Goal: Information Seeking & Learning: Find specific page/section

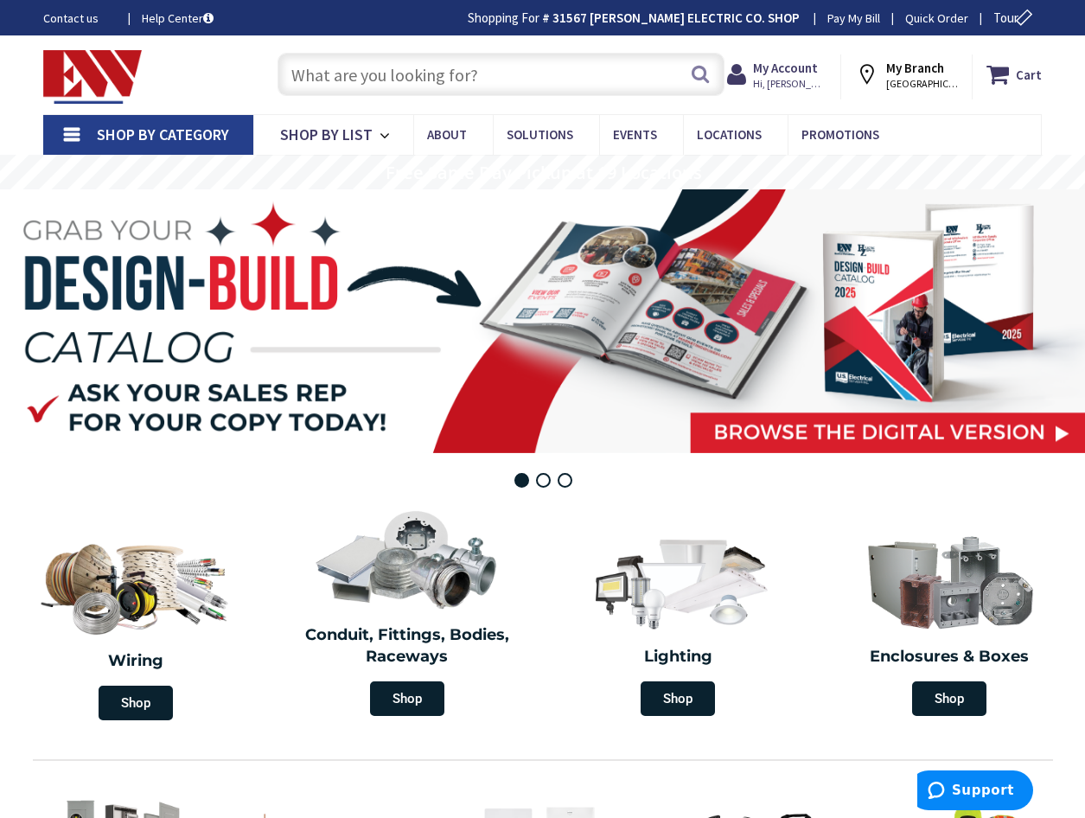
click at [385, 71] on input "text" at bounding box center [501, 74] width 447 height 43
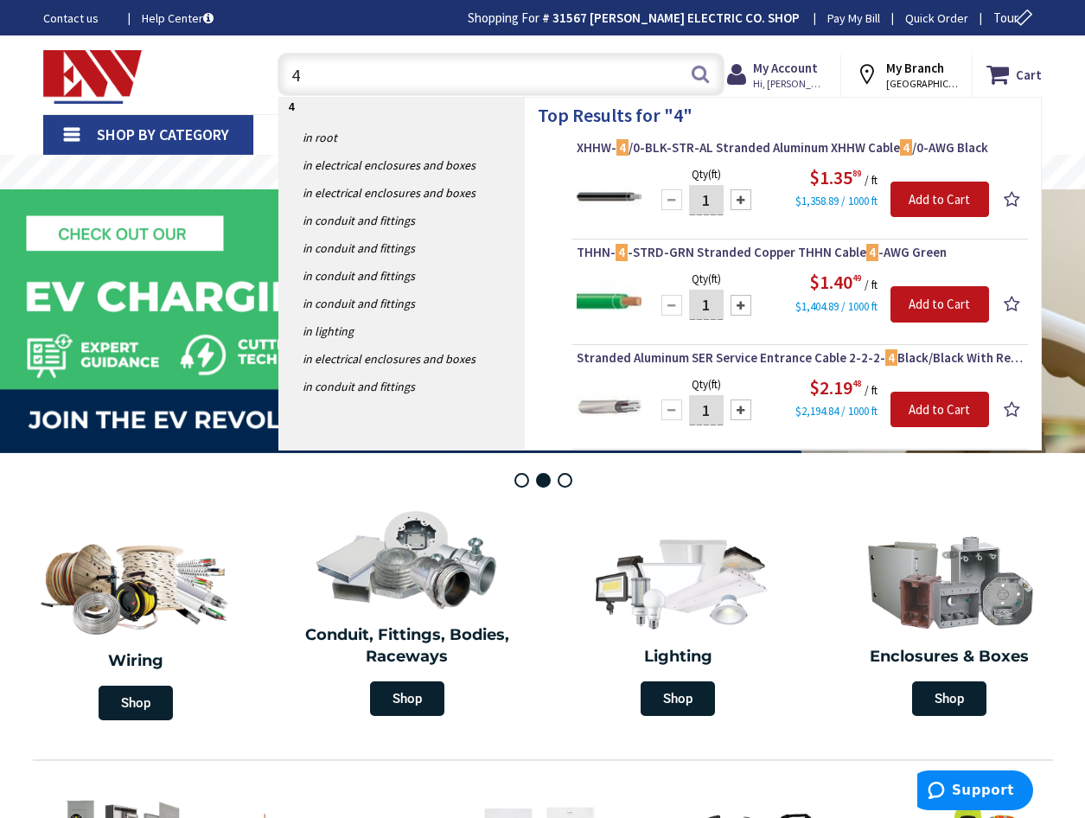
click at [419, 82] on input "4" at bounding box center [501, 74] width 447 height 43
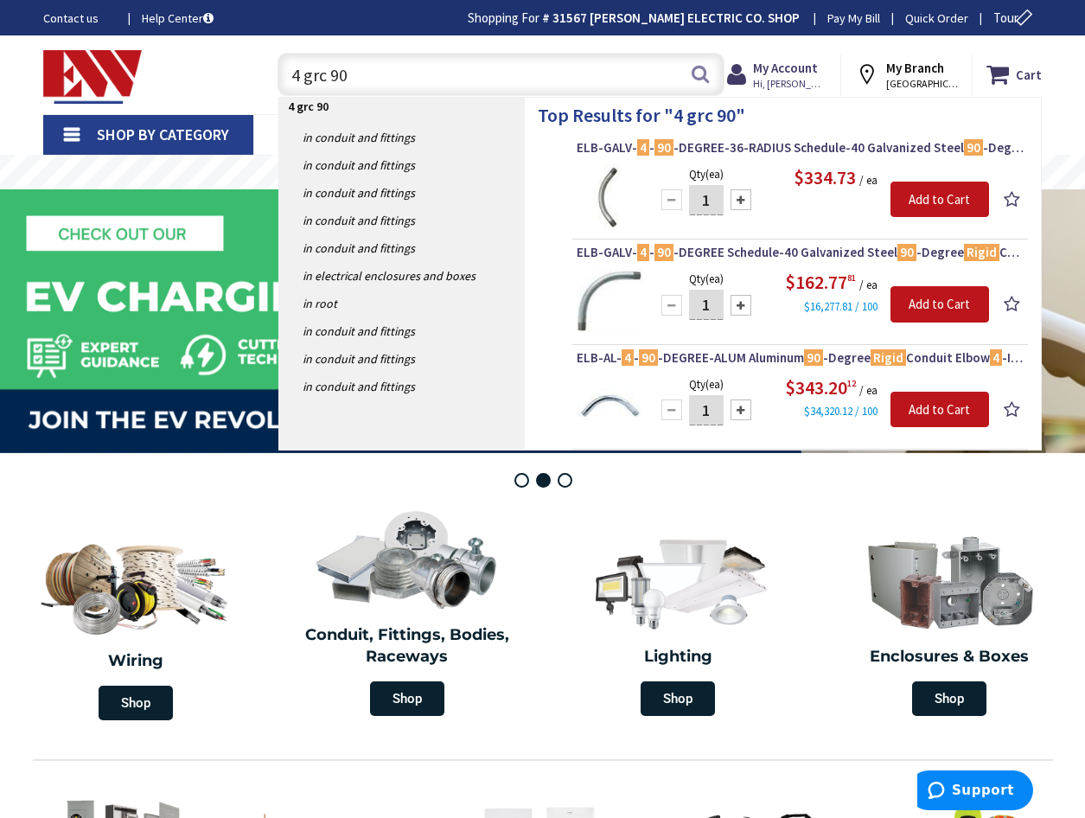
click at [386, 78] on input "4 grc 90" at bounding box center [501, 74] width 447 height 43
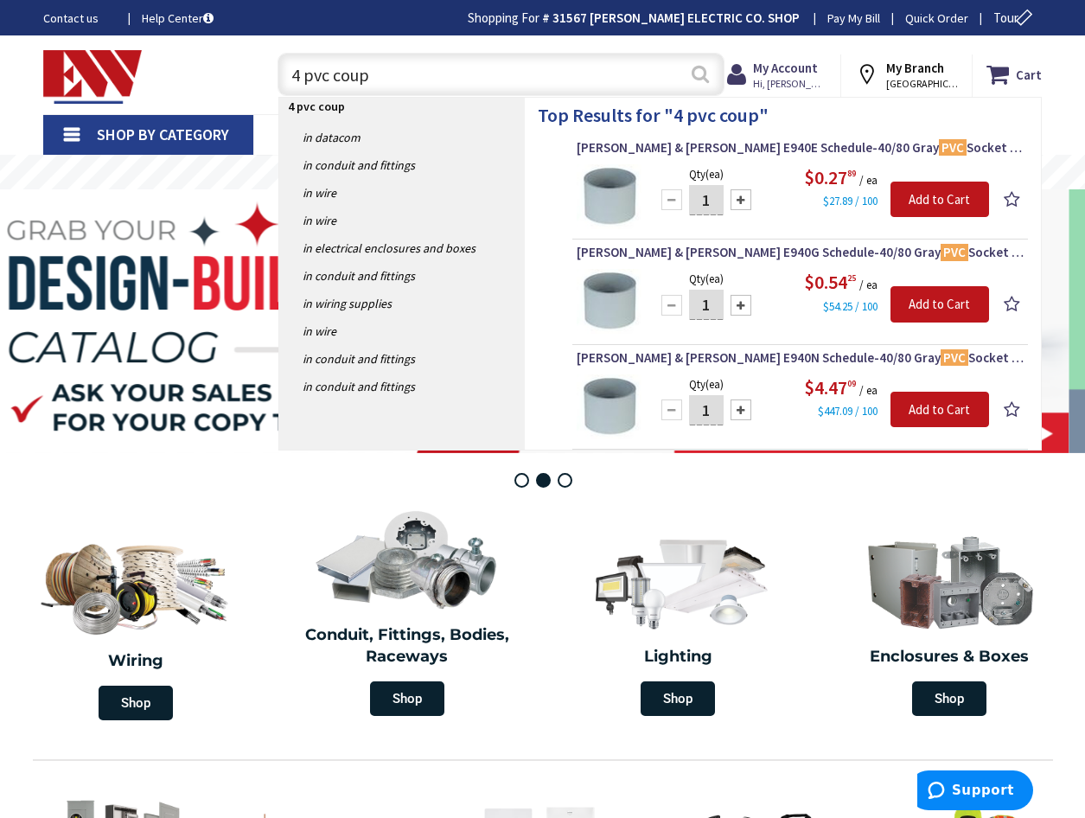
type input "4 pvc coup"
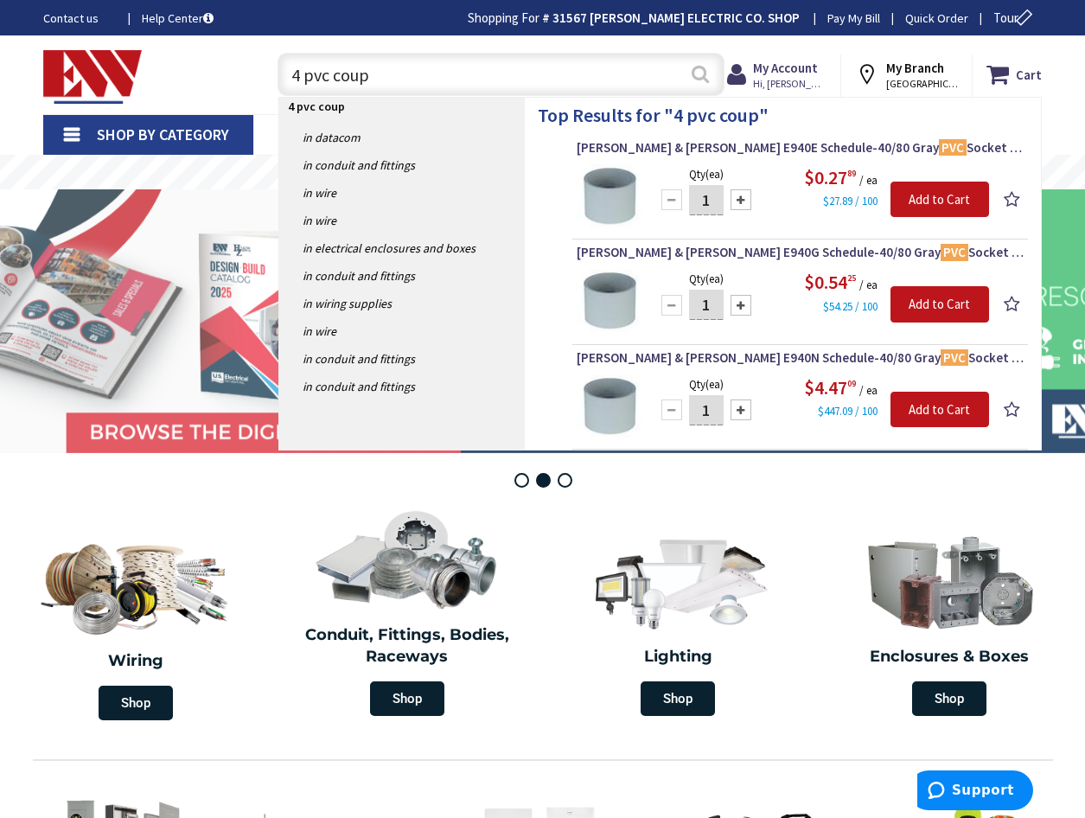
click at [701, 75] on button "Search" at bounding box center [700, 73] width 22 height 39
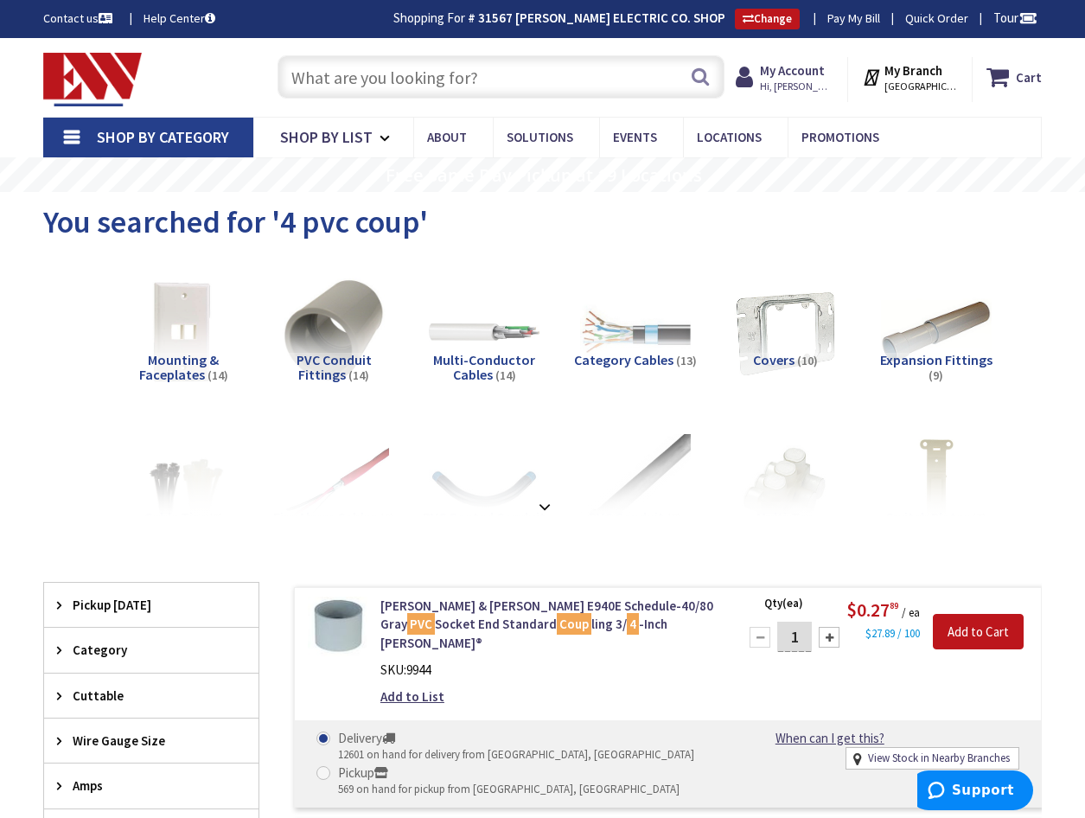
click at [331, 73] on input "text" at bounding box center [501, 76] width 447 height 43
click at [527, 80] on input "text" at bounding box center [501, 76] width 447 height 43
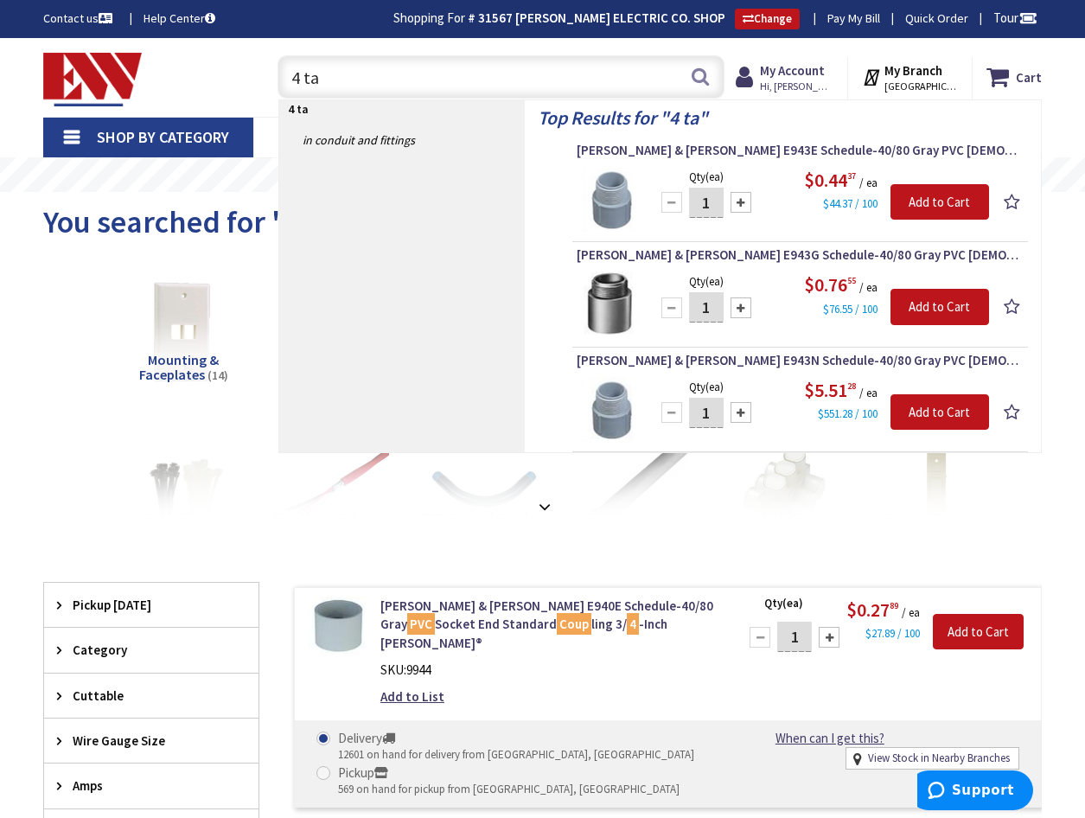
click at [342, 78] on input "4 ta" at bounding box center [501, 76] width 447 height 43
type input "4"
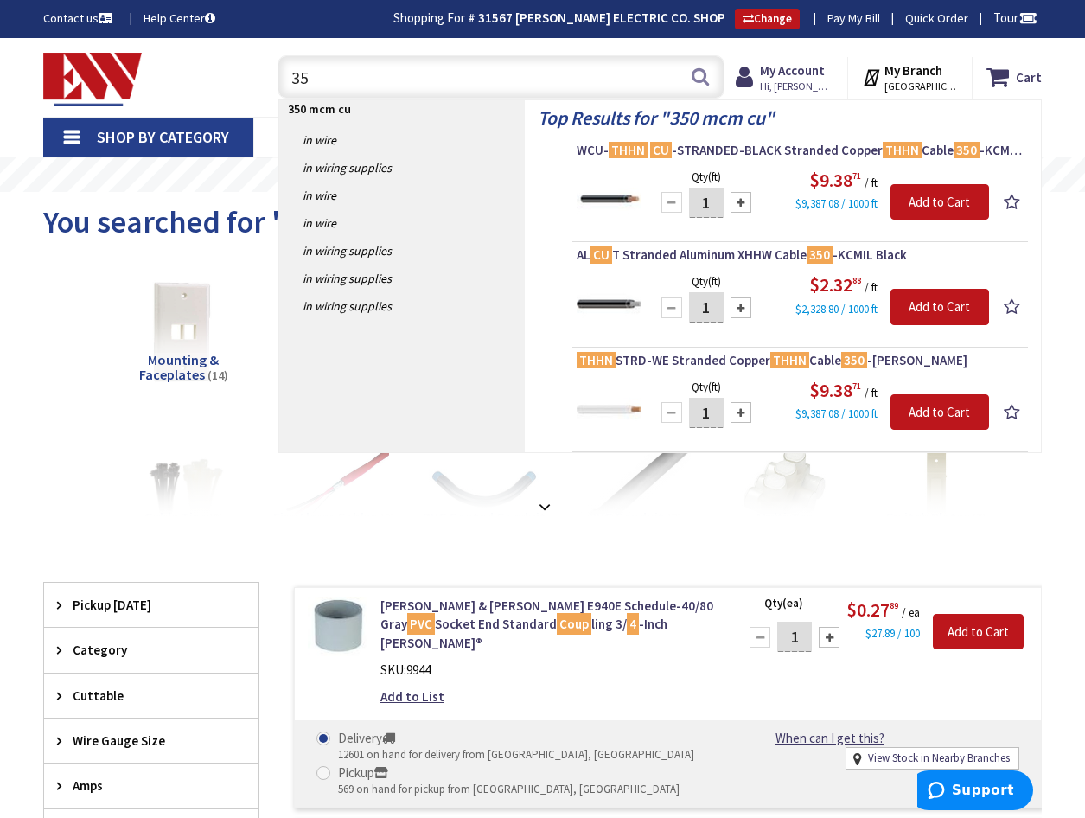
type input "3"
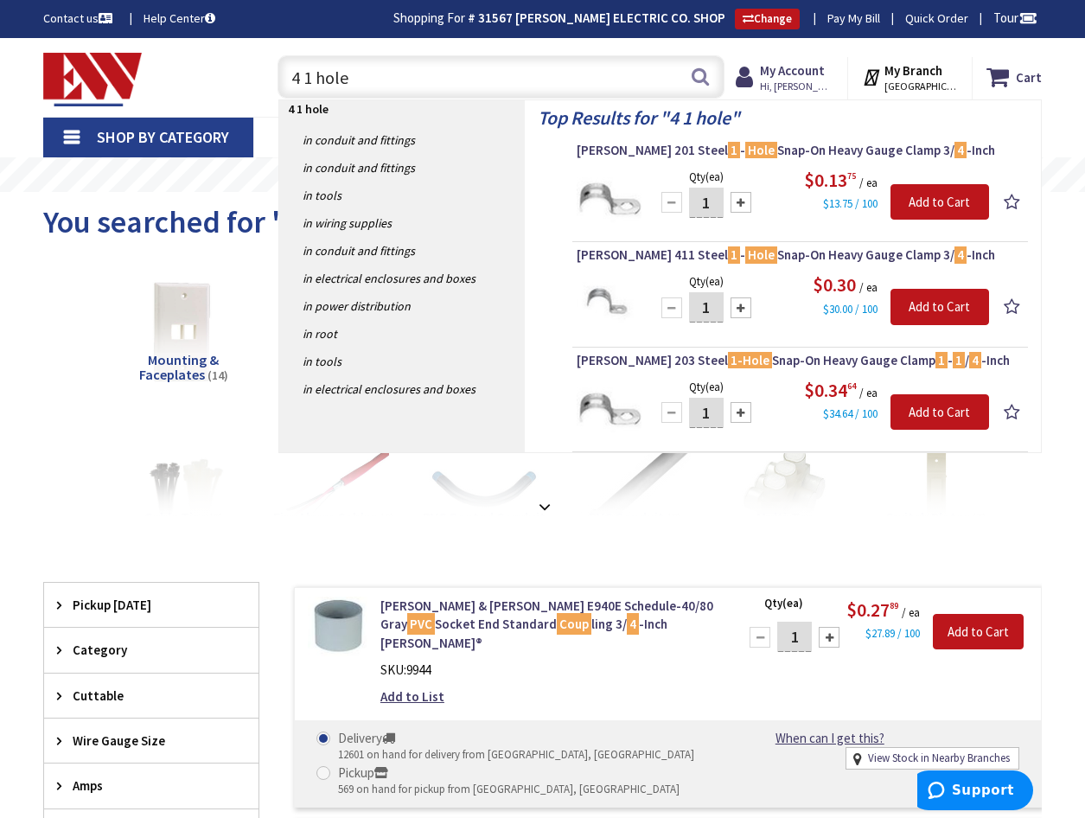
click at [299, 77] on input "4 1 hole" at bounding box center [501, 76] width 447 height 43
type input "4" 1 hole"
click at [696, 78] on button "Search" at bounding box center [700, 76] width 22 height 39
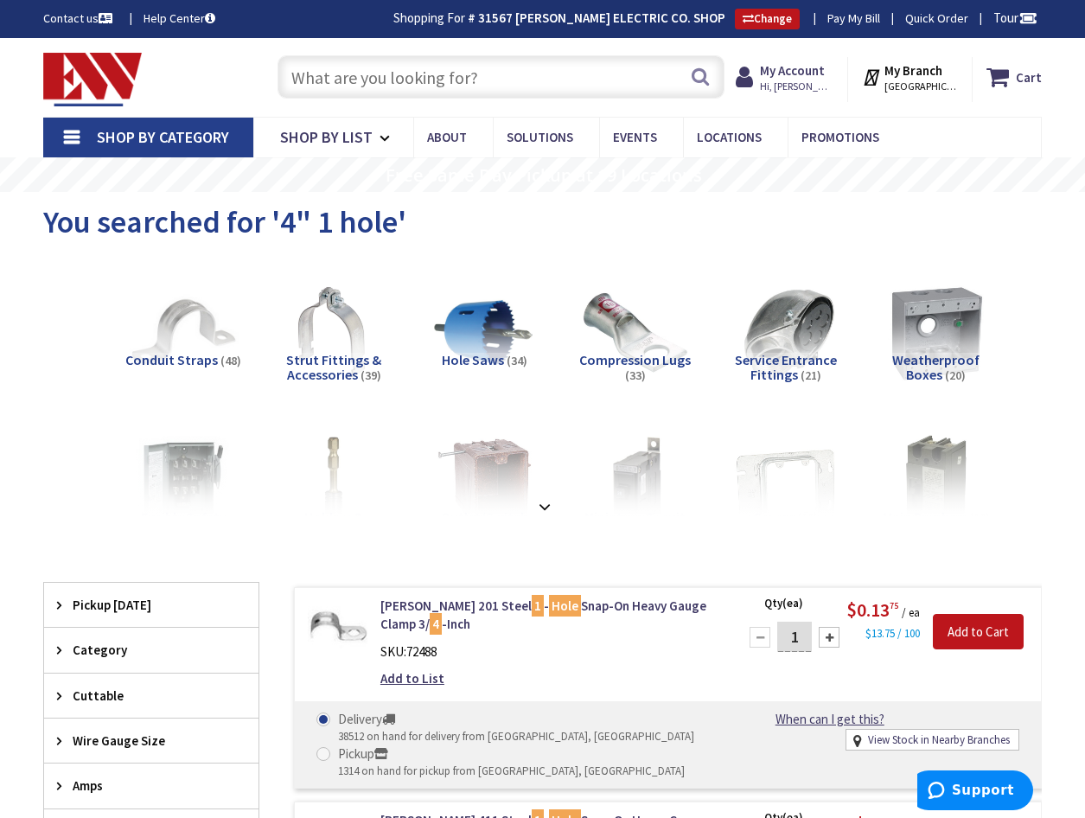
click at [364, 79] on input "text" at bounding box center [501, 76] width 447 height 43
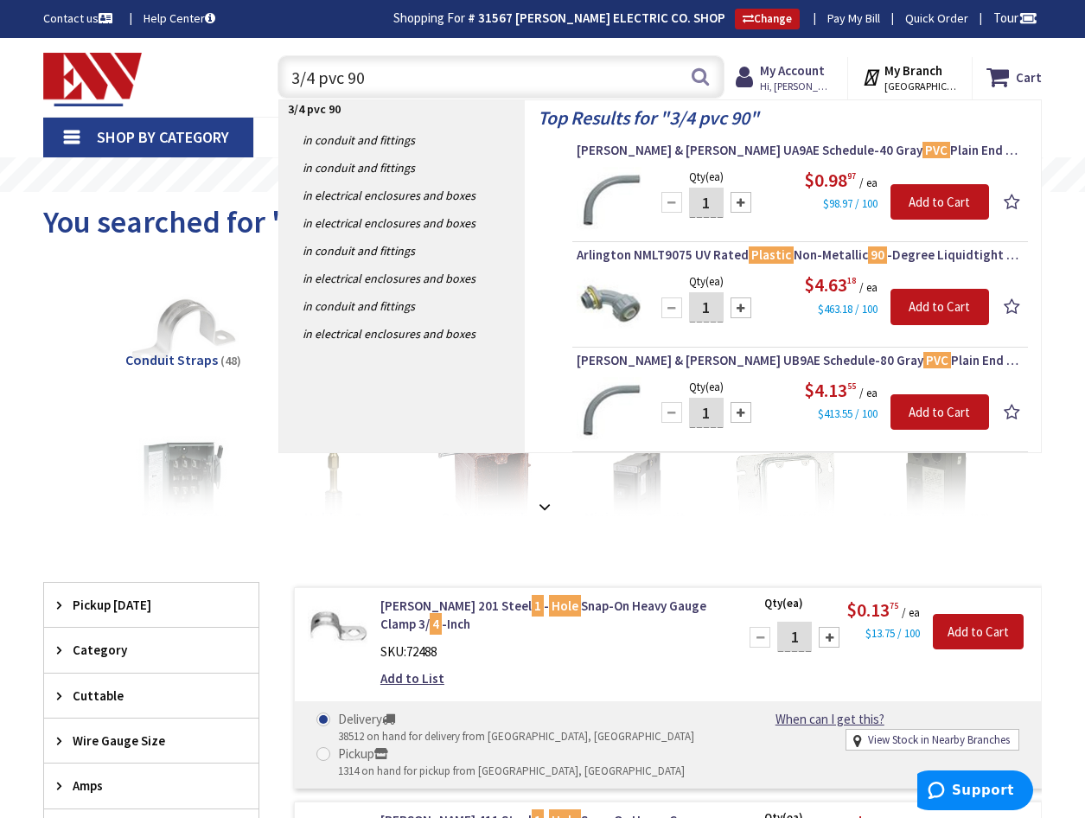
click at [391, 83] on input "3/4 pvc 90" at bounding box center [501, 76] width 447 height 43
click at [406, 78] on input "3/4 pvc 90" at bounding box center [501, 76] width 447 height 43
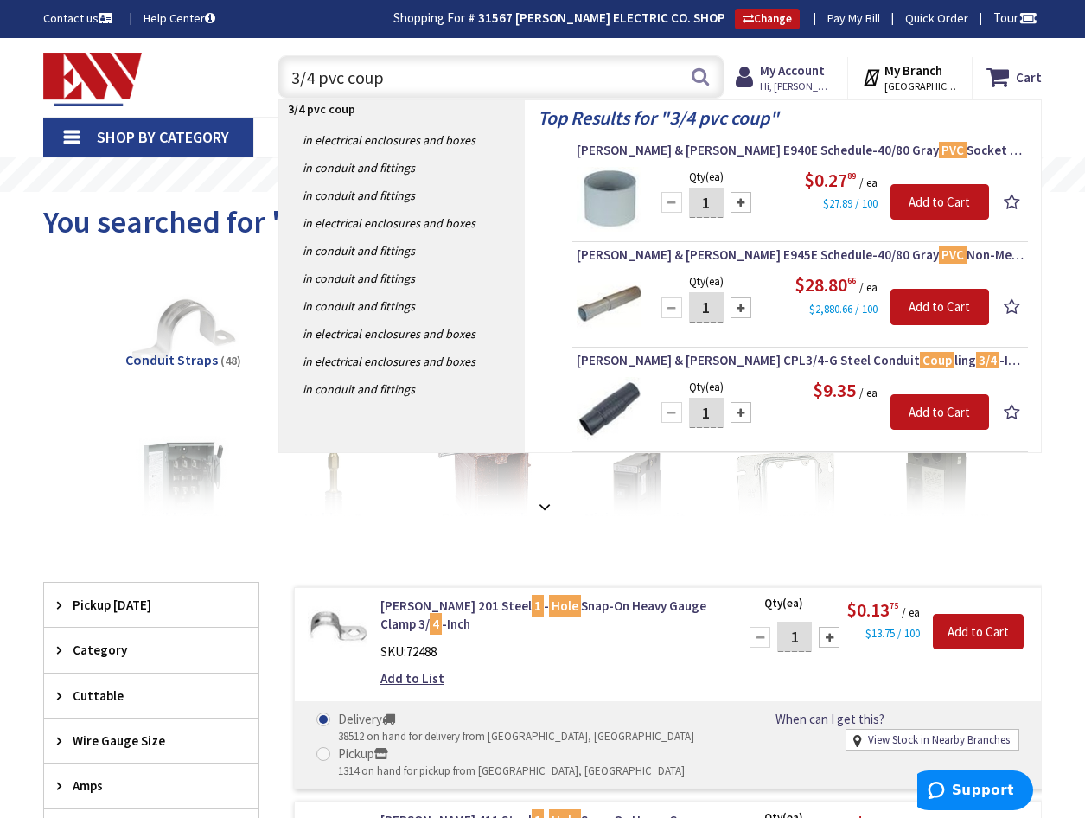
click at [406, 80] on input "3/4 pvc coup" at bounding box center [501, 76] width 447 height 43
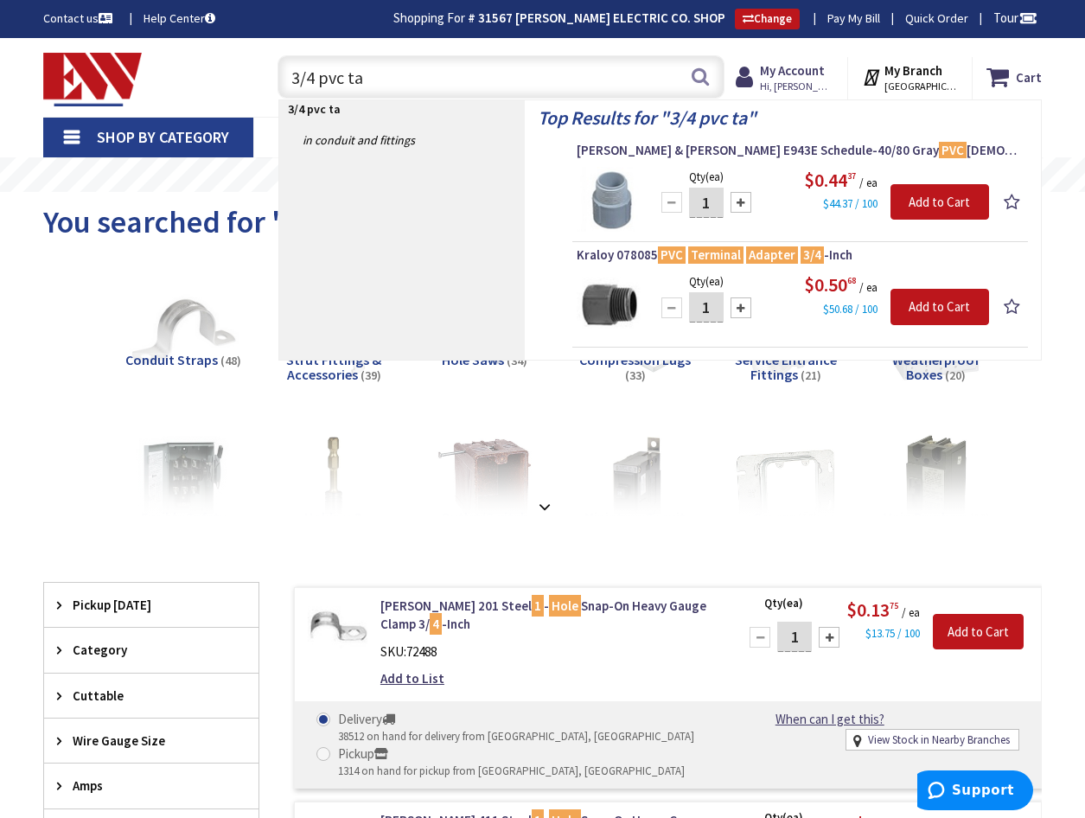
click at [470, 87] on input "3/4 pvc ta" at bounding box center [501, 76] width 447 height 43
type input "3"
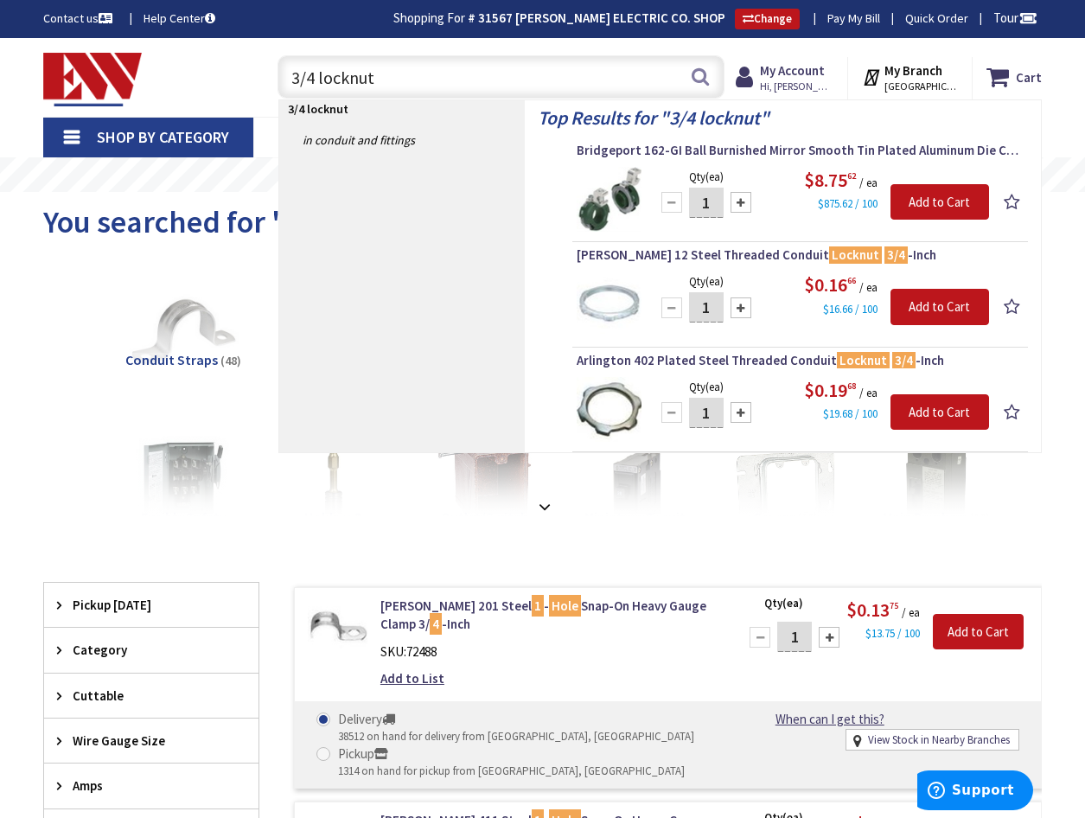
click at [483, 87] on input "3/4 locknut" at bounding box center [501, 76] width 447 height 43
type input "3"
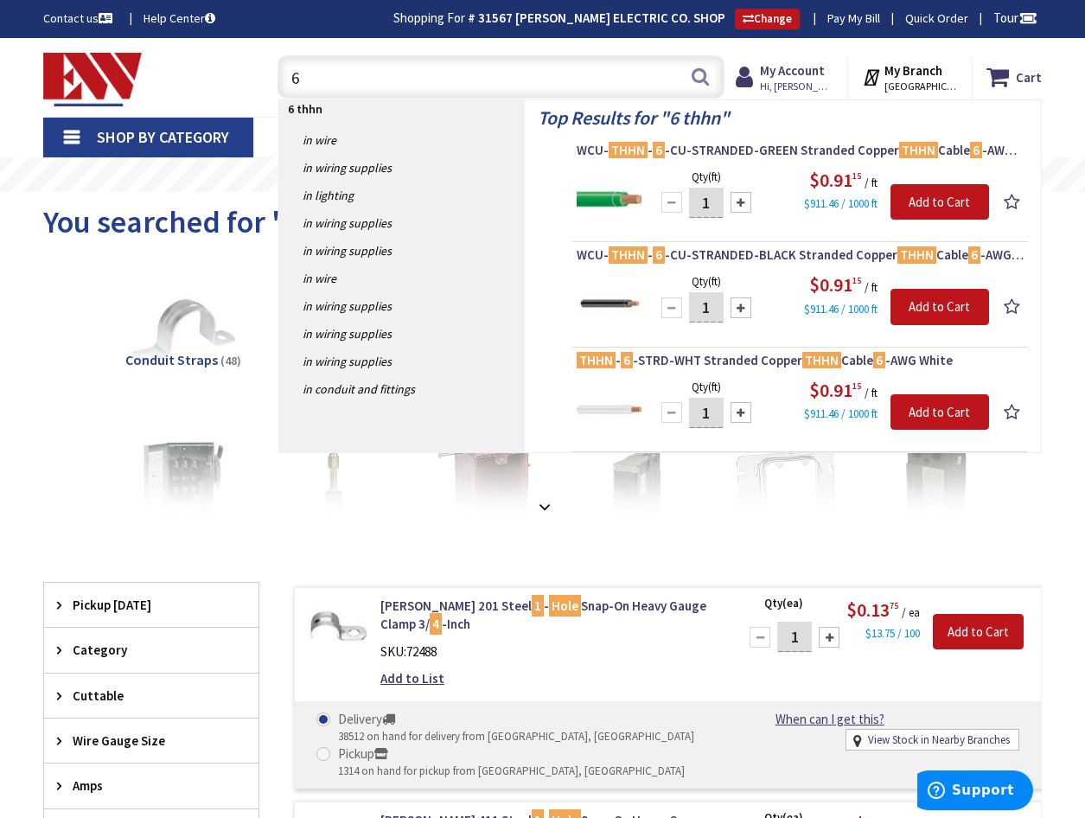
type input "6"
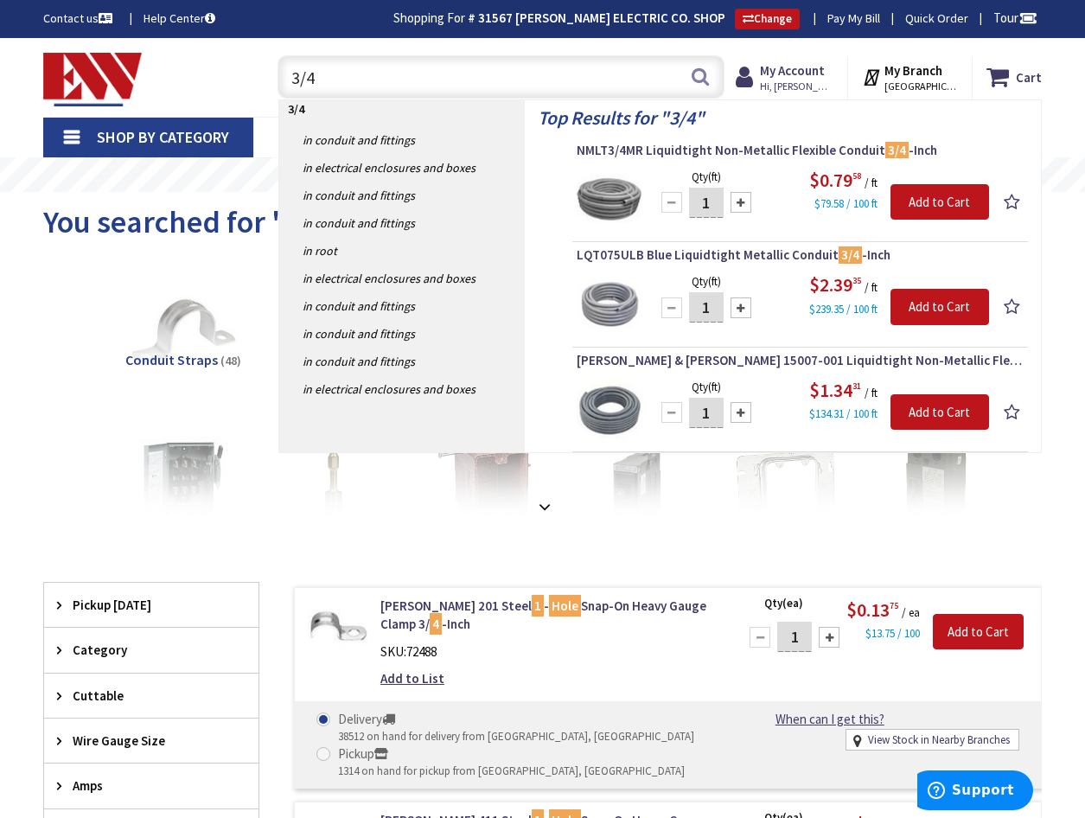
click at [429, 80] on input "3/4" at bounding box center [501, 76] width 447 height 43
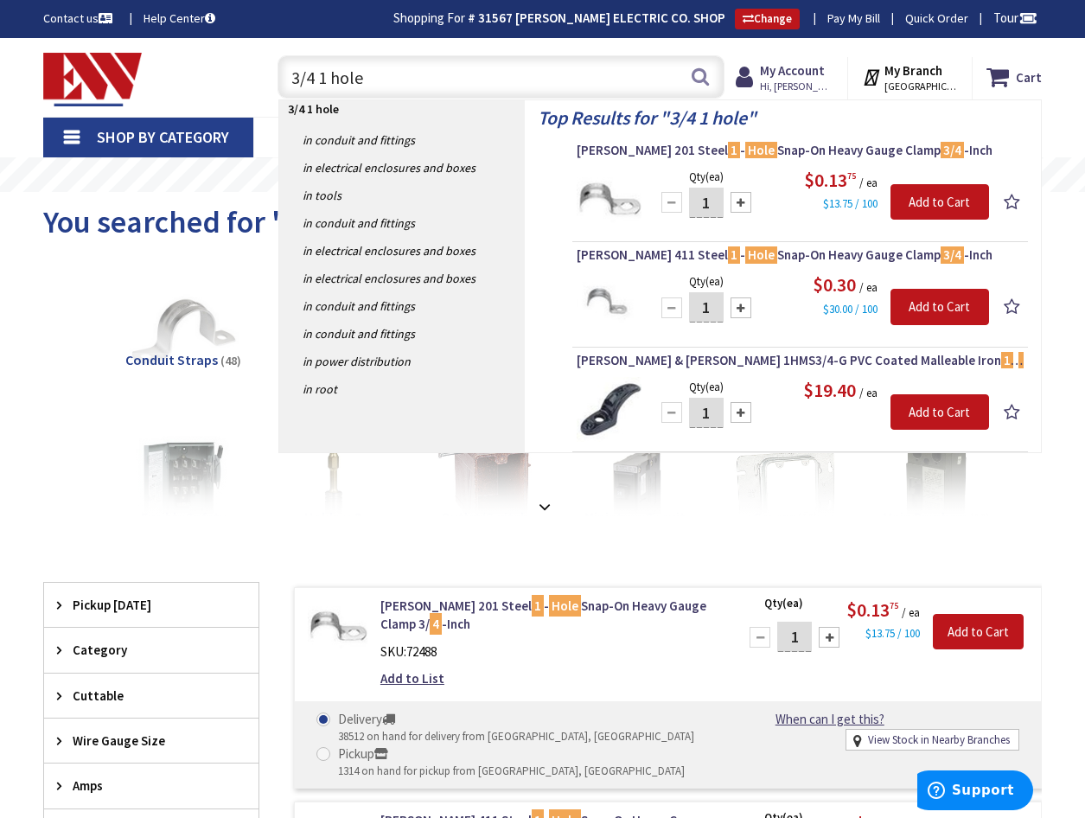
click at [446, 72] on input "3/4 1 hole" at bounding box center [501, 76] width 447 height 43
type input "3"
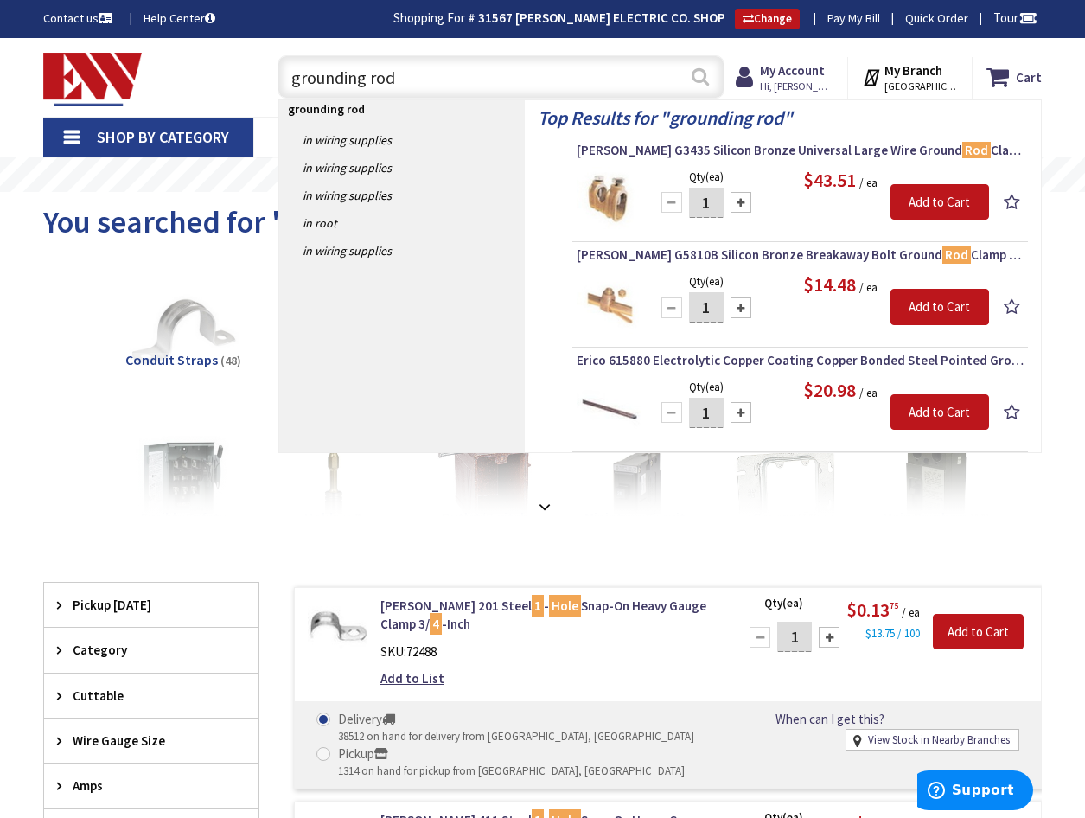
type input "grounding rod"
click at [707, 80] on button "Search" at bounding box center [700, 76] width 22 height 39
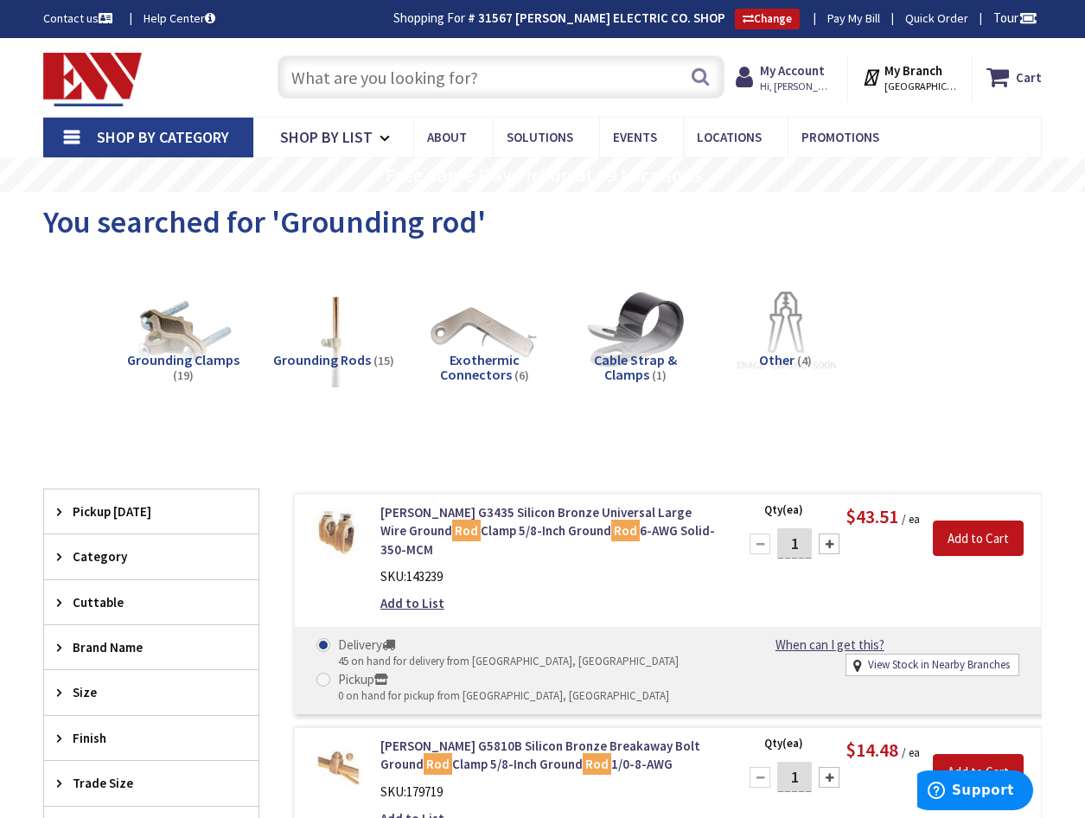
click at [385, 73] on input "text" at bounding box center [501, 76] width 447 height 43
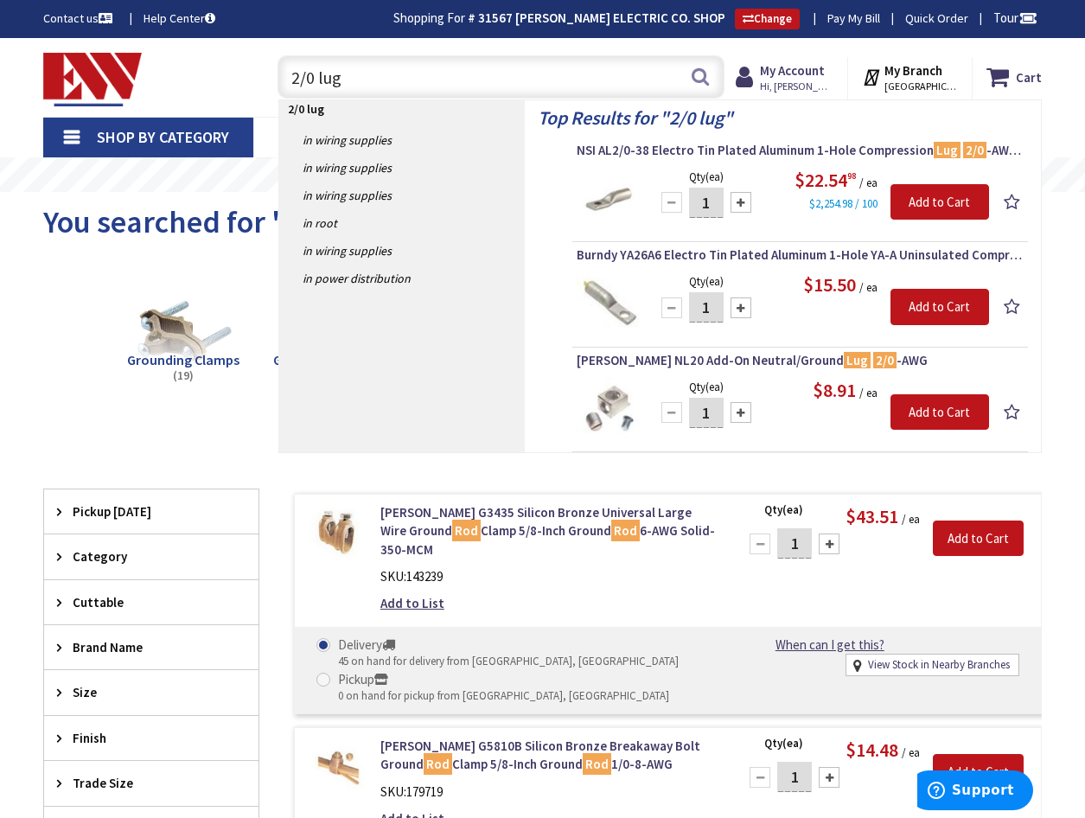
type input "2/0 lug"
click at [707, 80] on button "Search" at bounding box center [700, 76] width 22 height 39
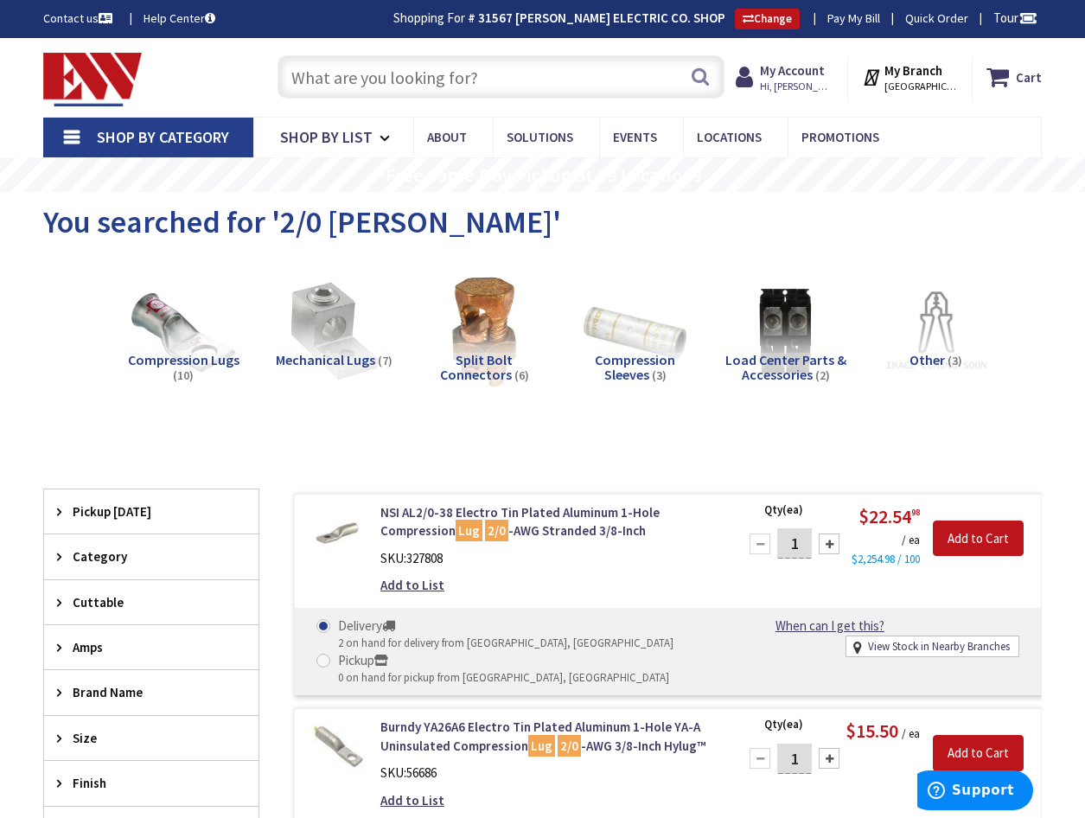
click at [314, 85] on input "text" at bounding box center [501, 76] width 447 height 43
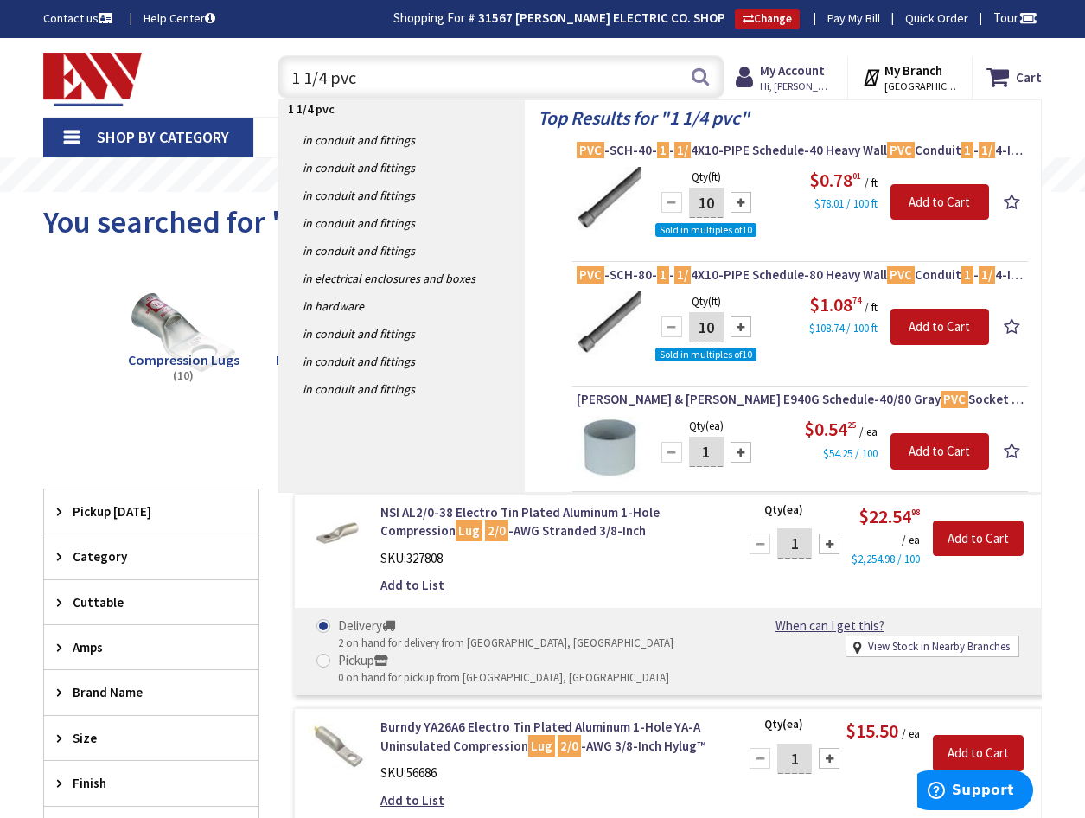
type input "1 1/4 pvc"
click at [698, 81] on button "Search" at bounding box center [700, 76] width 22 height 39
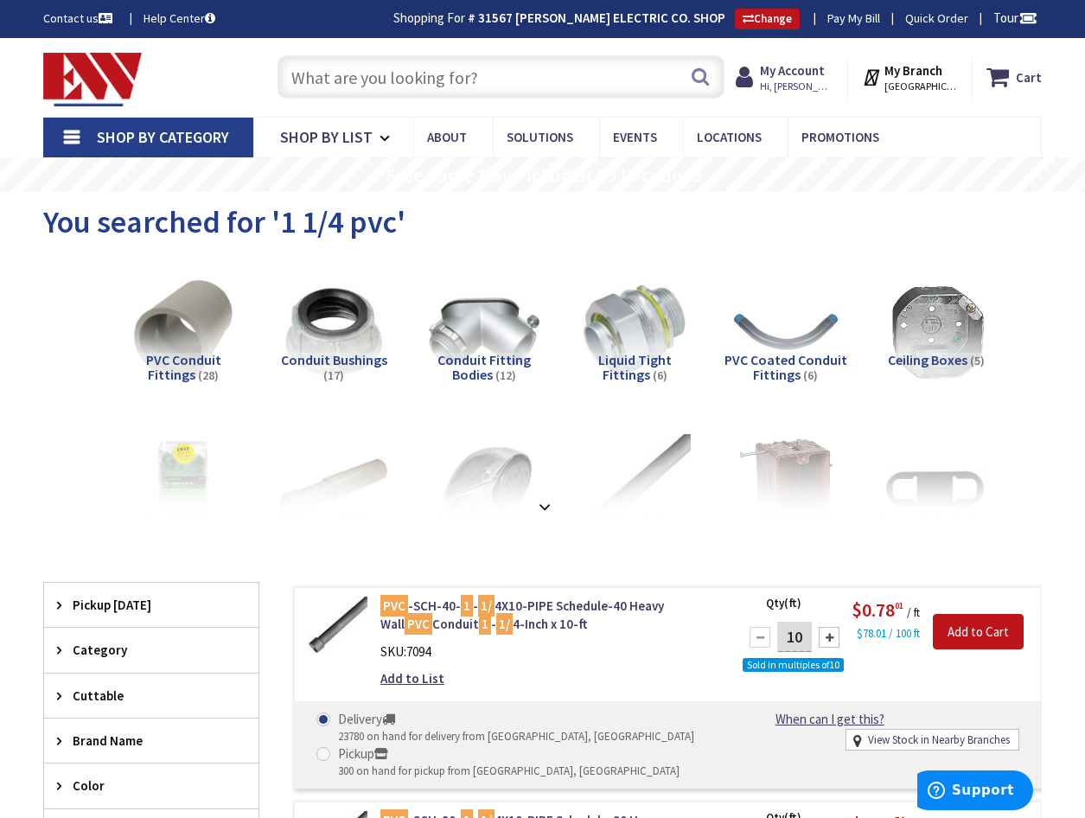
click at [469, 79] on input "text" at bounding box center [501, 76] width 447 height 43
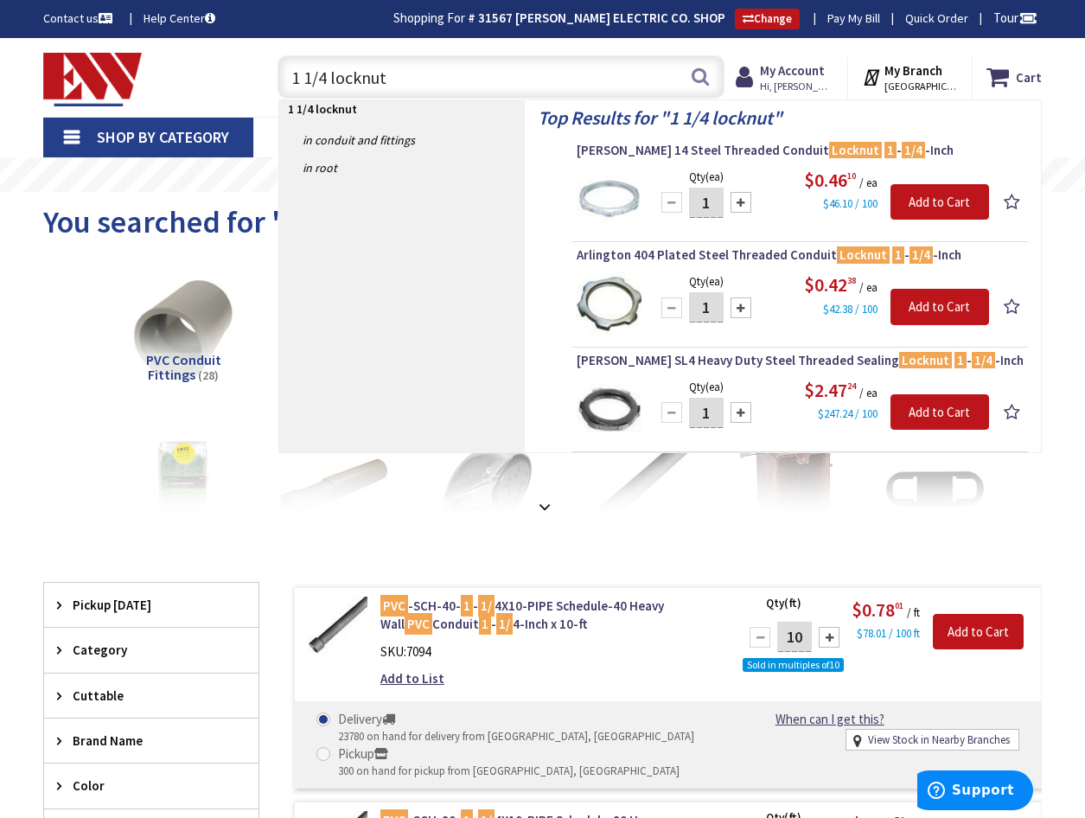
click at [490, 89] on input "1 1/4 locknut" at bounding box center [501, 76] width 447 height 43
type input "1"
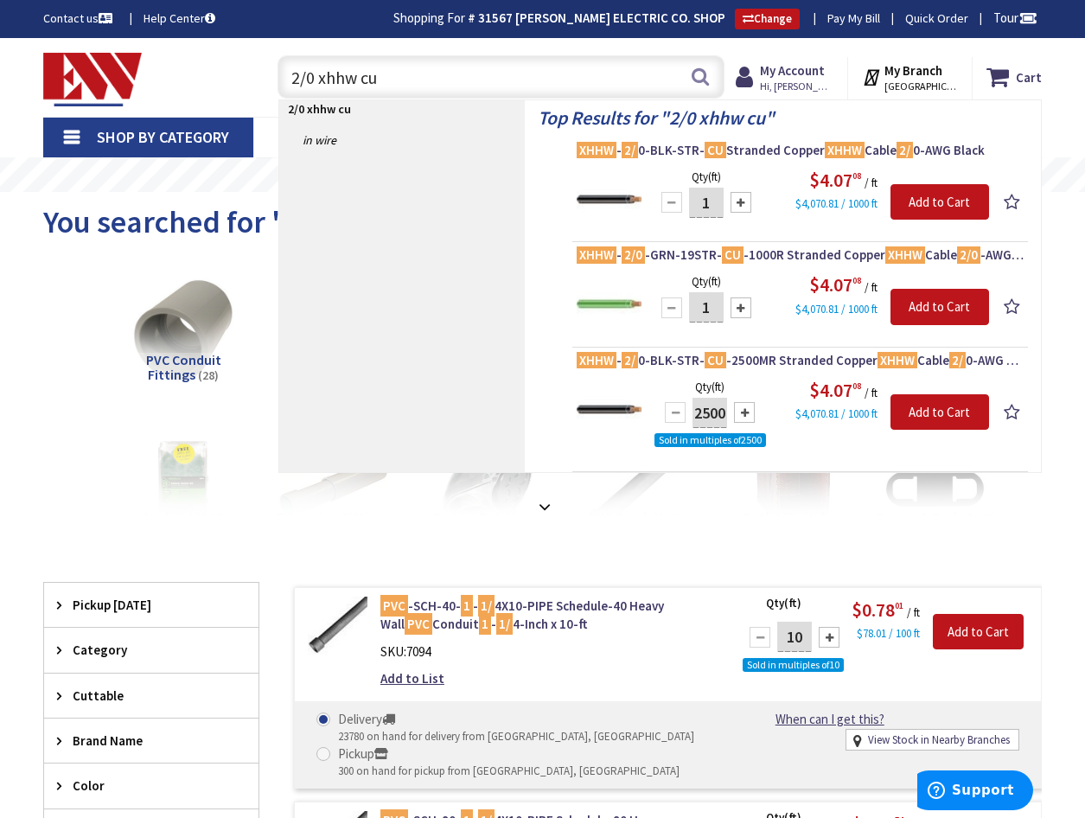
click at [421, 74] on input "2/0 xhhw cu" at bounding box center [501, 76] width 447 height 43
type input "2"
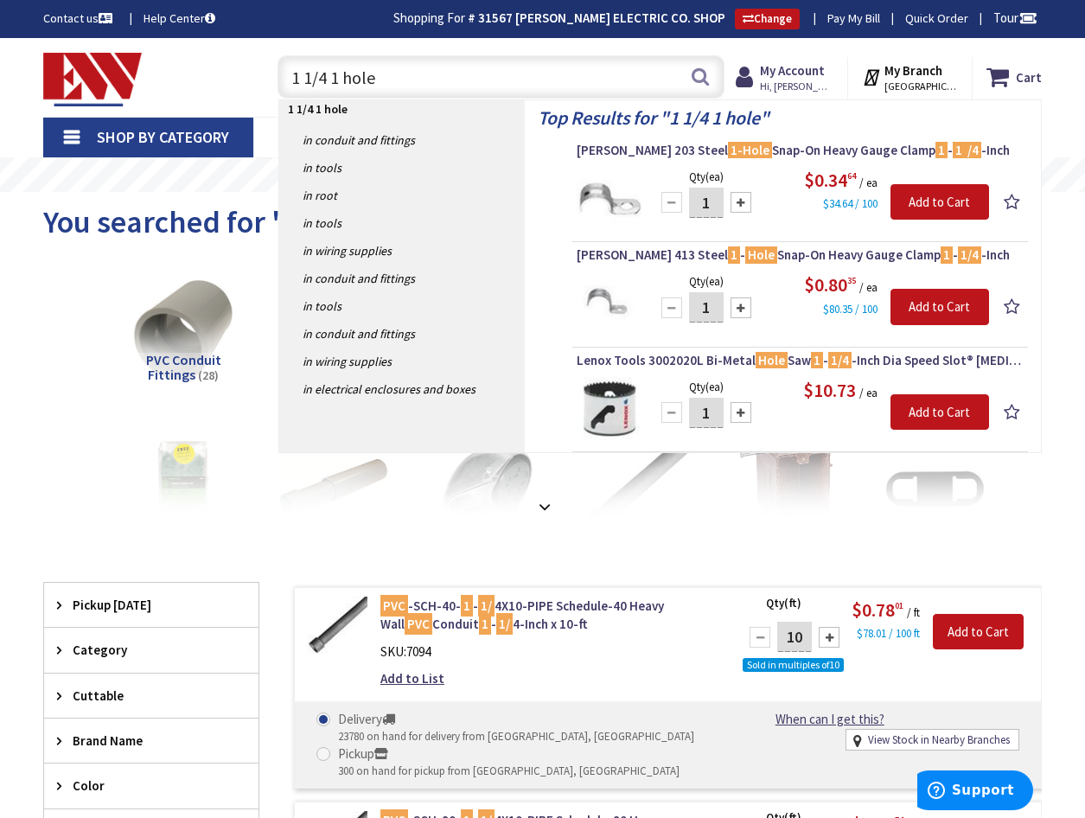
click at [427, 85] on input "1 1/4 1 hole" at bounding box center [501, 76] width 447 height 43
type input "1"
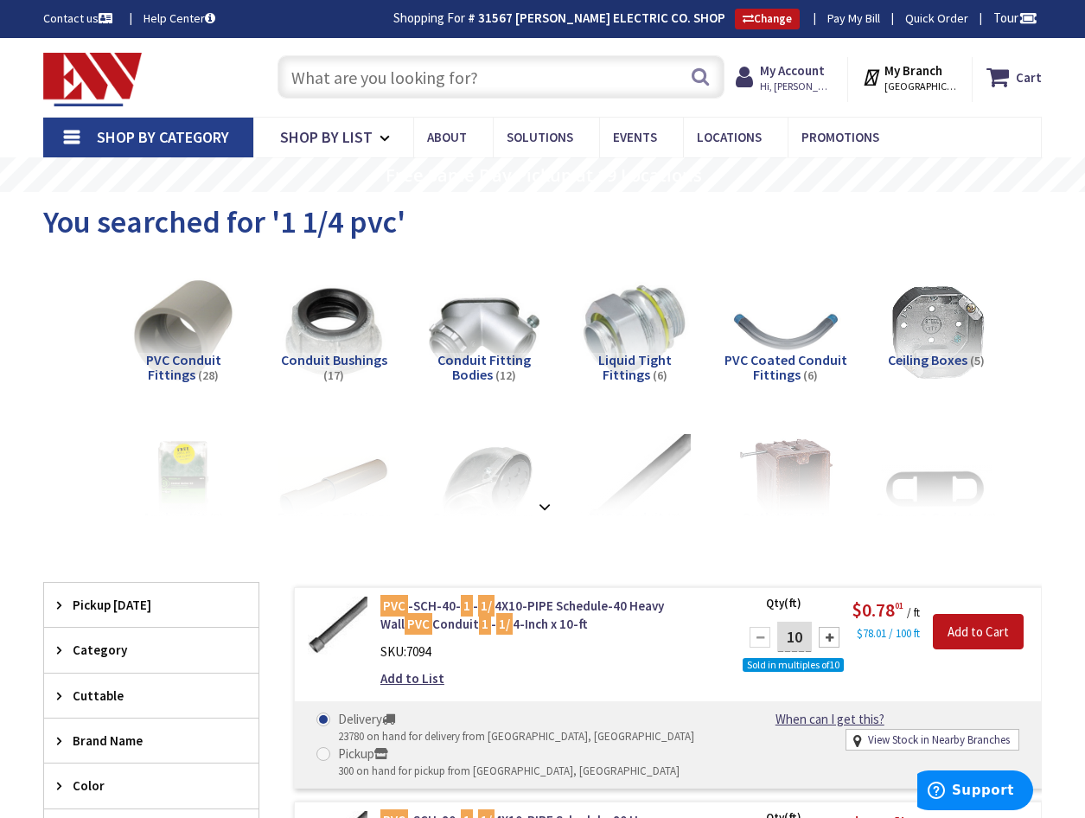
click at [342, 66] on input "text" at bounding box center [501, 76] width 447 height 43
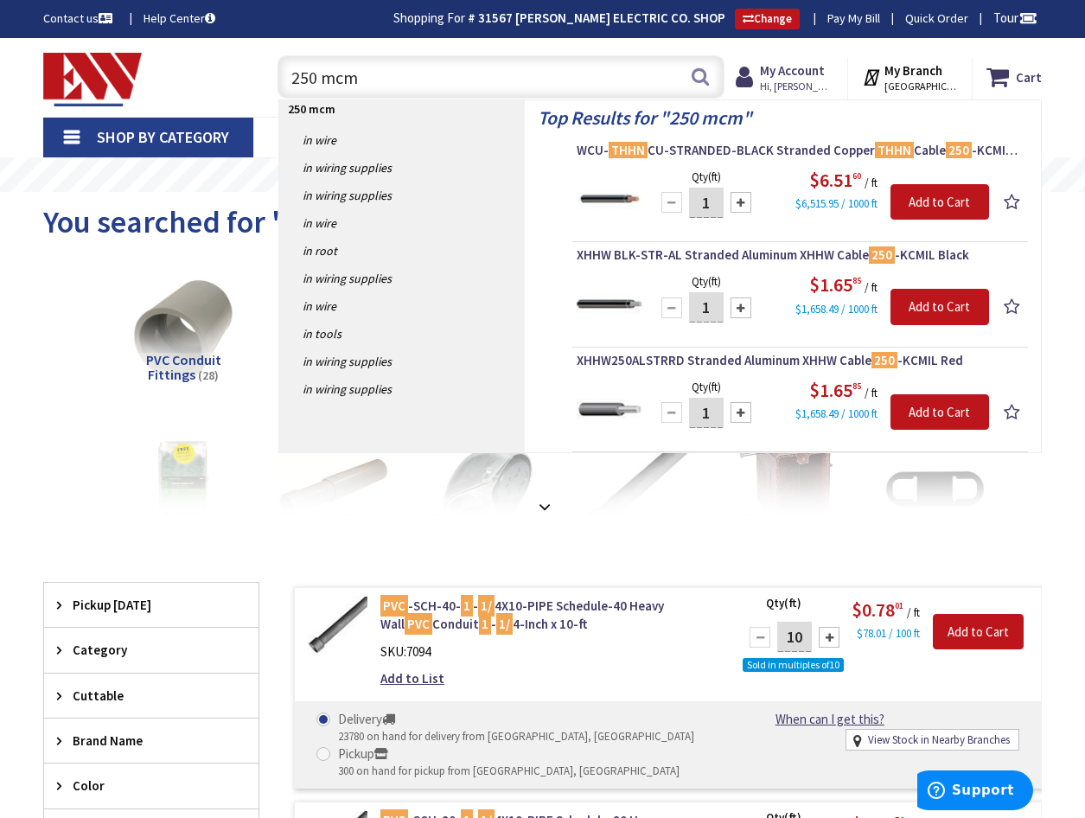
click at [396, 74] on input "250 mcm" at bounding box center [501, 76] width 447 height 43
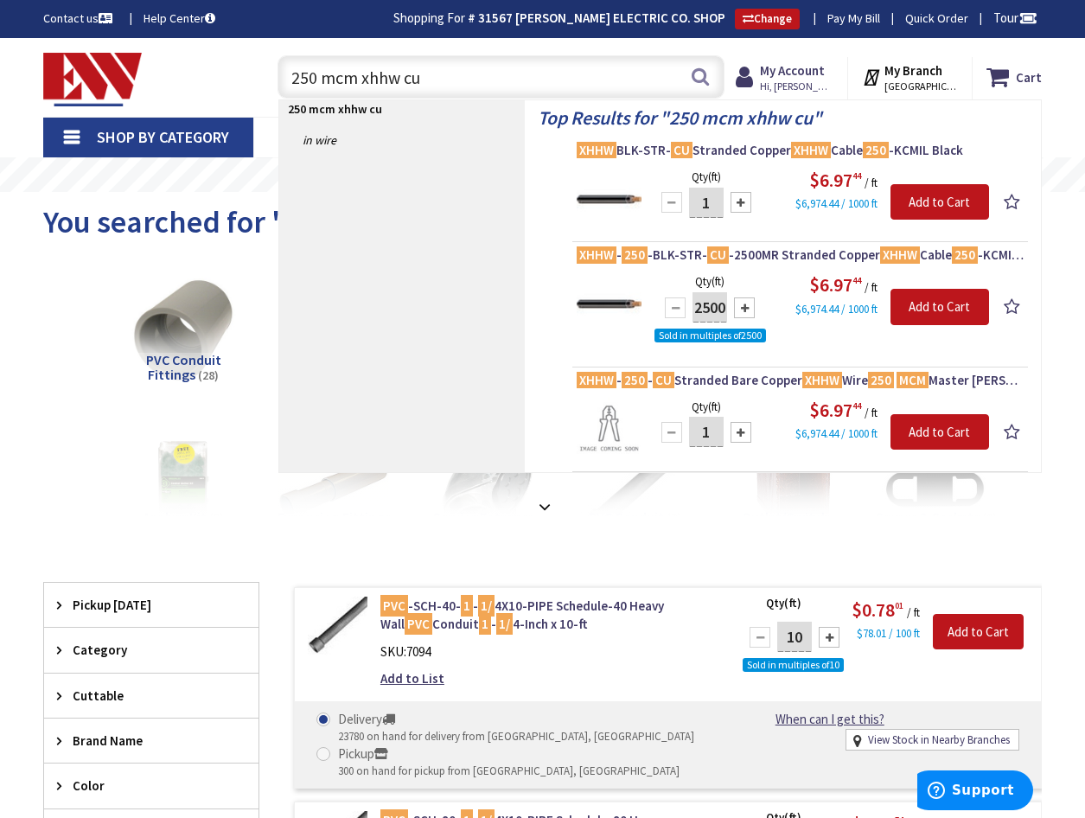
click at [316, 75] on input "250 mcm xhhw cu" at bounding box center [501, 76] width 447 height 43
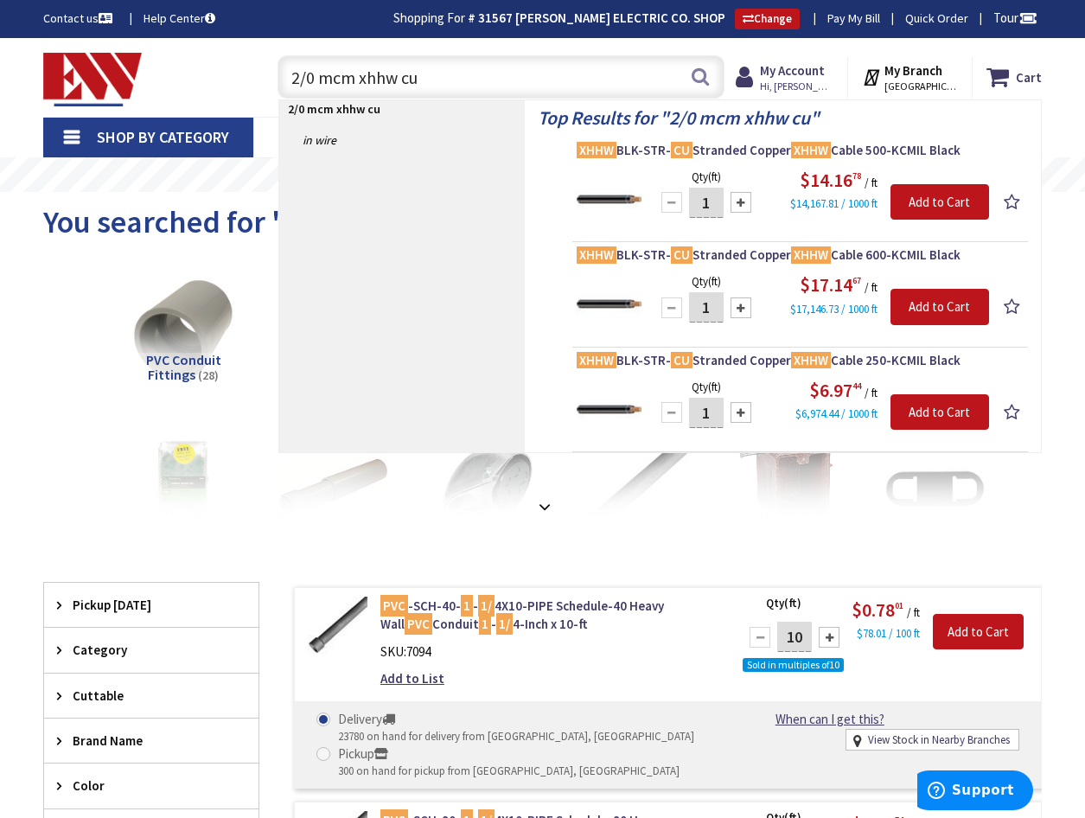
click at [354, 72] on input "2/0 mcm xhhw cu" at bounding box center [501, 76] width 447 height 43
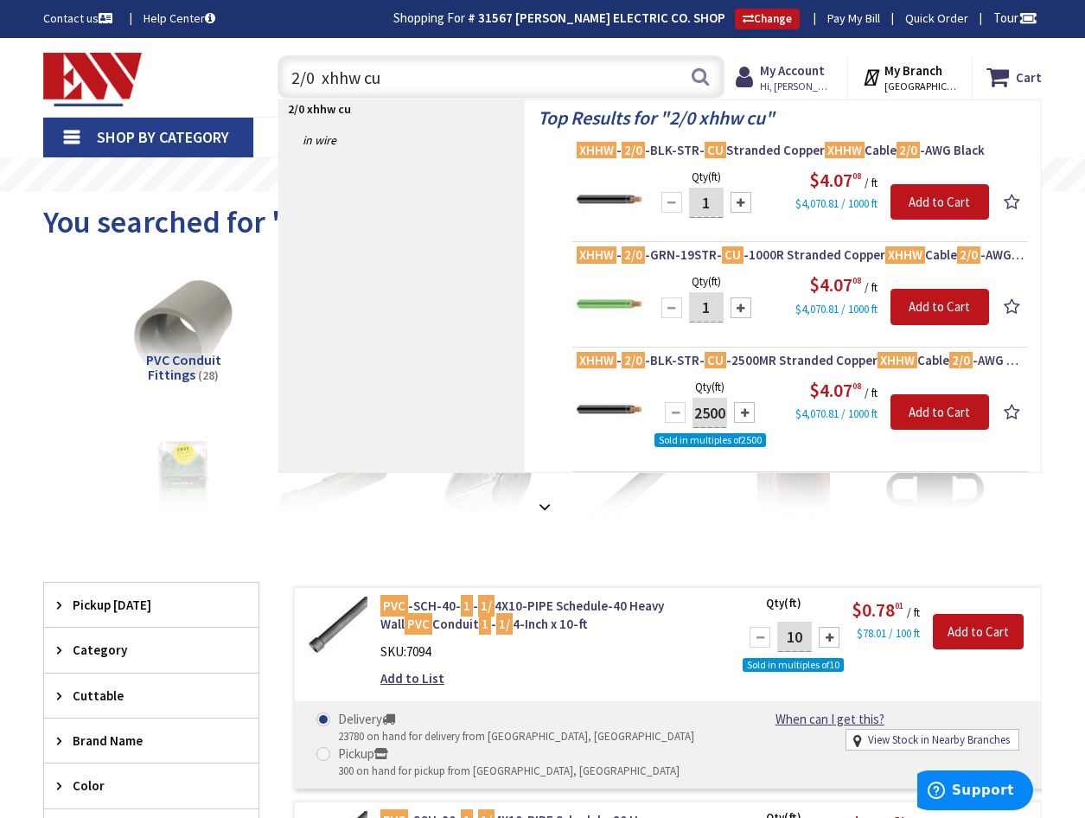
click at [392, 72] on input "2/0 xhhw cu" at bounding box center [501, 76] width 447 height 43
type input "2"
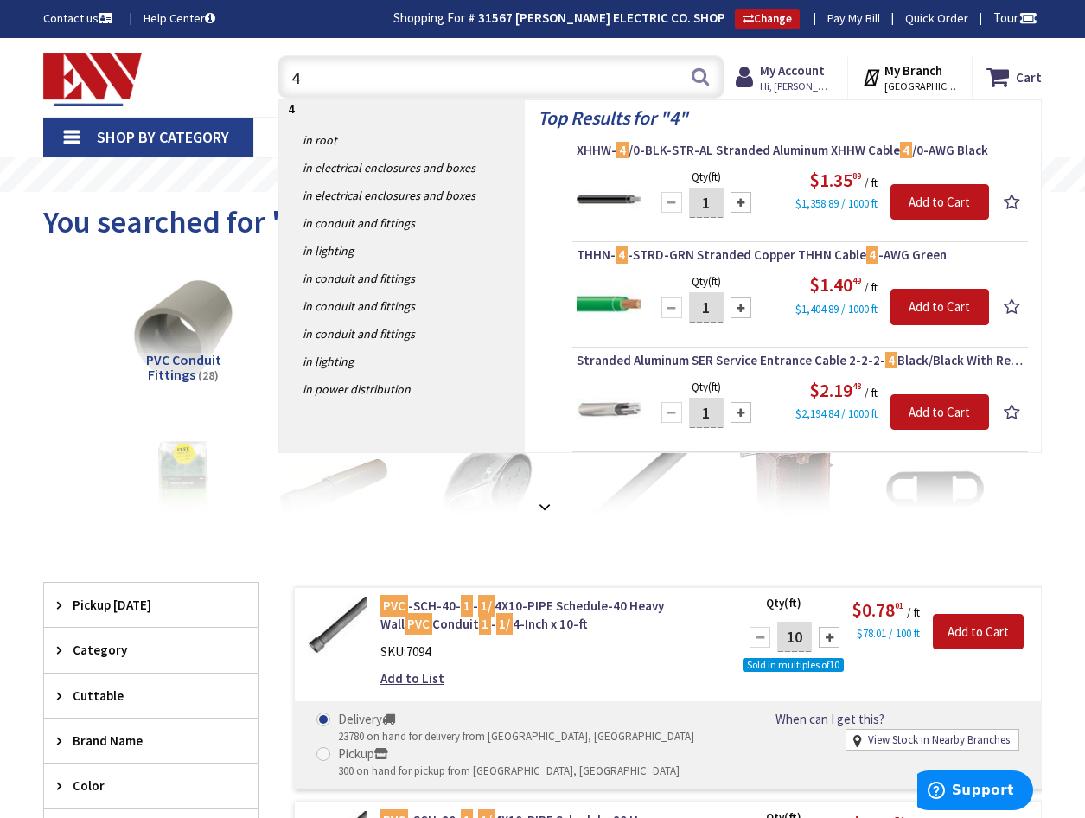
type input "4"
click at [363, 86] on input "4" at bounding box center [501, 76] width 447 height 43
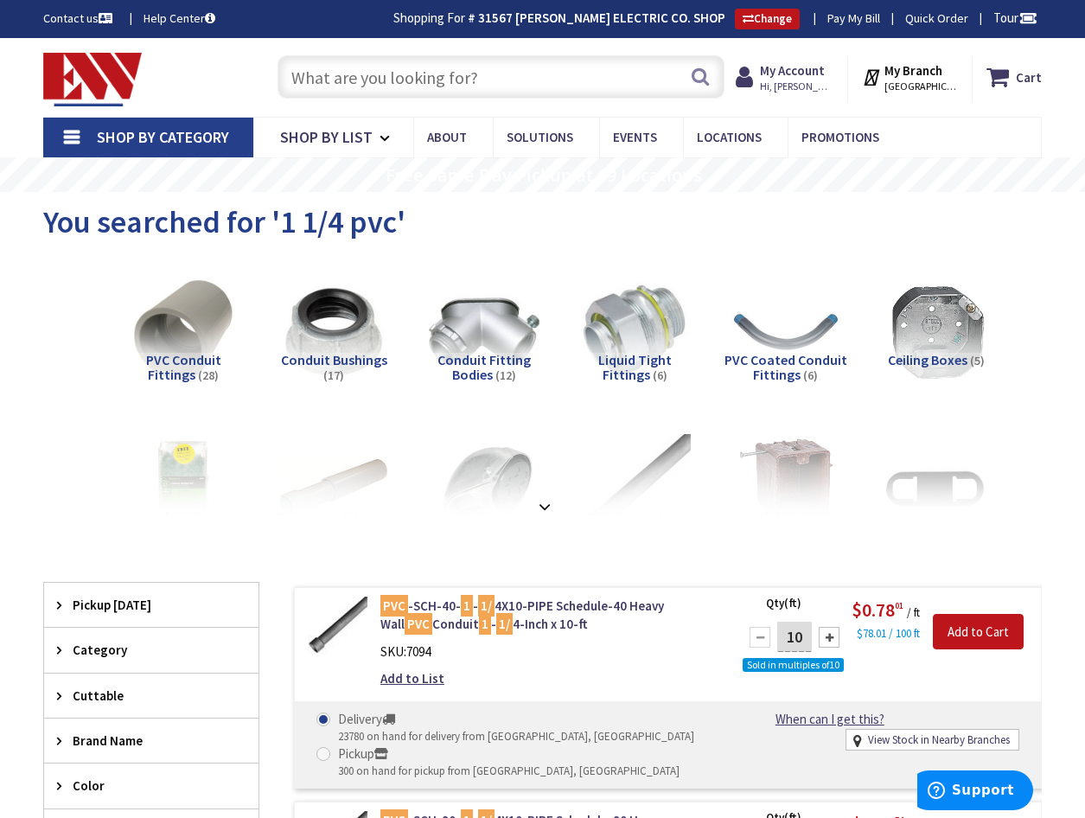
click at [360, 79] on input "text" at bounding box center [501, 76] width 447 height 43
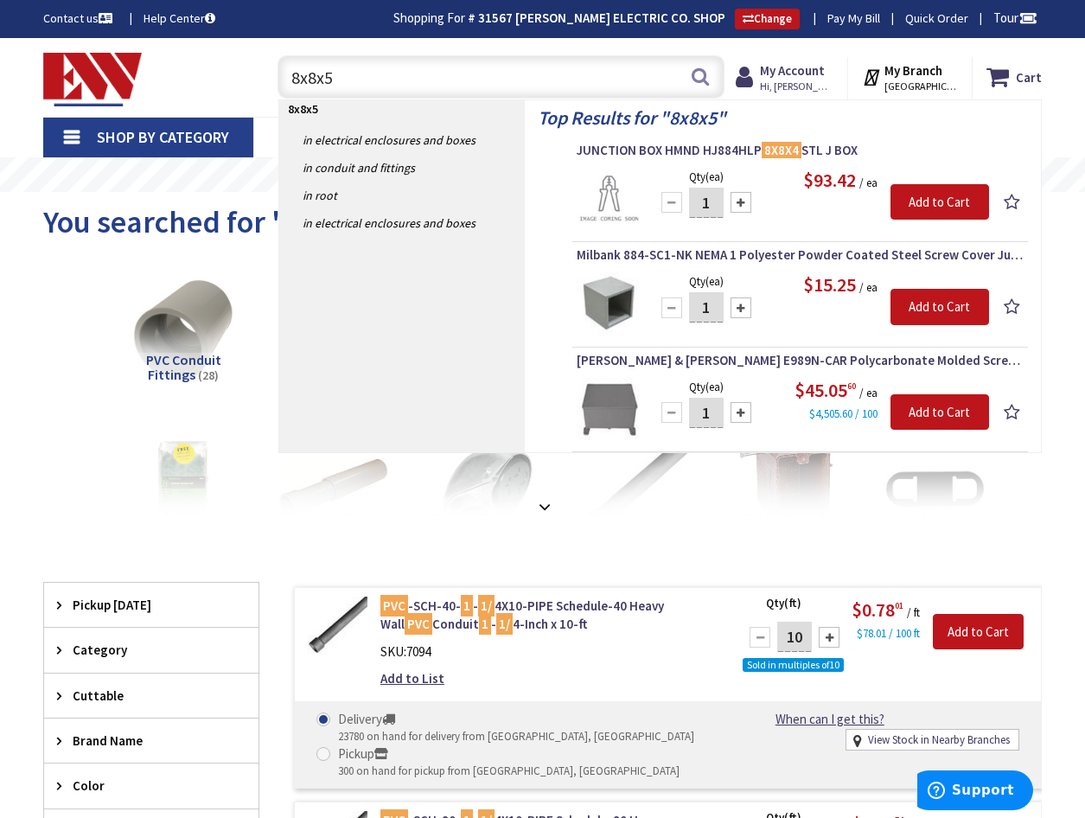
click at [407, 70] on input "8x8x5" at bounding box center [501, 76] width 447 height 43
type input "8"
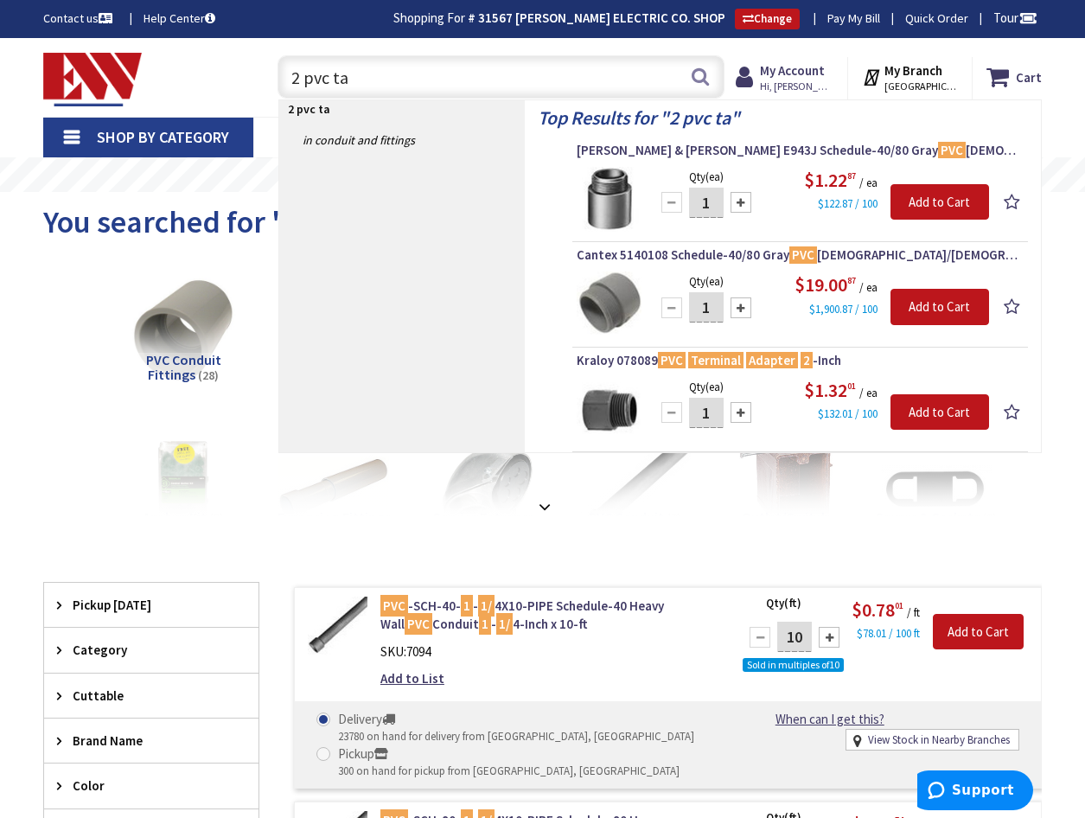
click at [457, 88] on input "2 pvc ta" at bounding box center [501, 76] width 447 height 43
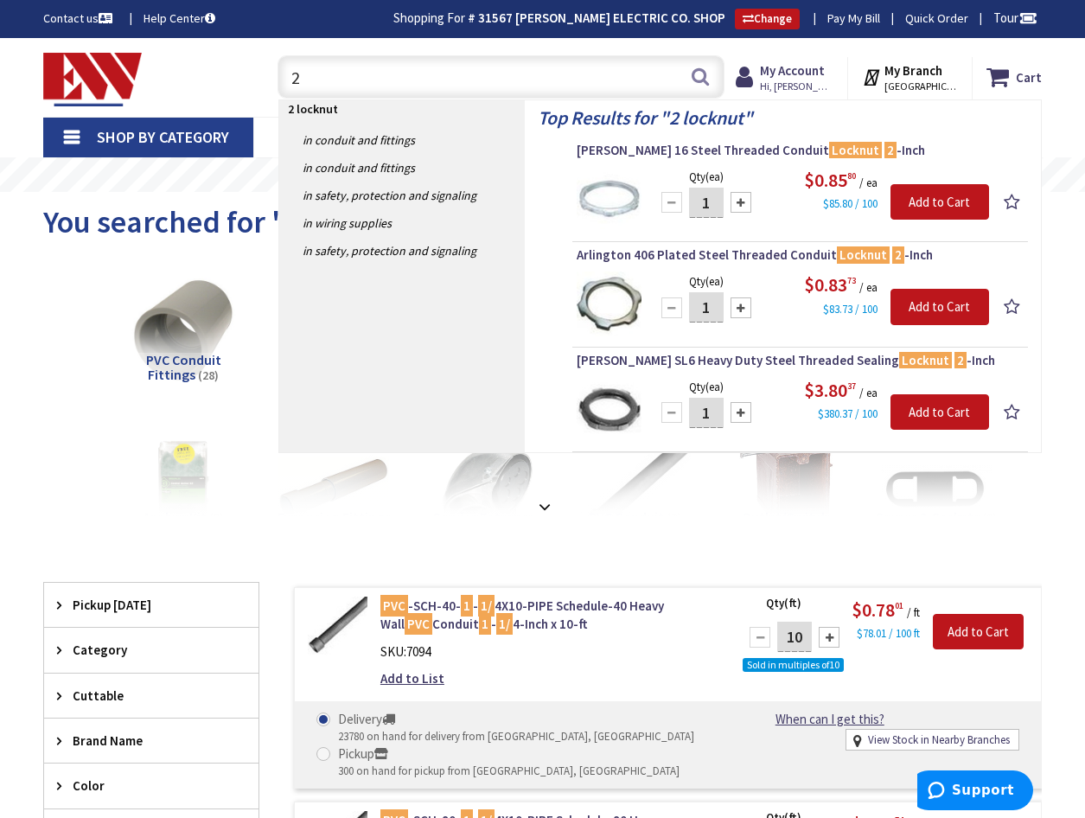
type input "2"
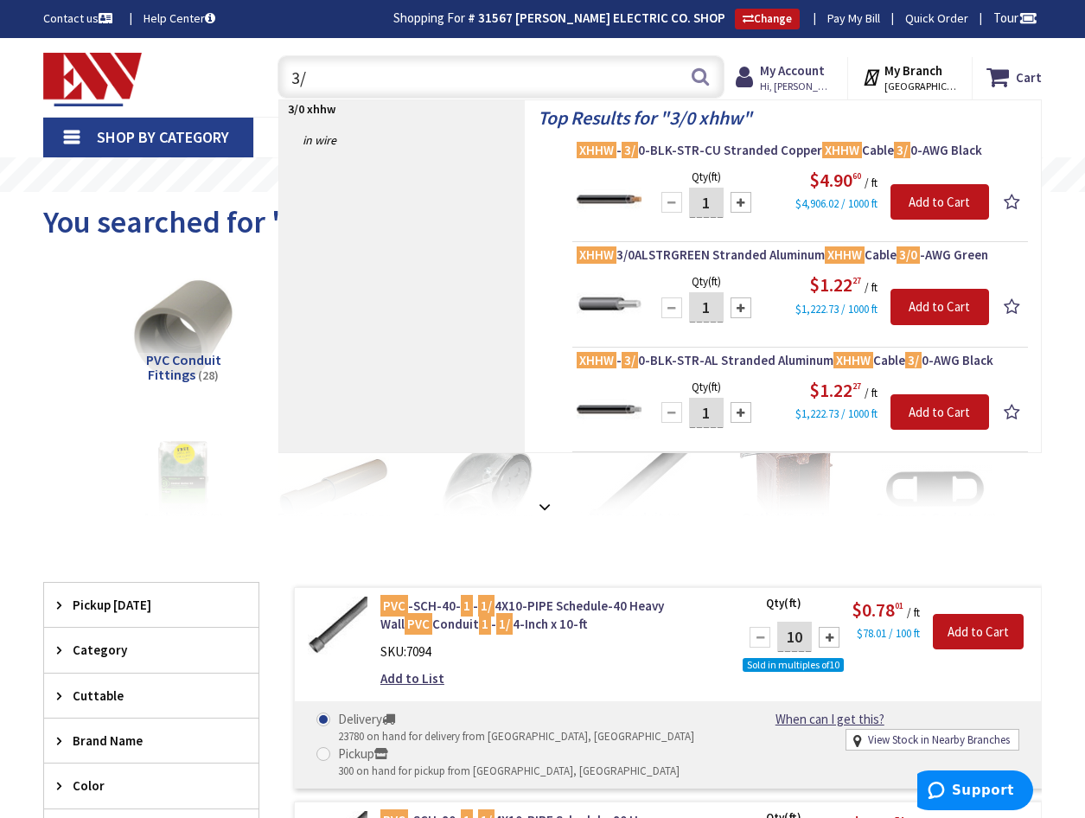
type input "3"
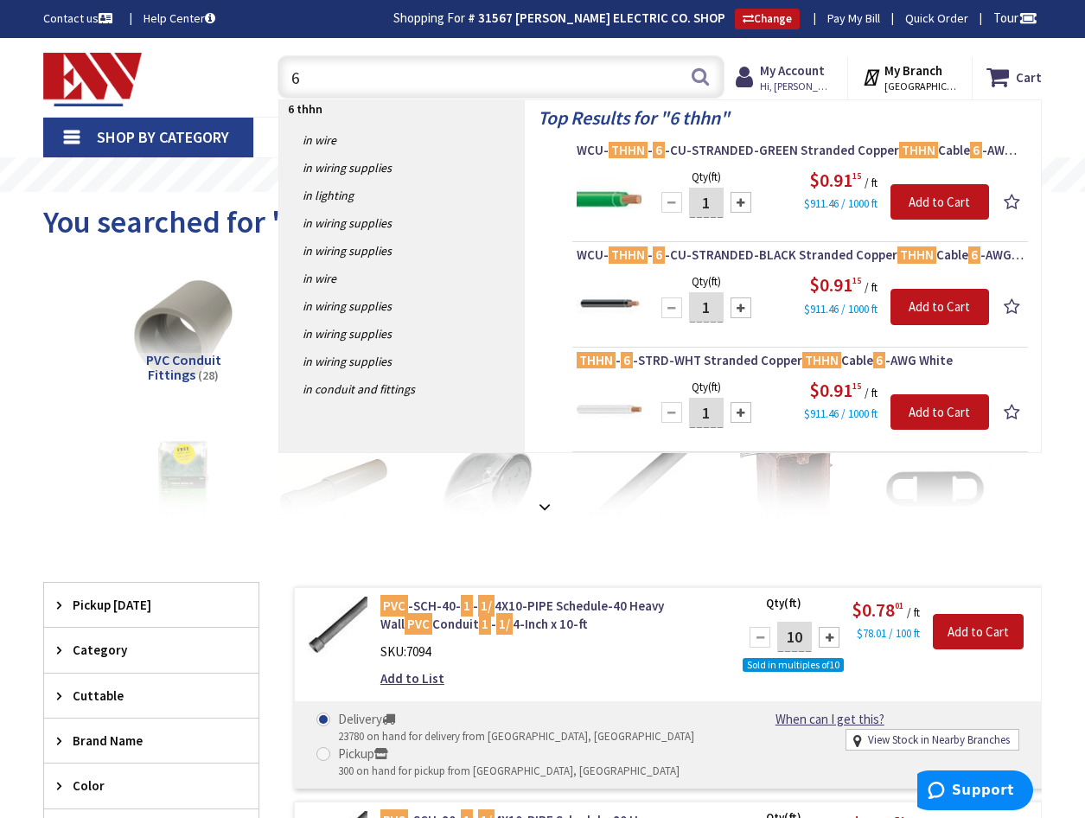
type input "6"
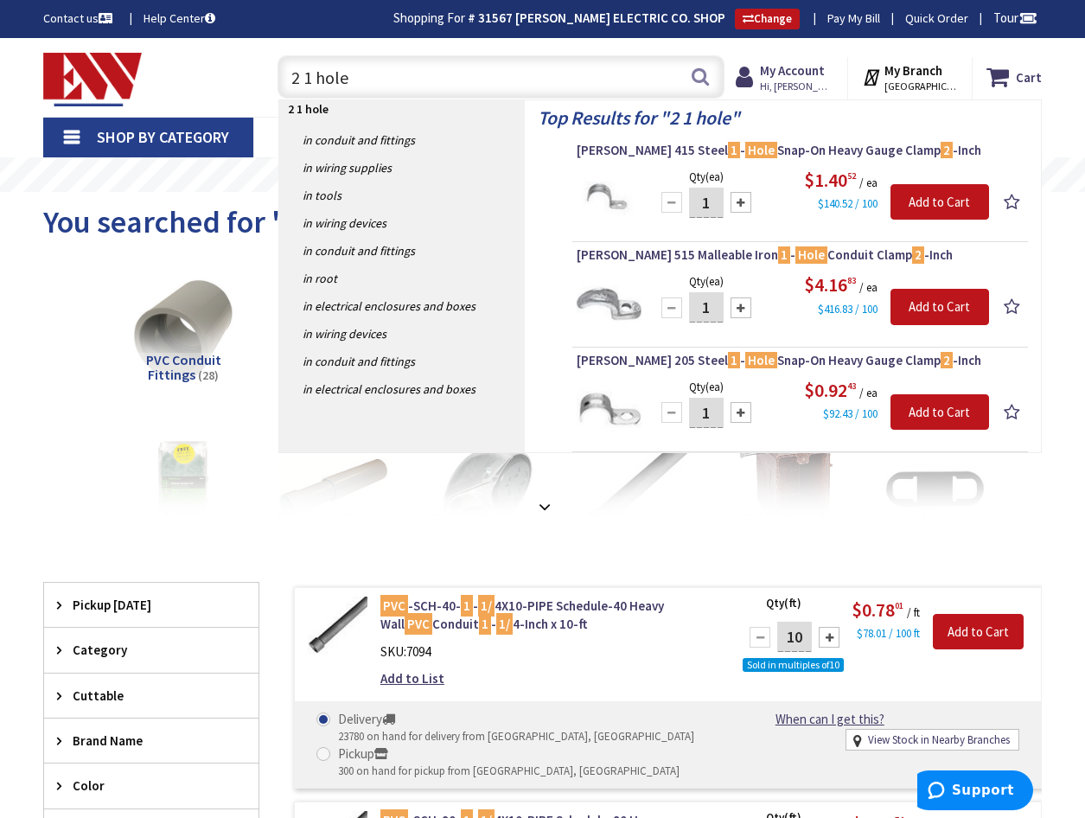
click at [528, 77] on input "2 1 hole" at bounding box center [501, 76] width 447 height 43
type input "2"
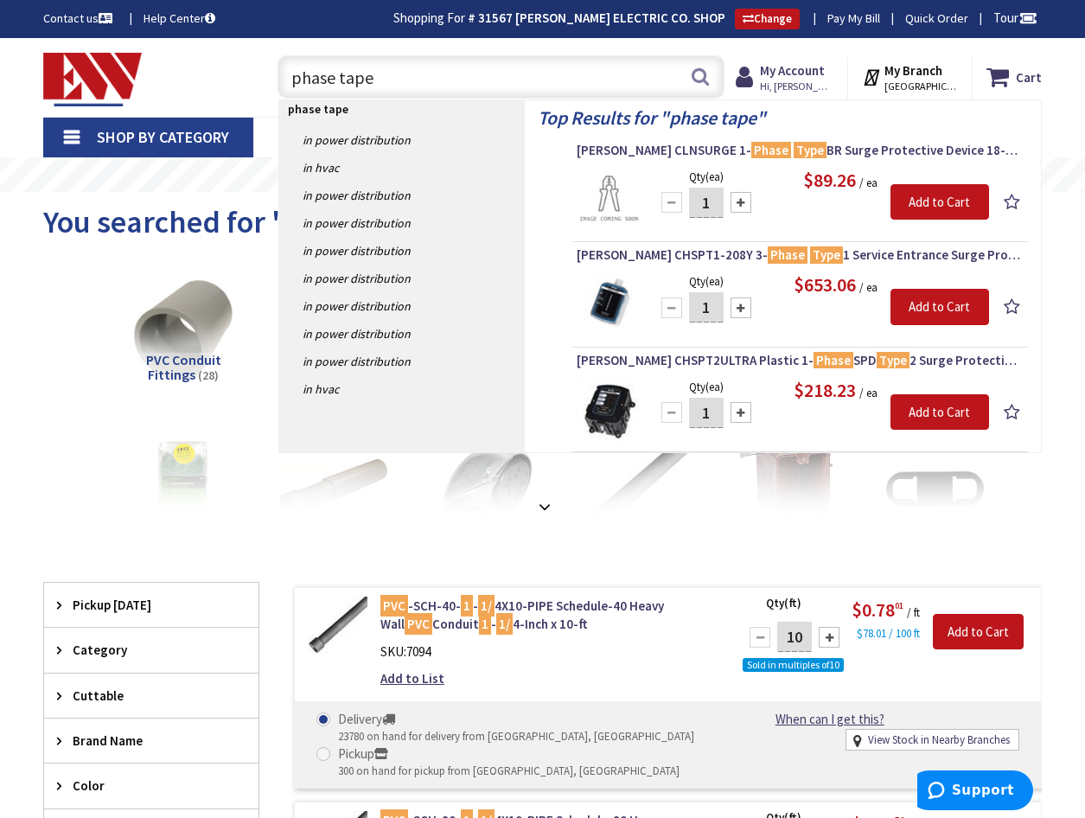
click at [341, 79] on input "phase tape" at bounding box center [501, 76] width 447 height 43
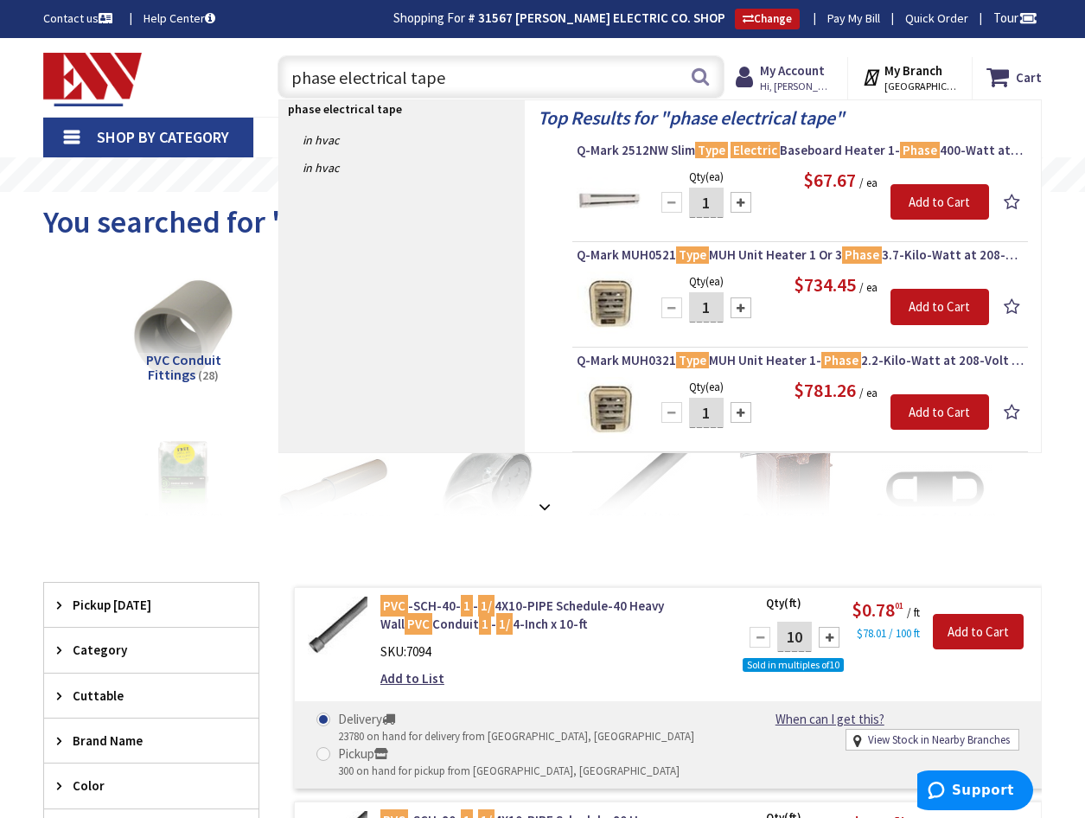
drag, startPoint x: 331, startPoint y: 77, endPoint x: 285, endPoint y: 80, distance: 46.0
click at [285, 80] on input "phase electrical tape" at bounding box center [501, 76] width 447 height 43
click at [361, 74] on input "electrical tape" at bounding box center [501, 76] width 447 height 43
paste input "phase"
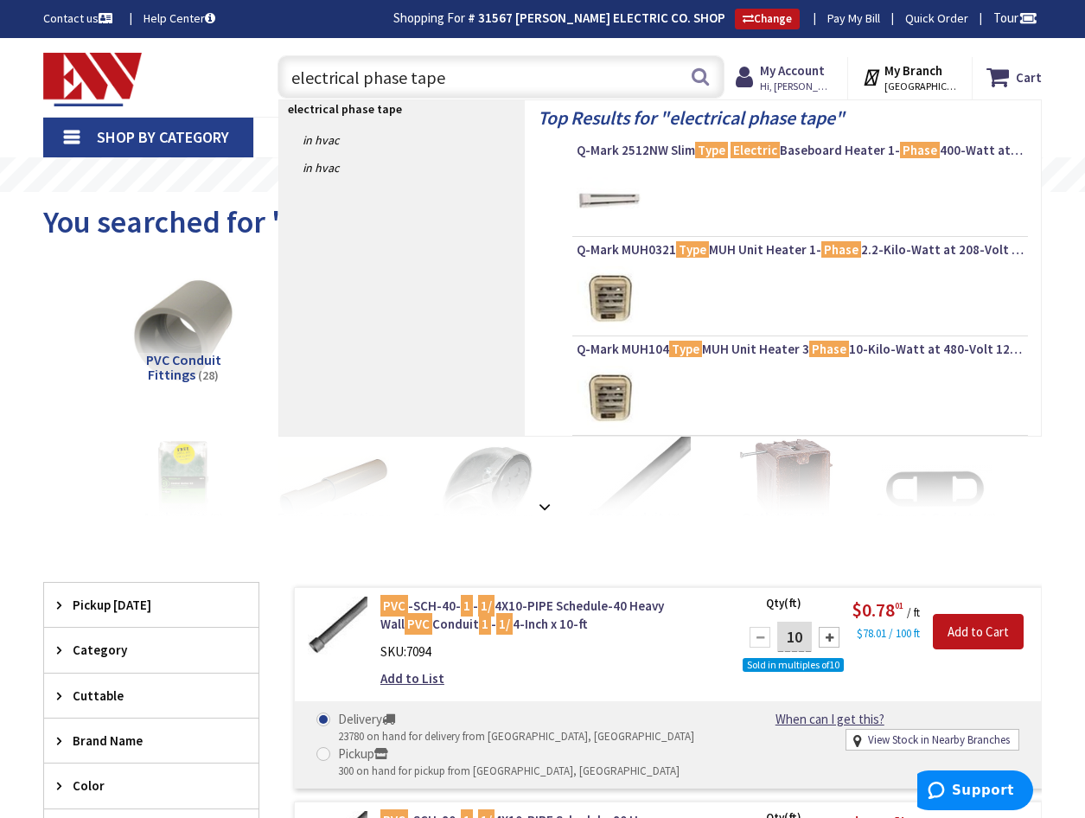
click at [474, 86] on input "electrical phase tape" at bounding box center [501, 76] width 447 height 43
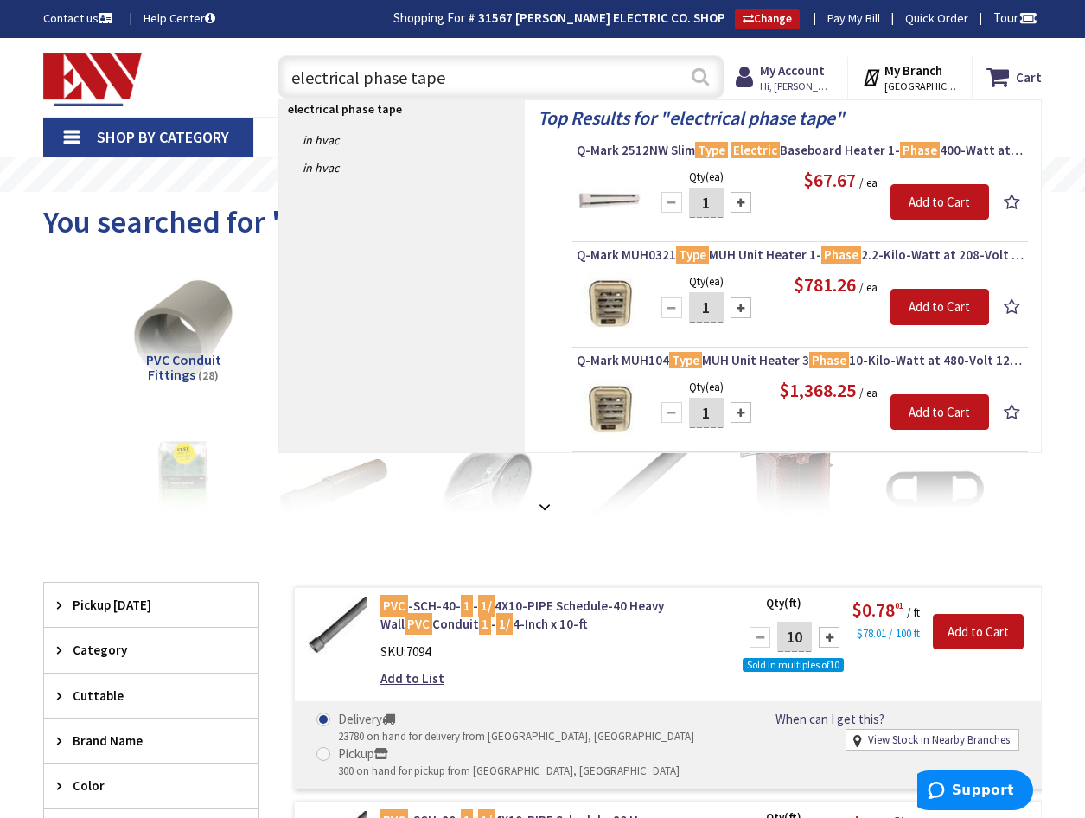
type input "electrical phase tape"
click at [703, 80] on button "Search" at bounding box center [700, 76] width 22 height 39
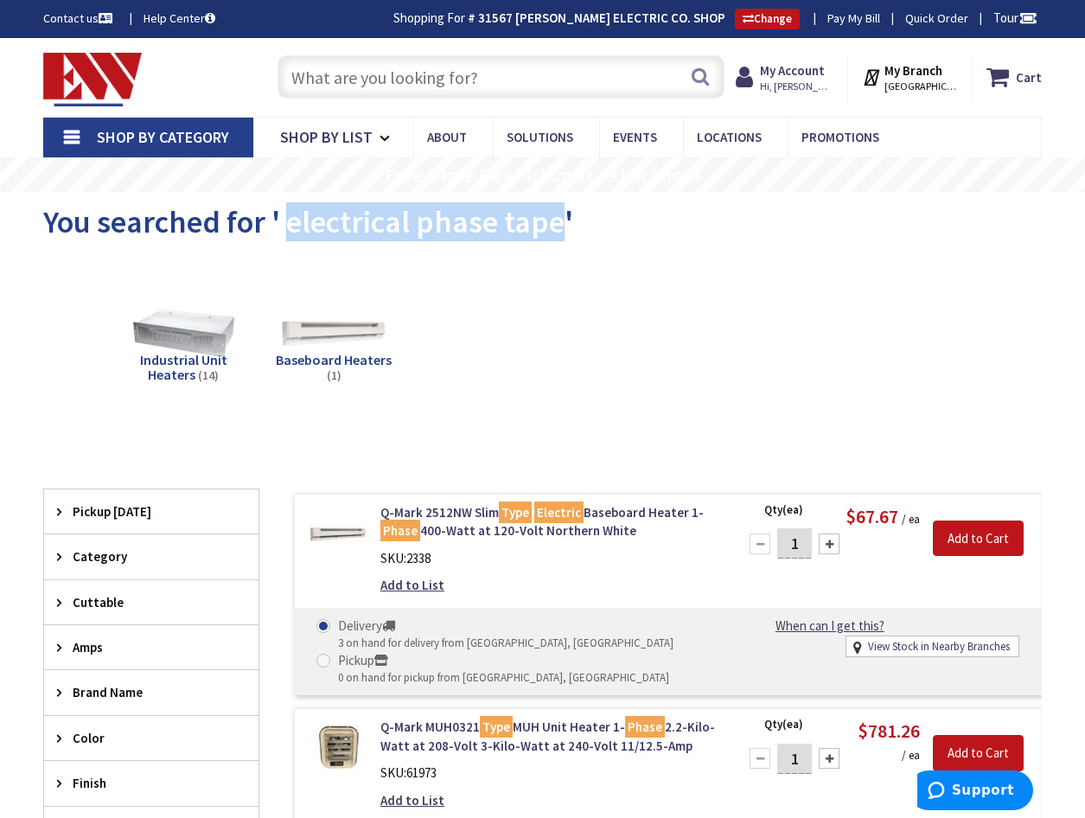
drag, startPoint x: 559, startPoint y: 225, endPoint x: 291, endPoint y: 231, distance: 268.2
click at [291, 231] on span "You searched for ' electrical phase tape'" at bounding box center [308, 221] width 530 height 39
copy span "electrical phase tape"
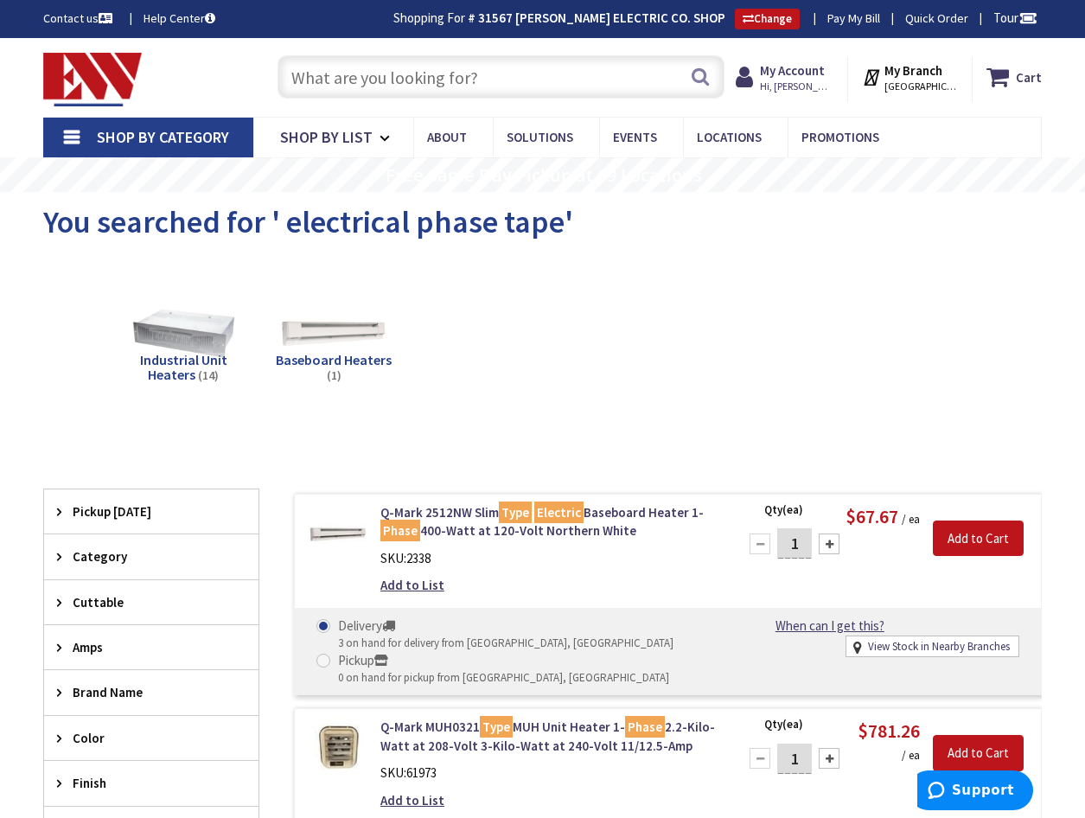
click at [355, 68] on input "text" at bounding box center [501, 76] width 447 height 43
paste input "electrical phase tape"
click at [405, 80] on input "electrical phase tape" at bounding box center [501, 76] width 447 height 43
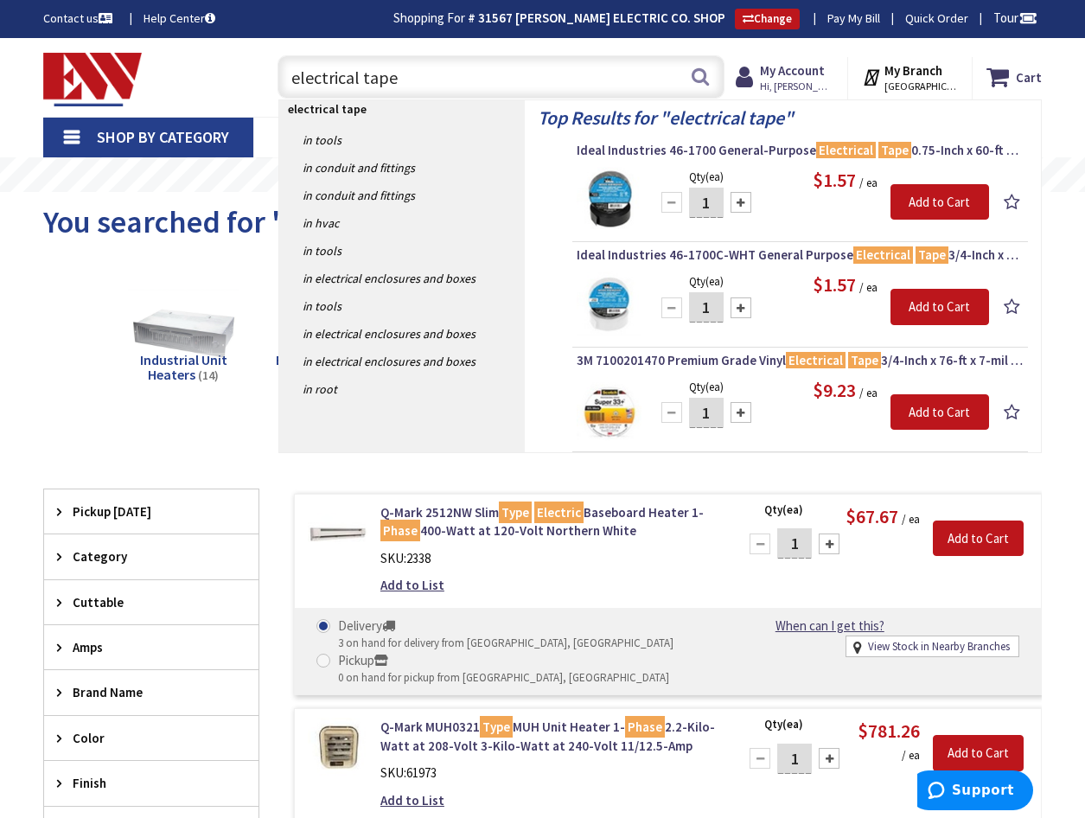
type input "electrical tape"
click at [699, 74] on button "Search" at bounding box center [700, 76] width 22 height 39
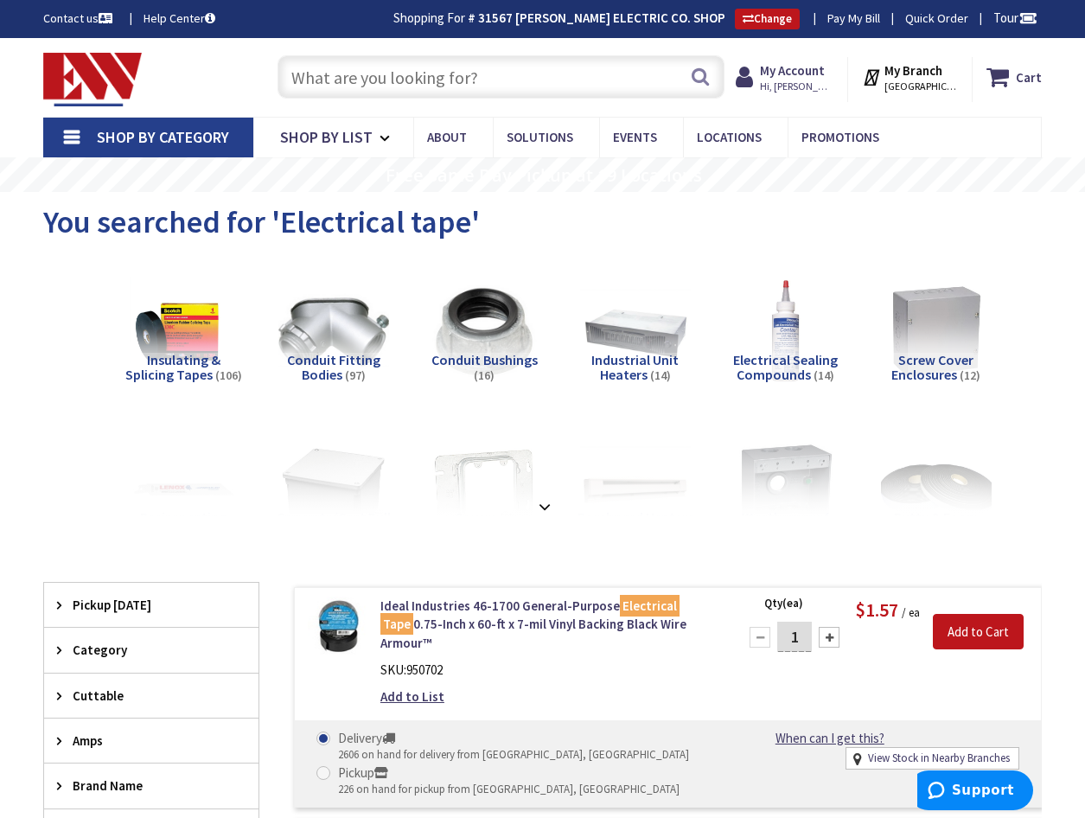
click at [357, 79] on input "text" at bounding box center [501, 76] width 447 height 43
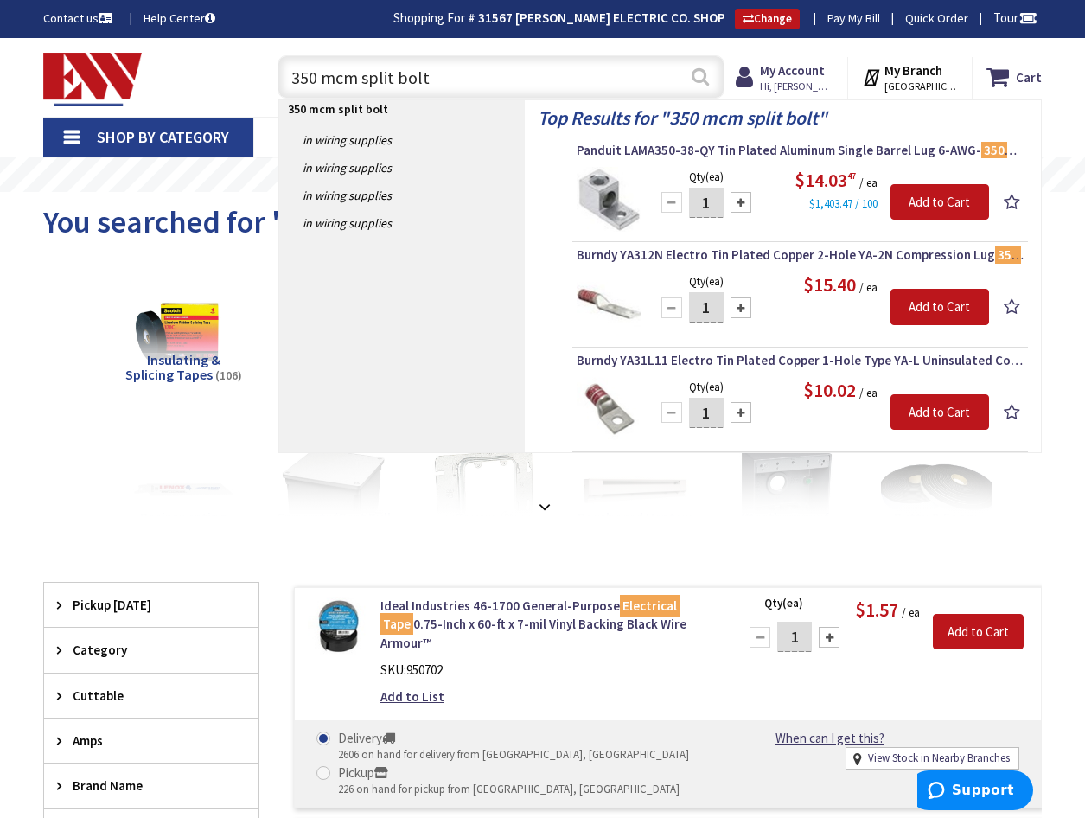
type input "350 mcm split bolt"
click at [699, 75] on button "Search" at bounding box center [700, 76] width 22 height 39
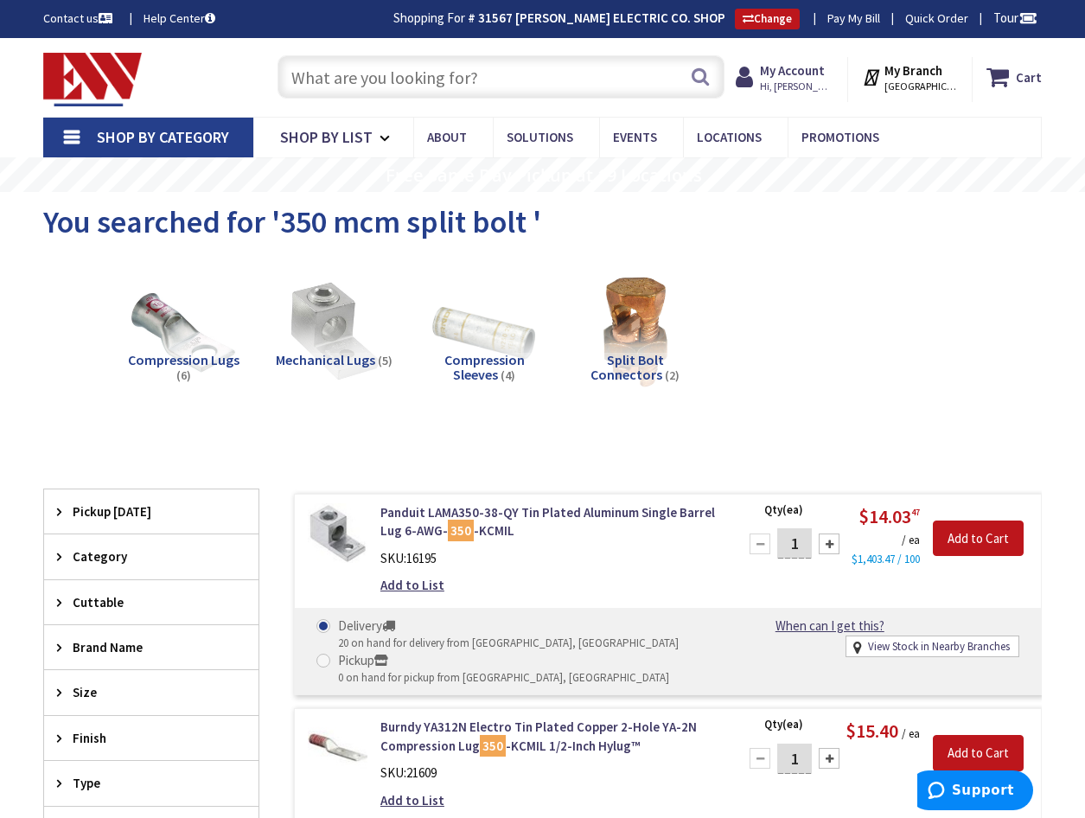
click at [380, 88] on input "text" at bounding box center [501, 76] width 447 height 43
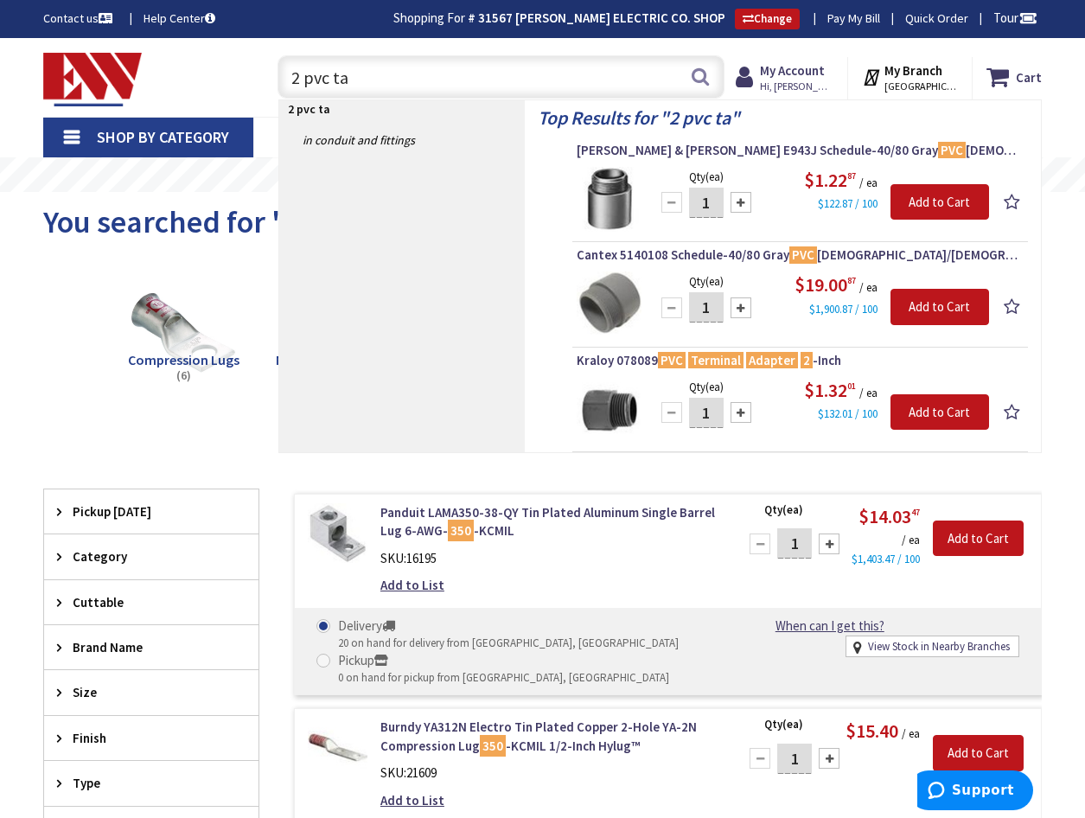
click at [361, 80] on input "2 pvc ta" at bounding box center [501, 76] width 447 height 43
type input "2"
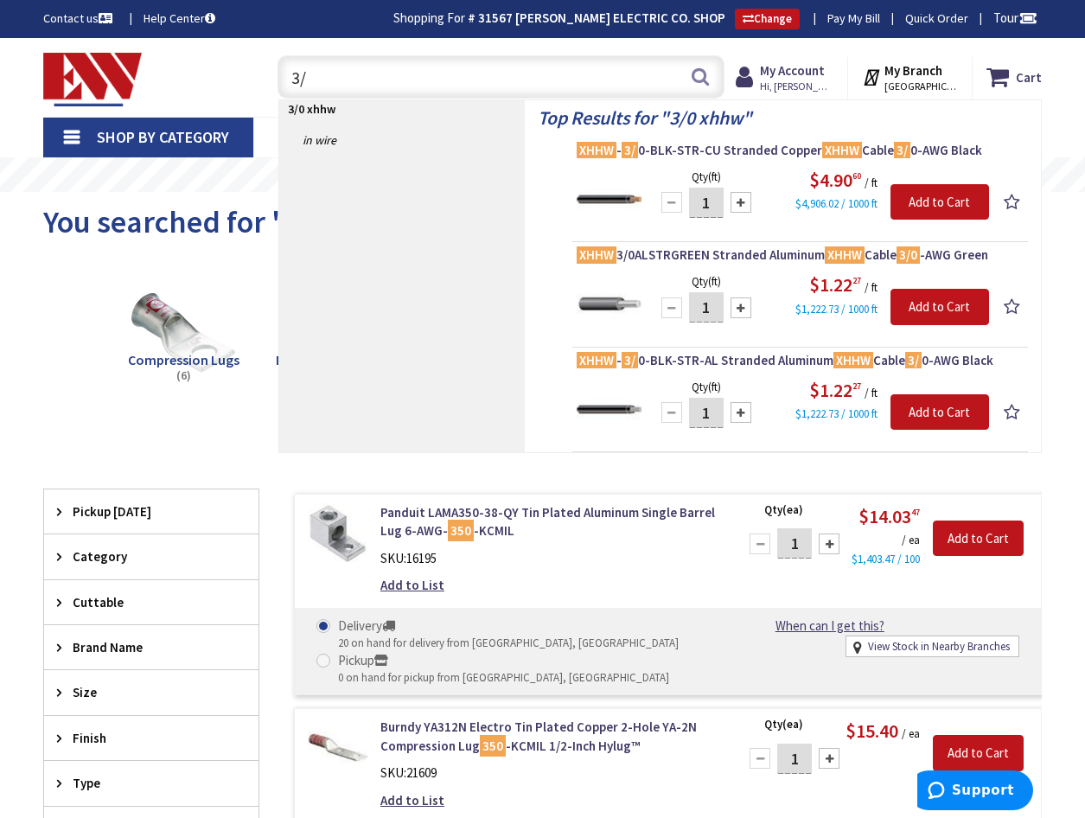
type input "3"
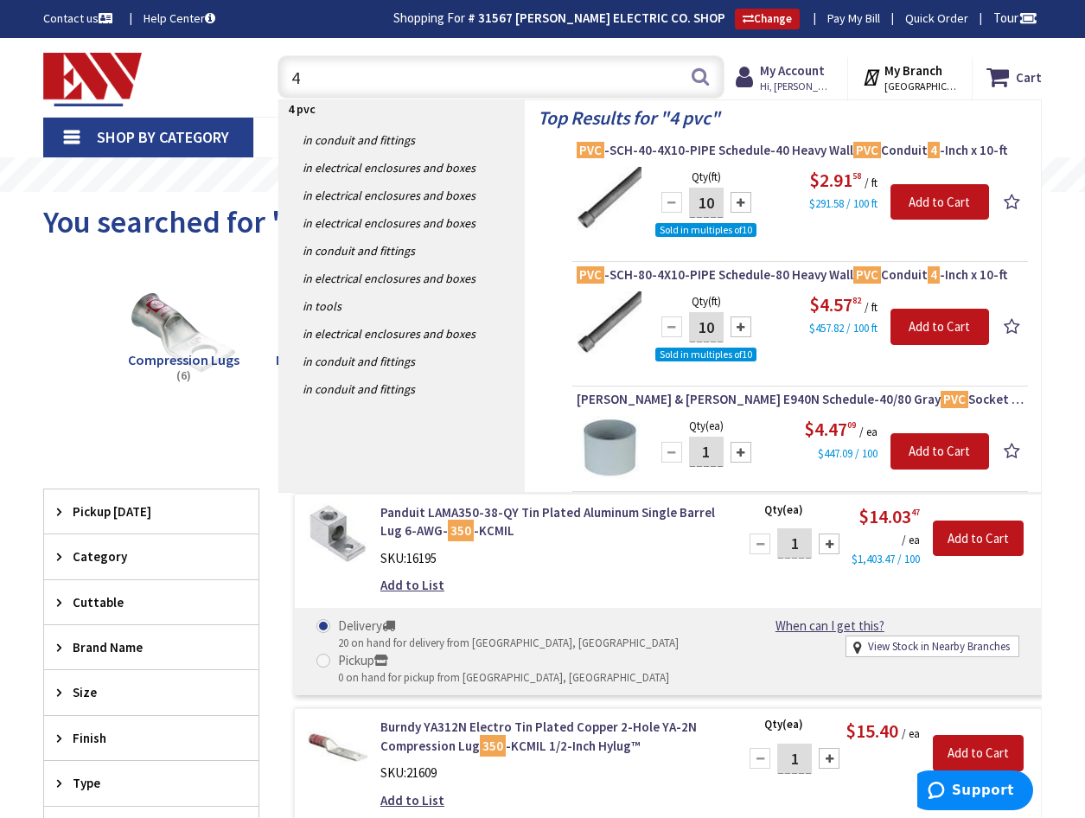
type input "4"
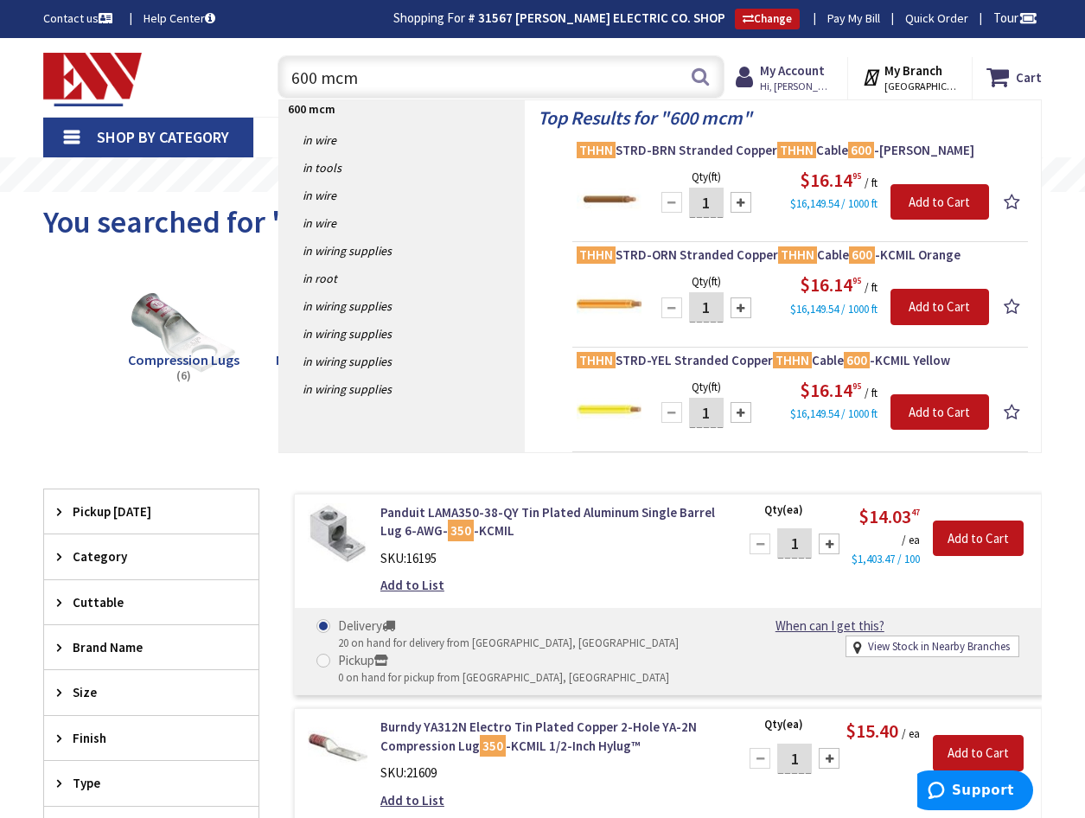
click at [391, 78] on input "600 mcm" at bounding box center [501, 76] width 447 height 43
type input "6"
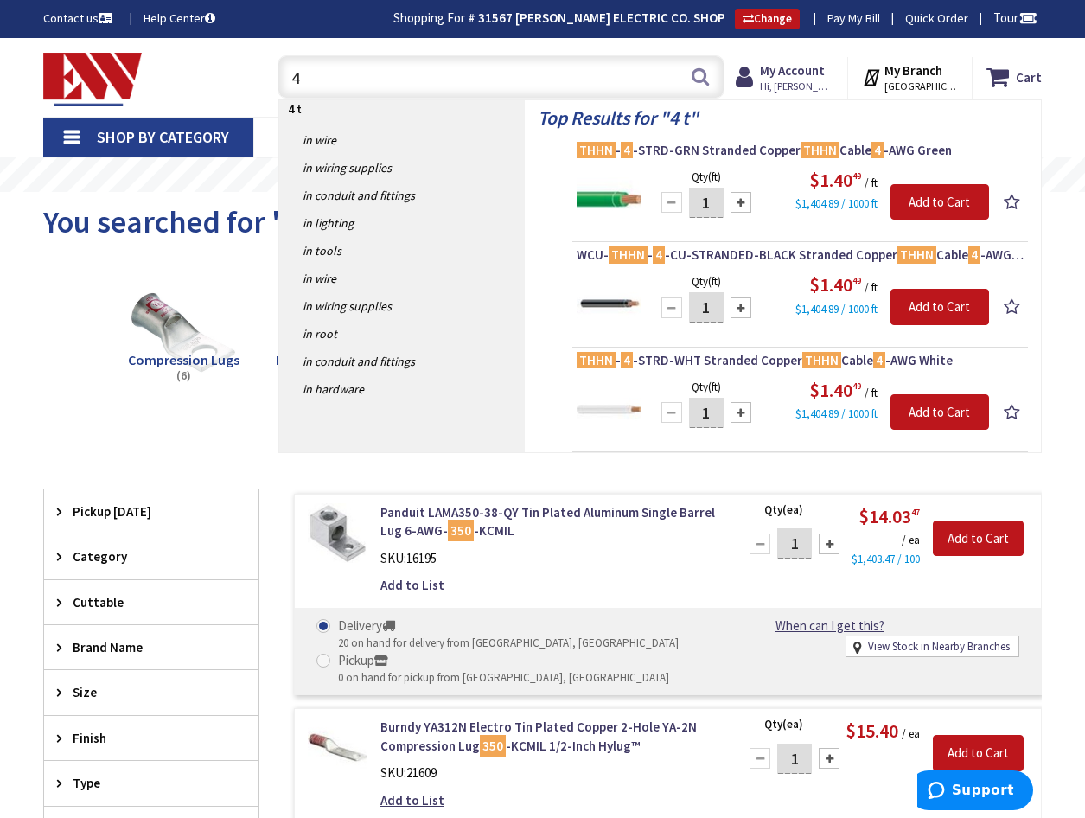
type input "4"
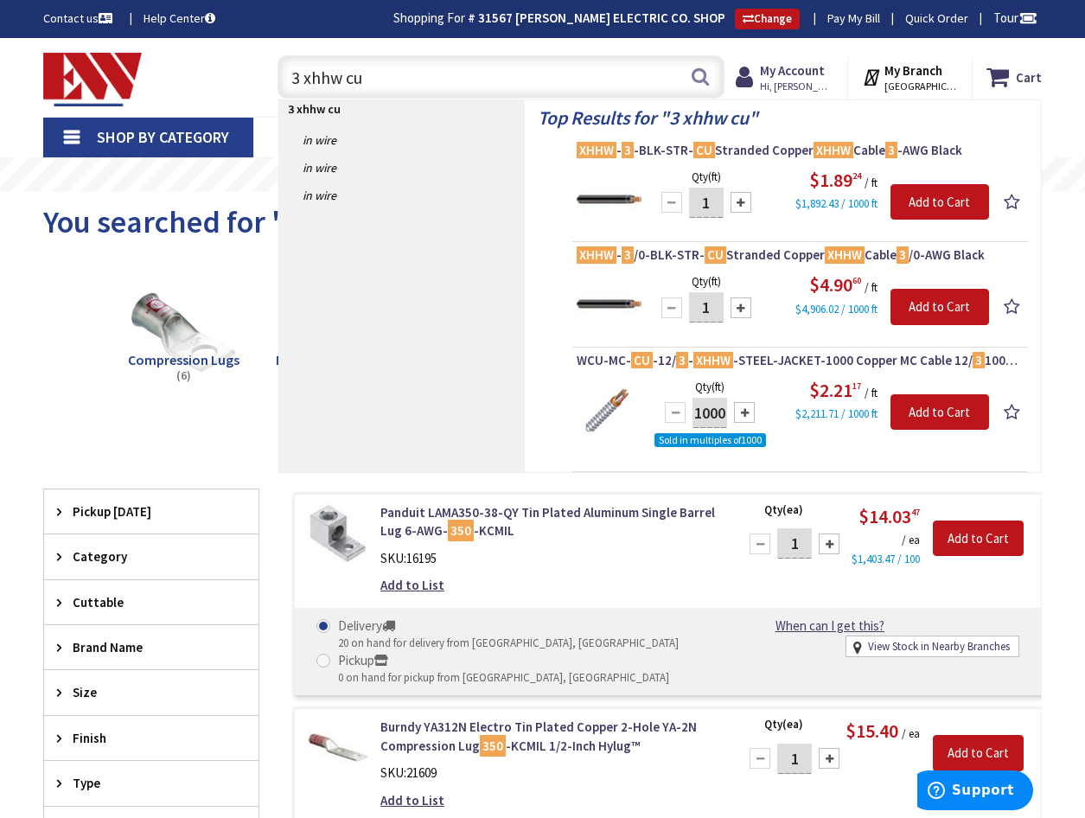
click at [298, 75] on input "3 xhhw cu" at bounding box center [501, 76] width 447 height 43
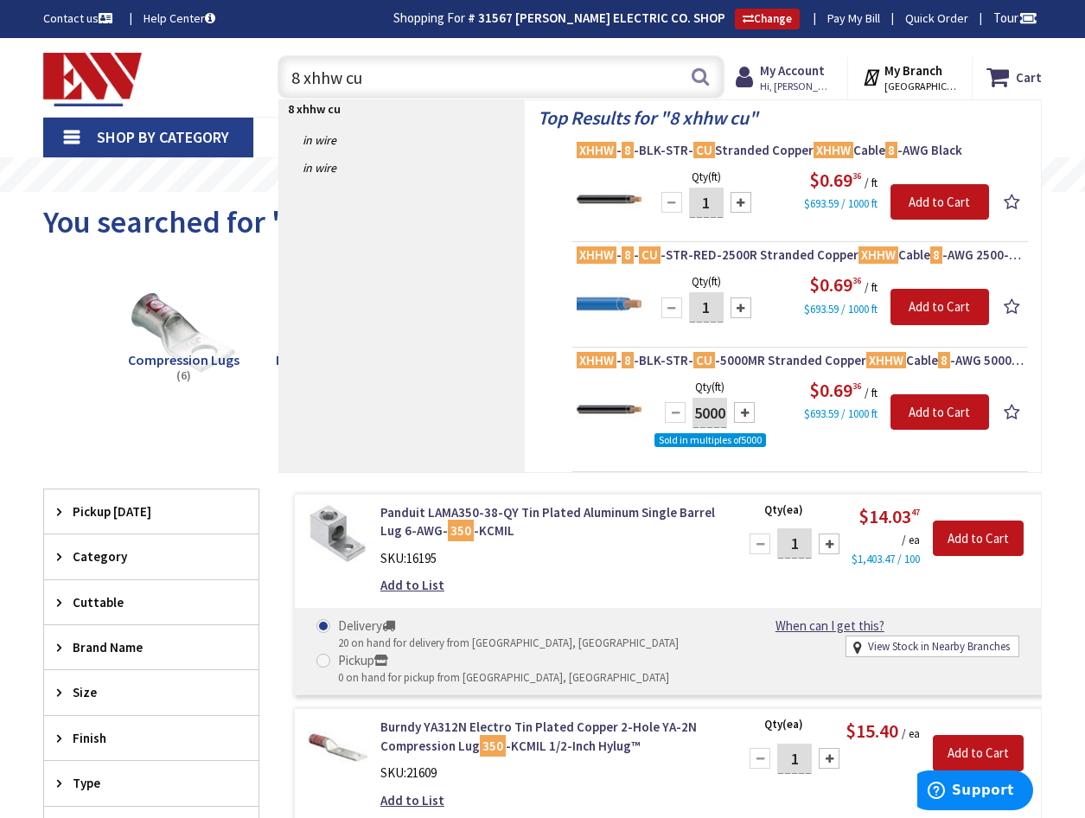
click at [390, 68] on input "8 xhhw cu" at bounding box center [501, 76] width 447 height 43
type input "8"
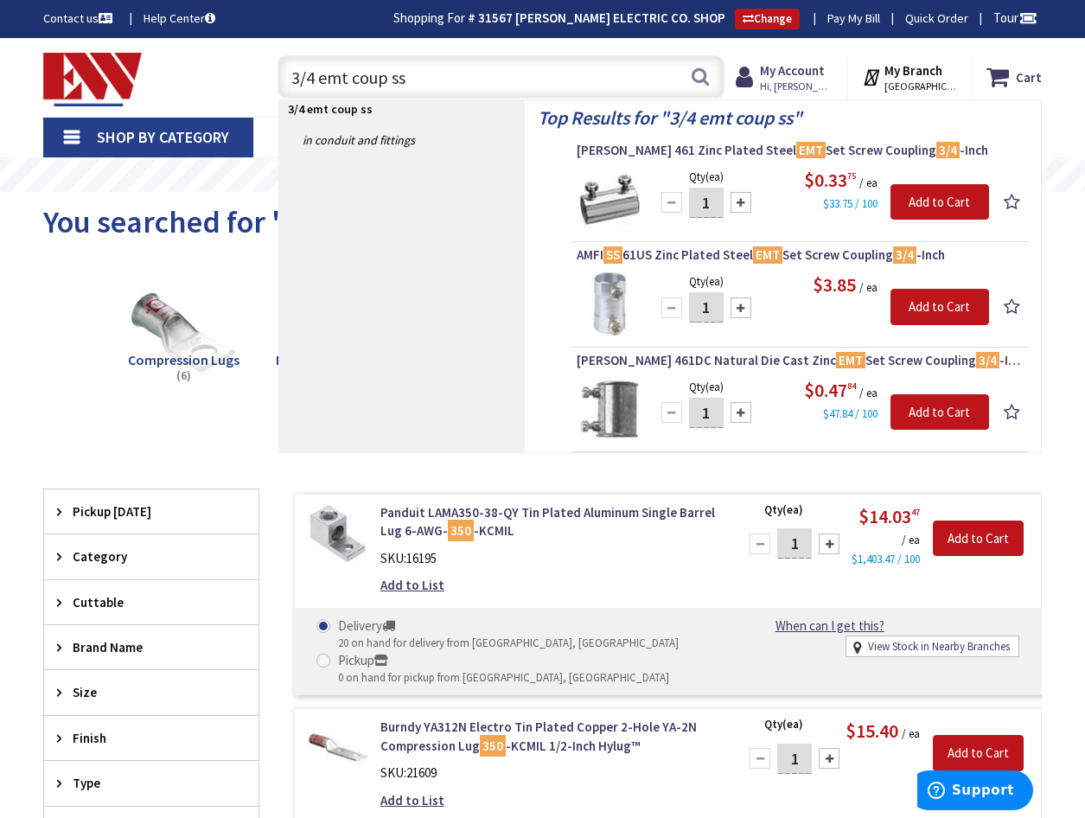
click at [427, 80] on input "3/4 emt coup ss" at bounding box center [501, 76] width 447 height 43
type input "3"
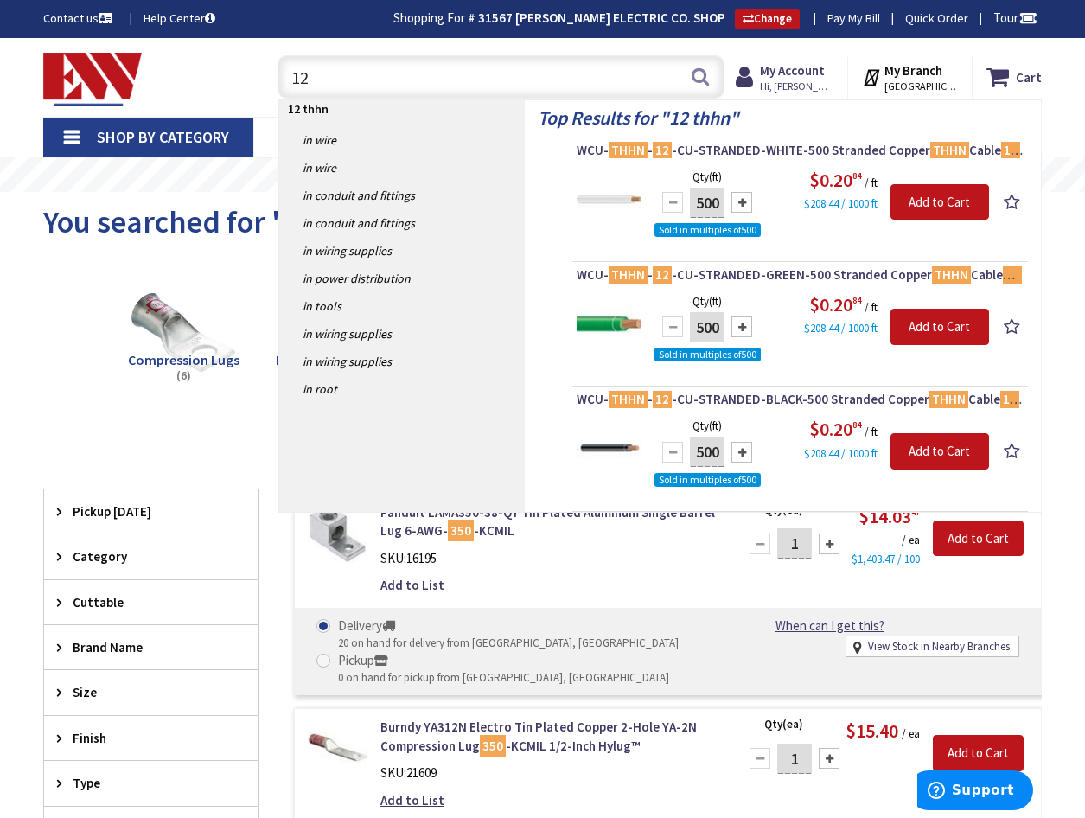
type input "1"
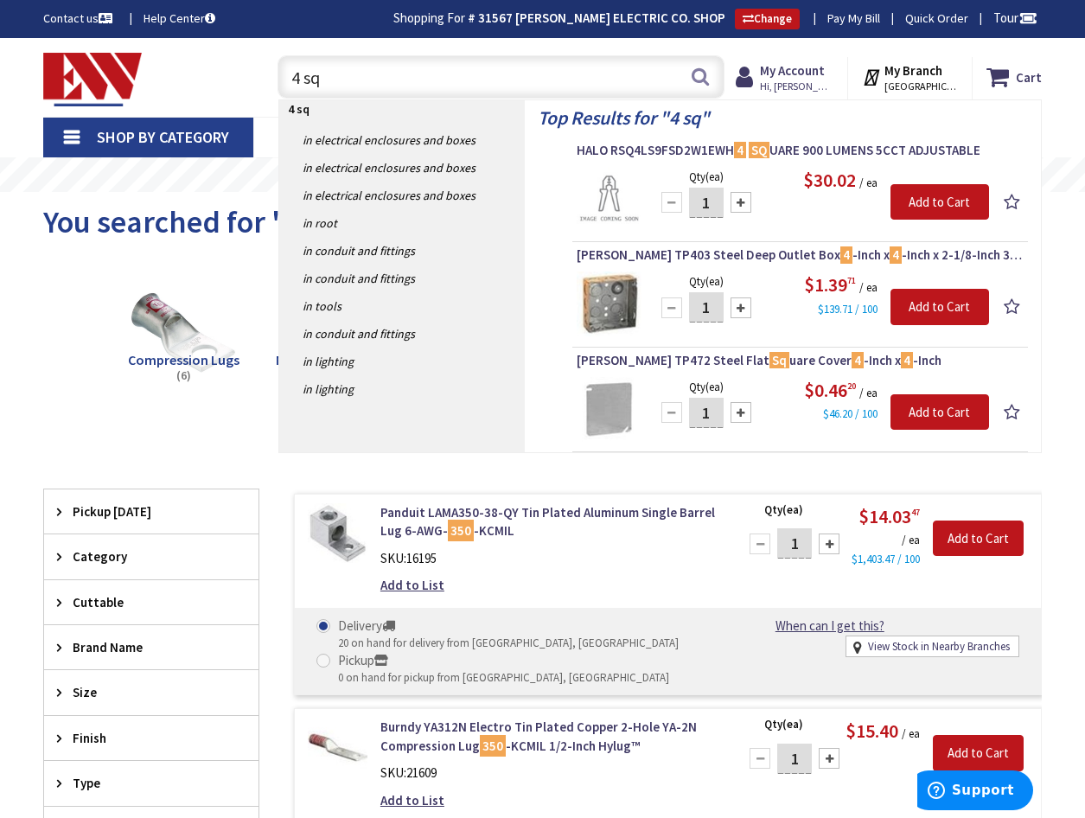
click at [383, 91] on input "4 sq" at bounding box center [501, 76] width 447 height 43
type input "4"
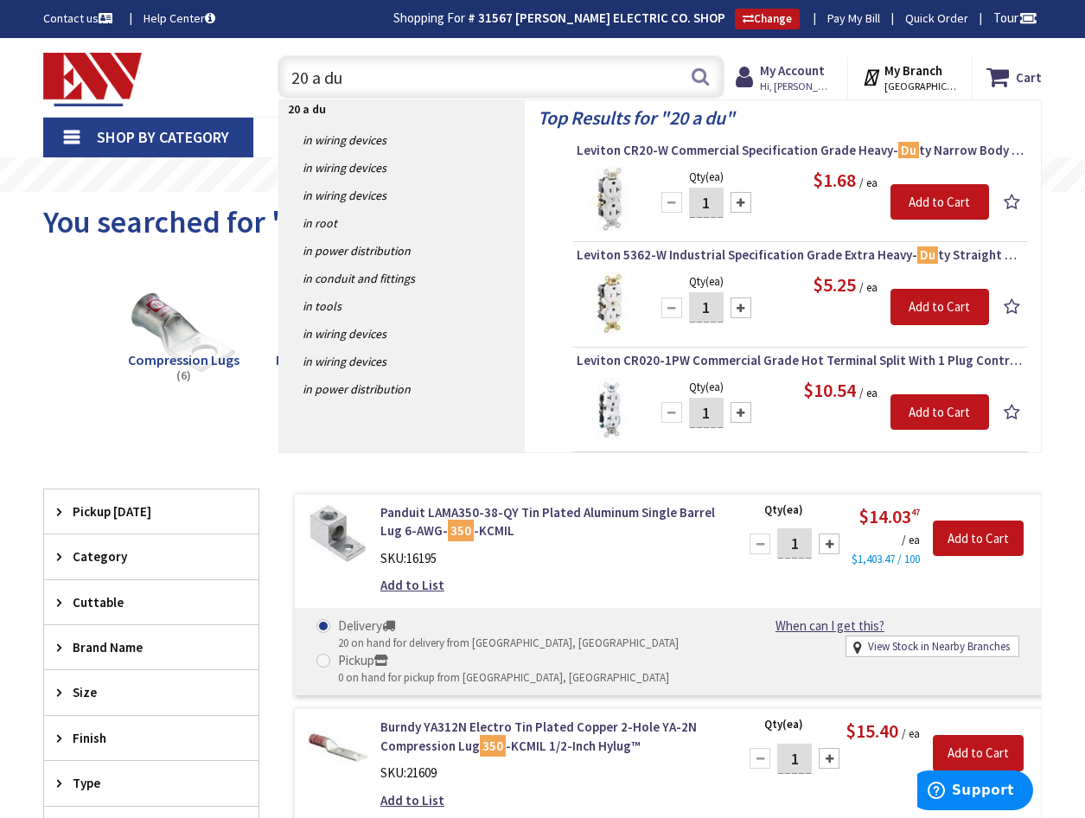
click at [404, 74] on input "20 a du" at bounding box center [501, 76] width 447 height 43
click at [416, 80] on input "20 a du" at bounding box center [501, 76] width 447 height 43
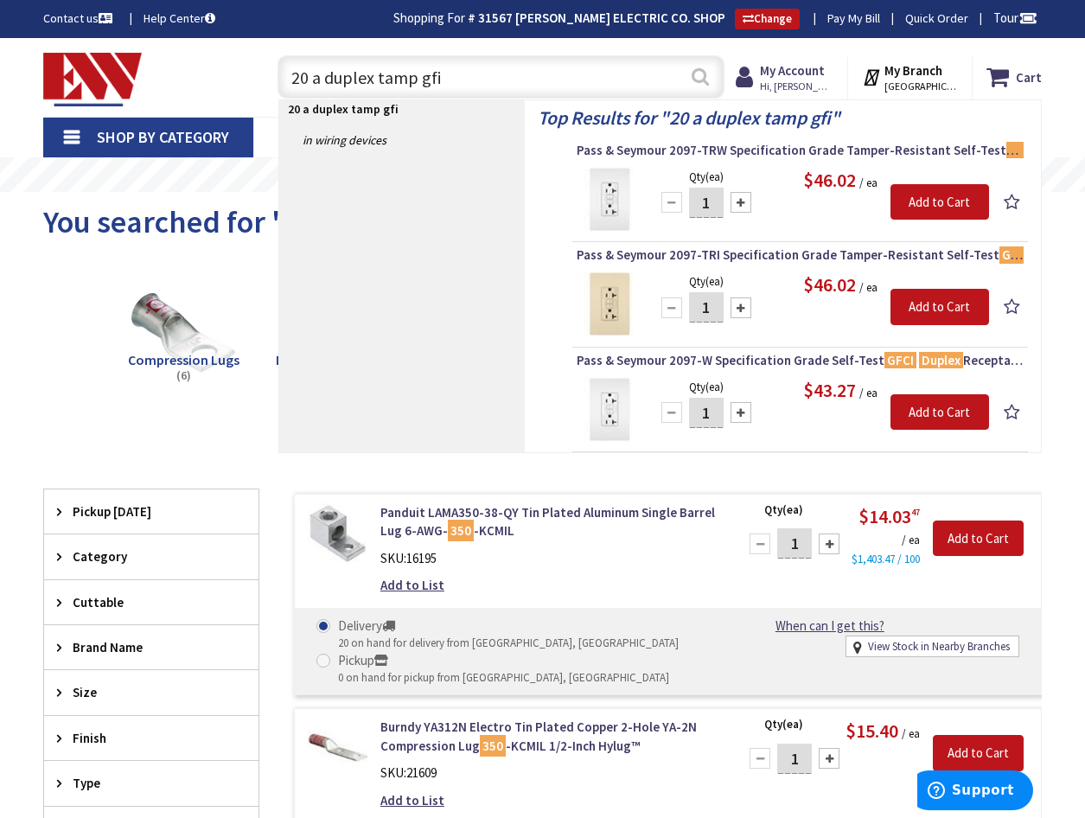
type input "20 a duplex tamp gfi"
click at [706, 71] on button "Search" at bounding box center [700, 76] width 22 height 39
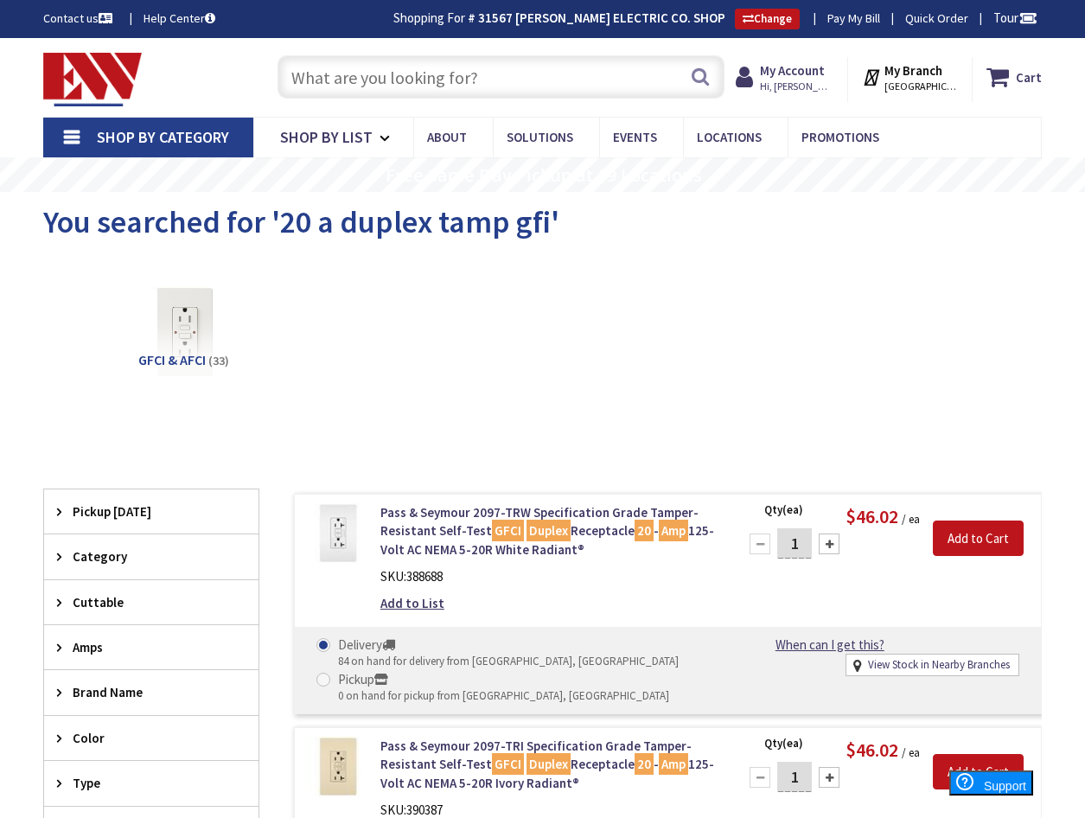
click at [375, 78] on input "text" at bounding box center [501, 76] width 447 height 43
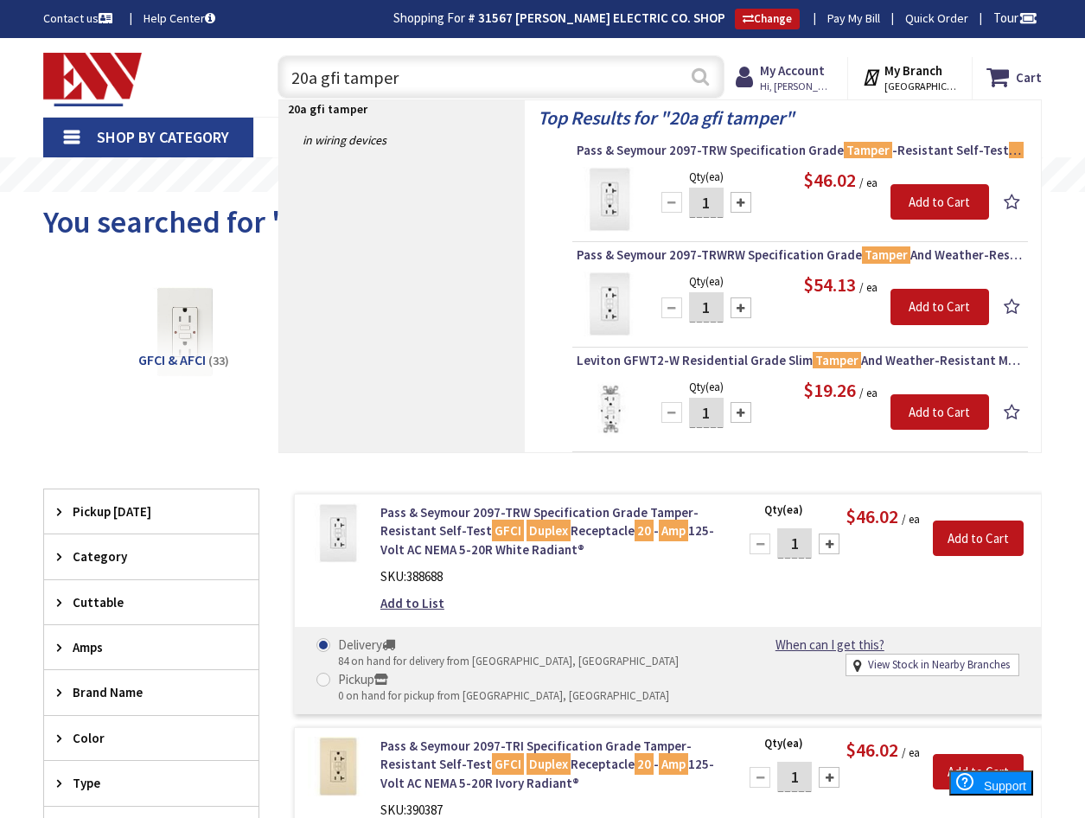
type input "20a gfi tamper"
click at [706, 80] on button "Search" at bounding box center [700, 76] width 22 height 39
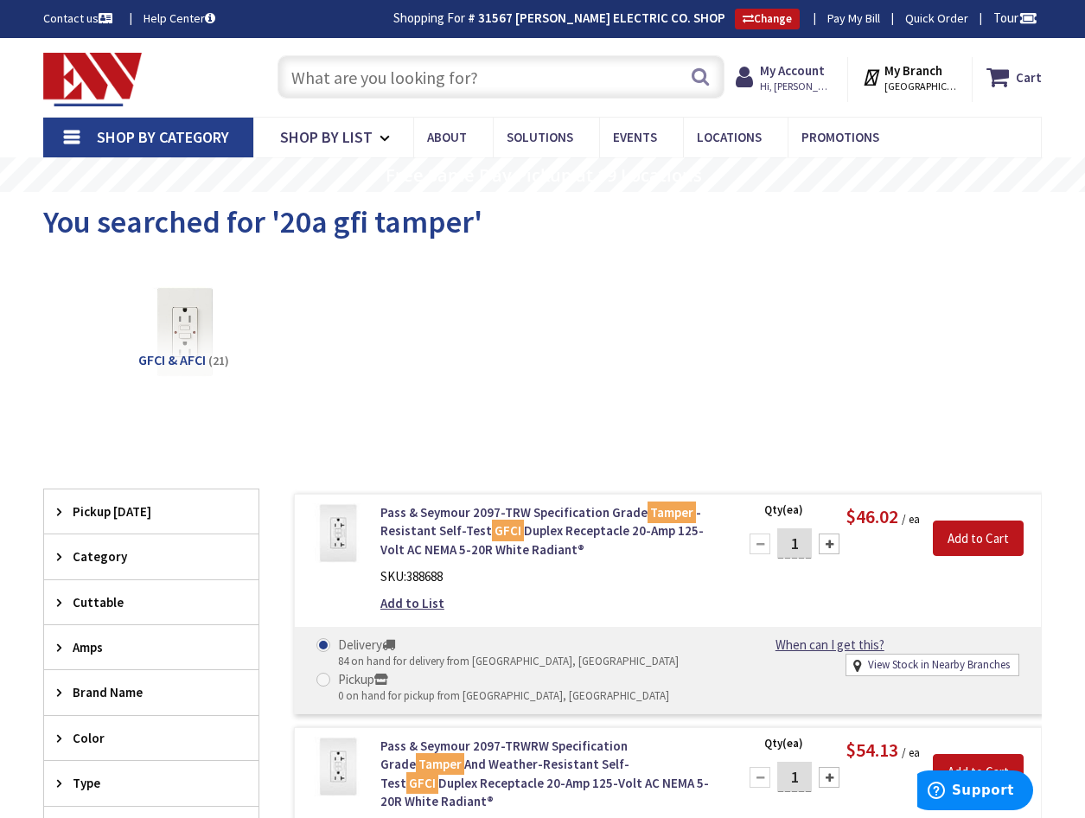
click at [387, 82] on input "text" at bounding box center [501, 76] width 447 height 43
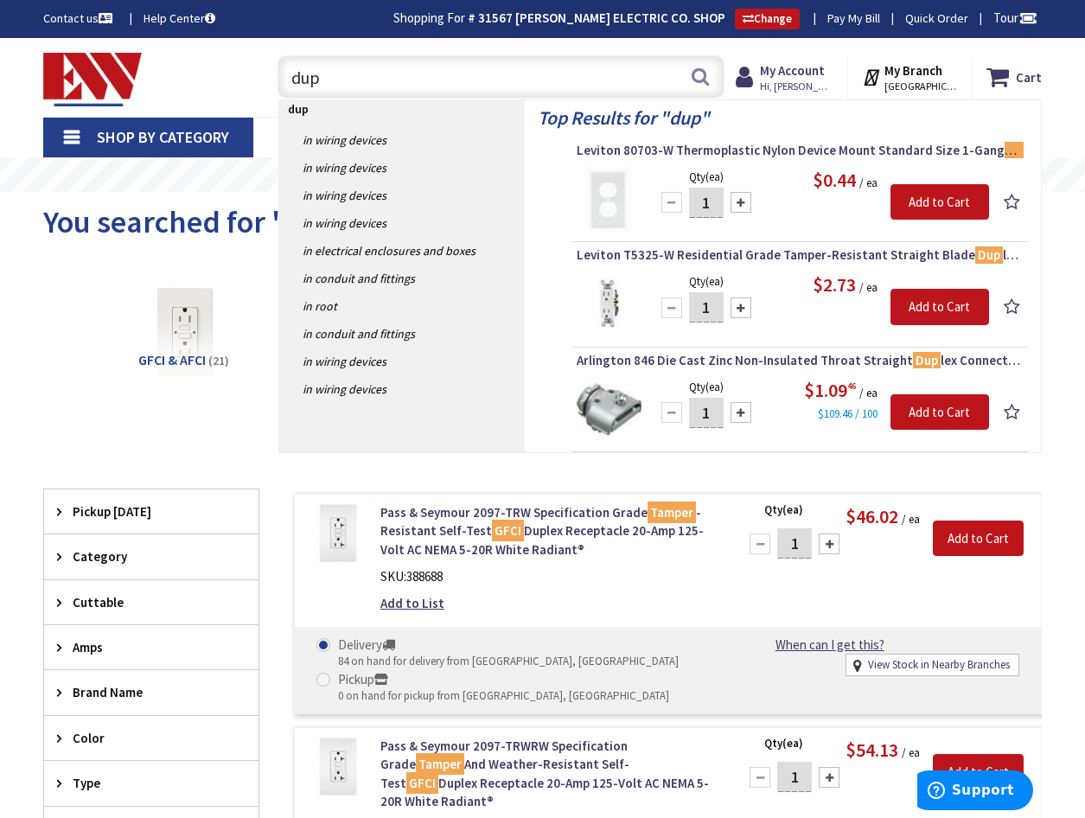
click at [349, 85] on input "dup" at bounding box center [501, 76] width 447 height 43
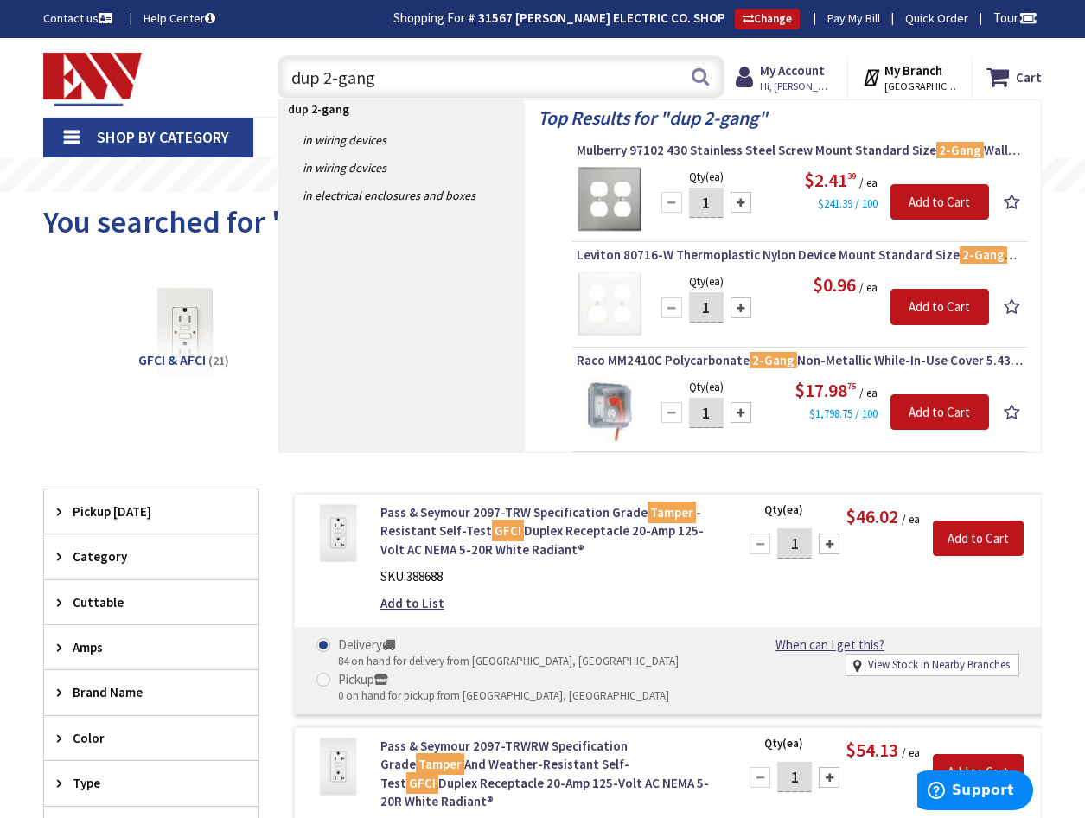
click at [385, 80] on input "dup 2-gang" at bounding box center [501, 76] width 447 height 43
type input "d"
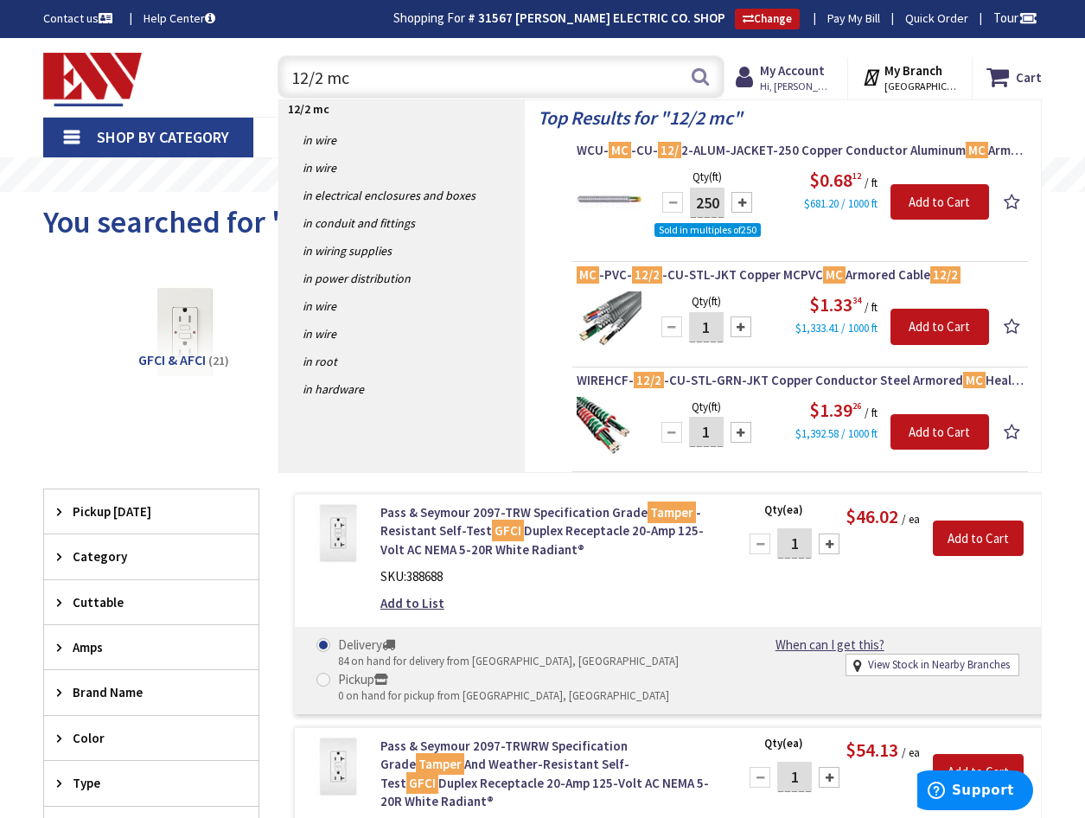
click at [362, 79] on input "12/2 mc" at bounding box center [501, 76] width 447 height 43
click at [324, 74] on input "12/2 mc" at bounding box center [501, 76] width 447 height 43
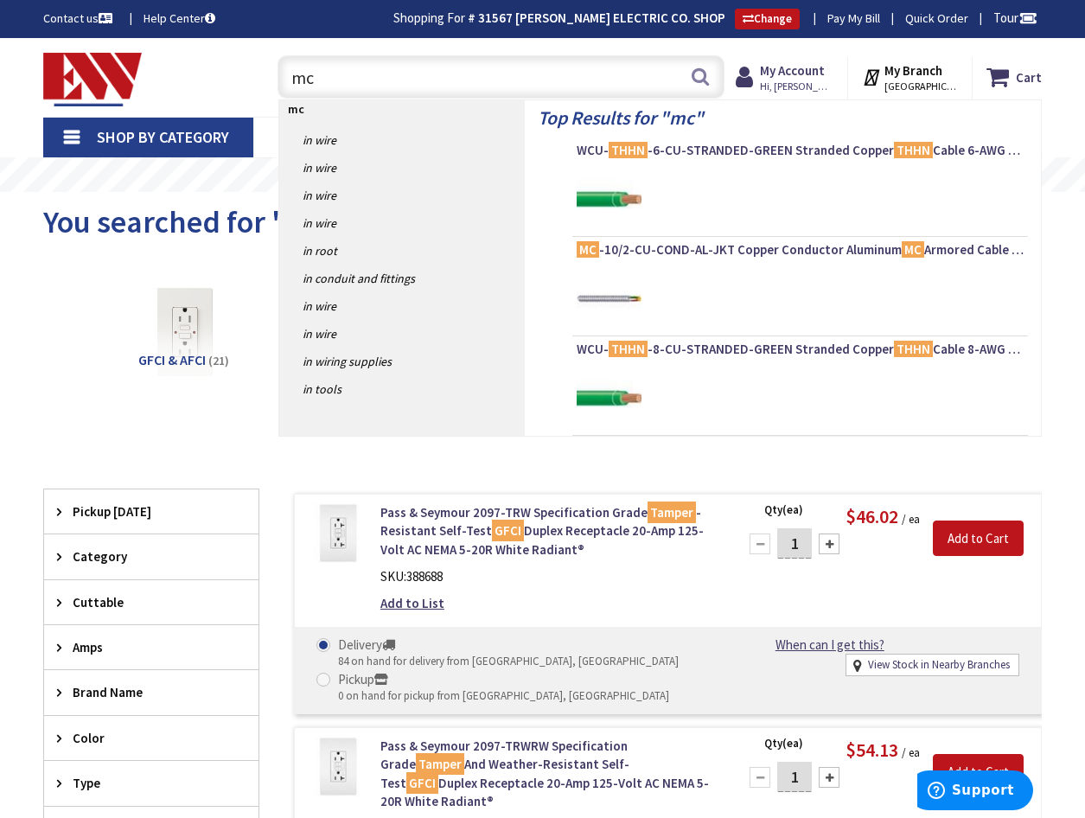
click at [359, 83] on input "mc" at bounding box center [501, 76] width 447 height 43
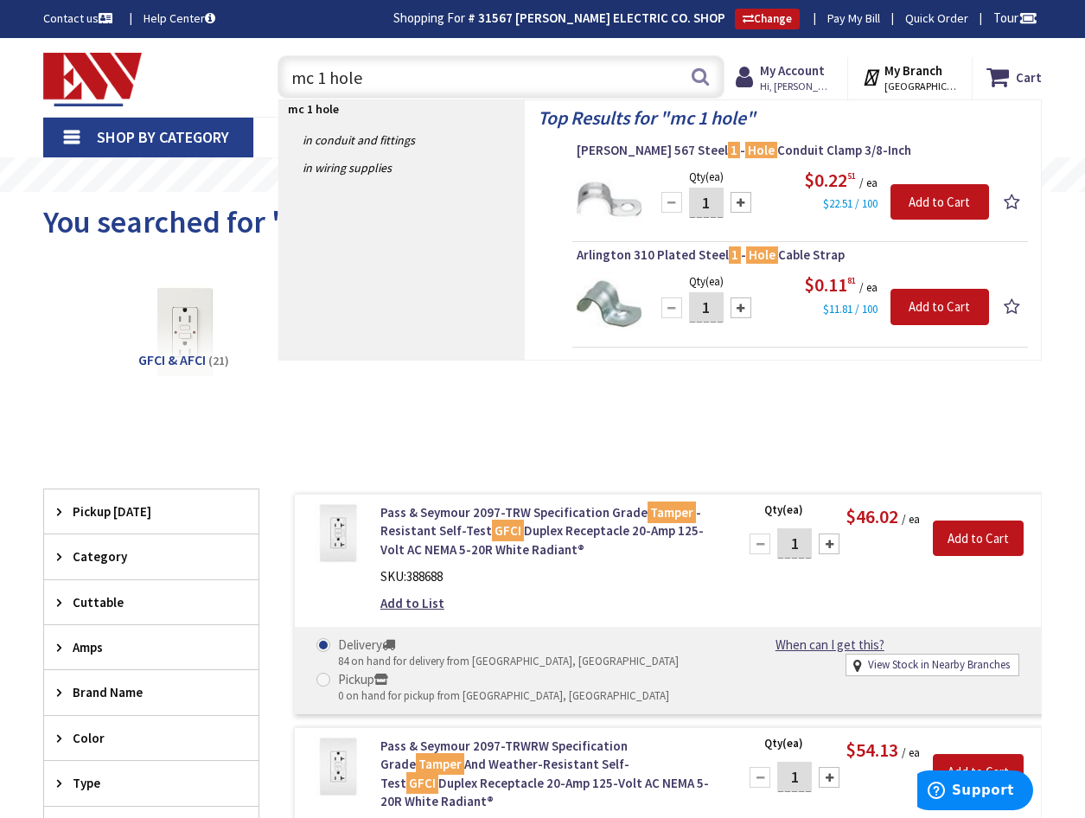
click at [389, 74] on input "mc 1 hole" at bounding box center [501, 76] width 447 height 43
type input "m"
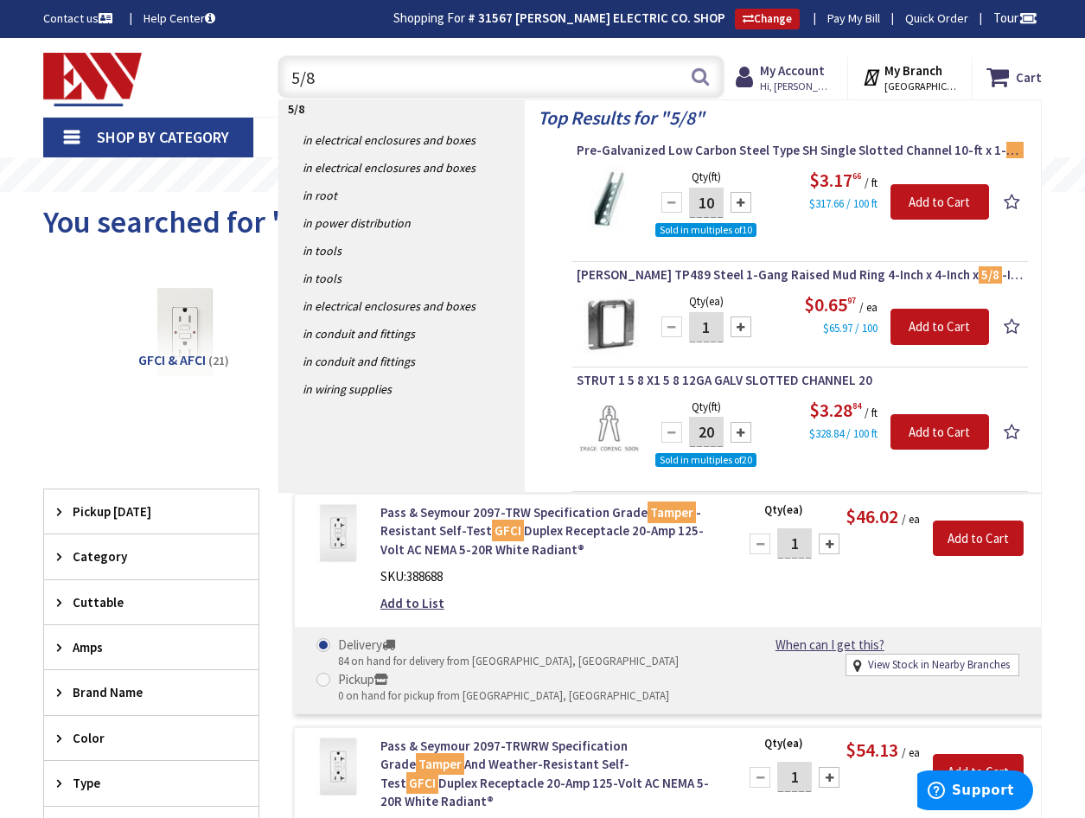
click at [361, 91] on input "5/8" at bounding box center [501, 76] width 447 height 43
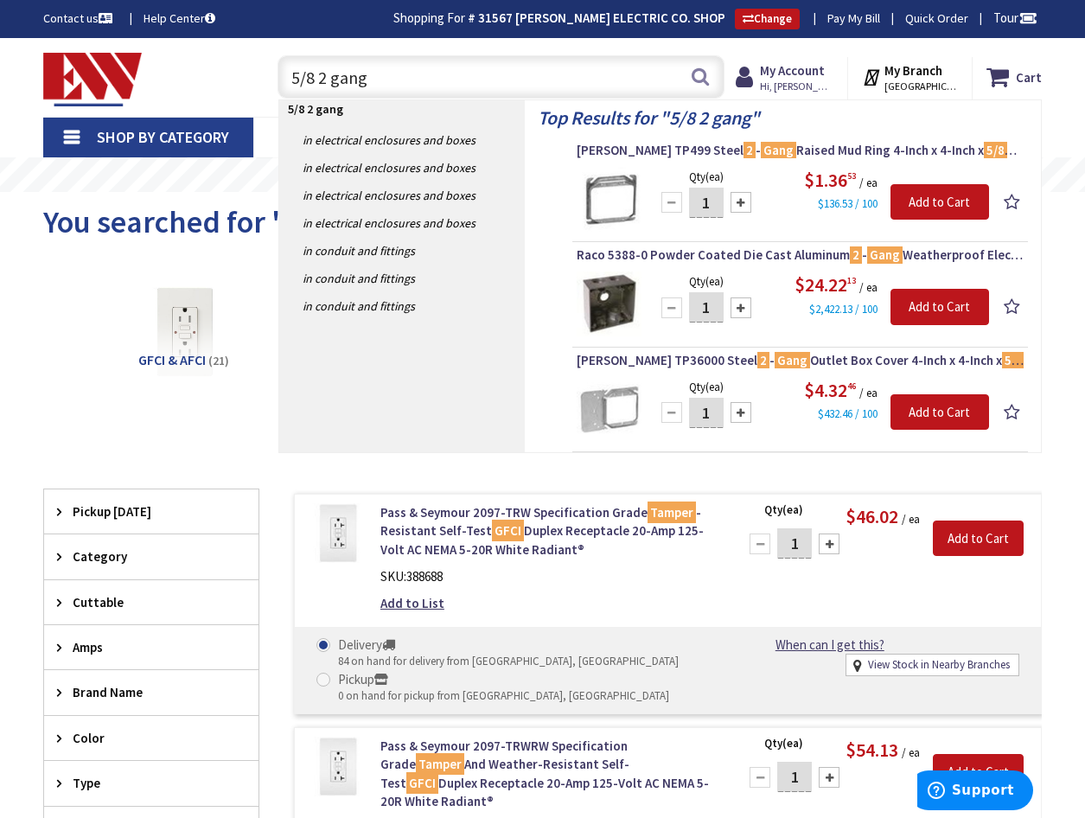
click at [425, 97] on input "5/8 2 gang" at bounding box center [501, 76] width 447 height 43
type input "5"
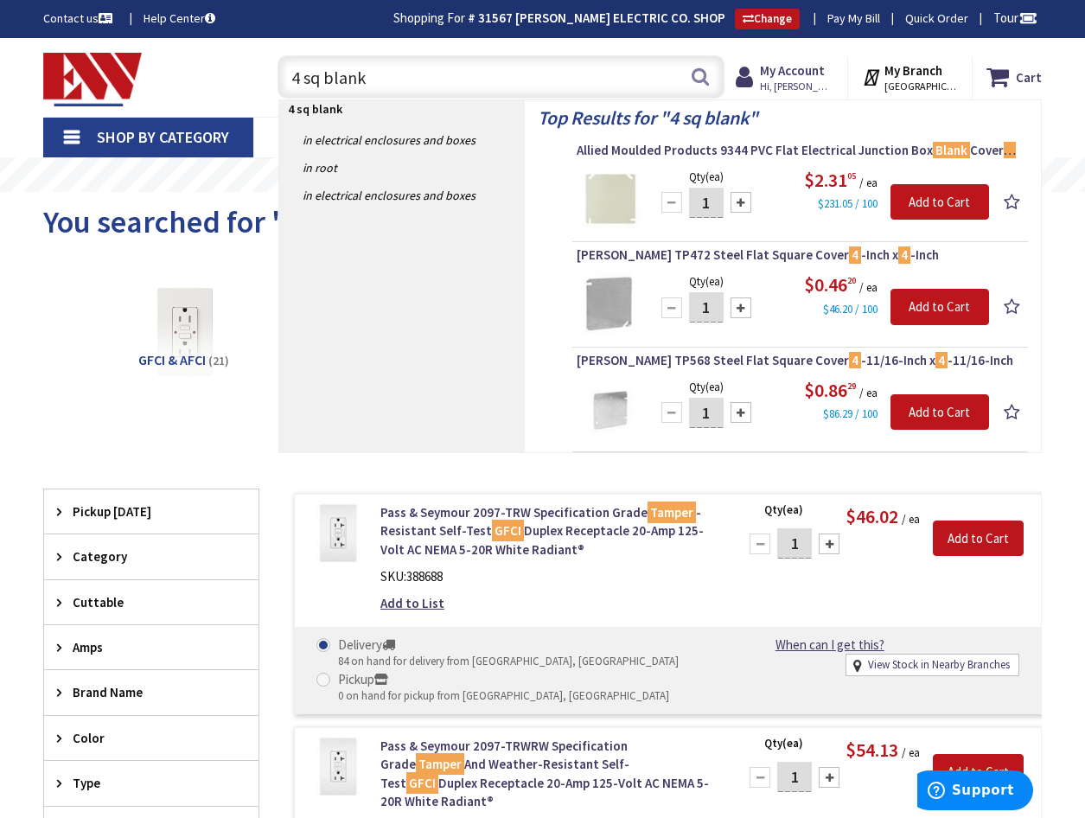
click at [403, 84] on input "4 sq blank" at bounding box center [501, 76] width 447 height 43
type input "4"
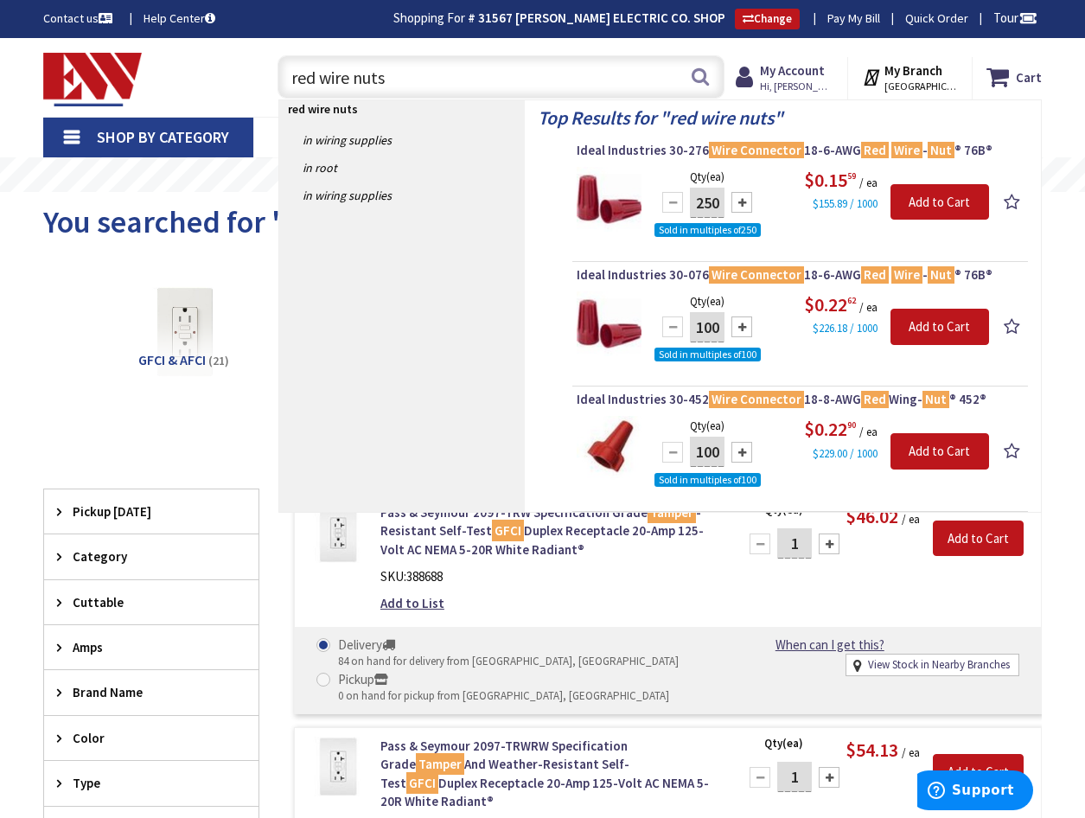
click at [426, 67] on input "red wire nuts" at bounding box center [501, 76] width 447 height 43
type input "r"
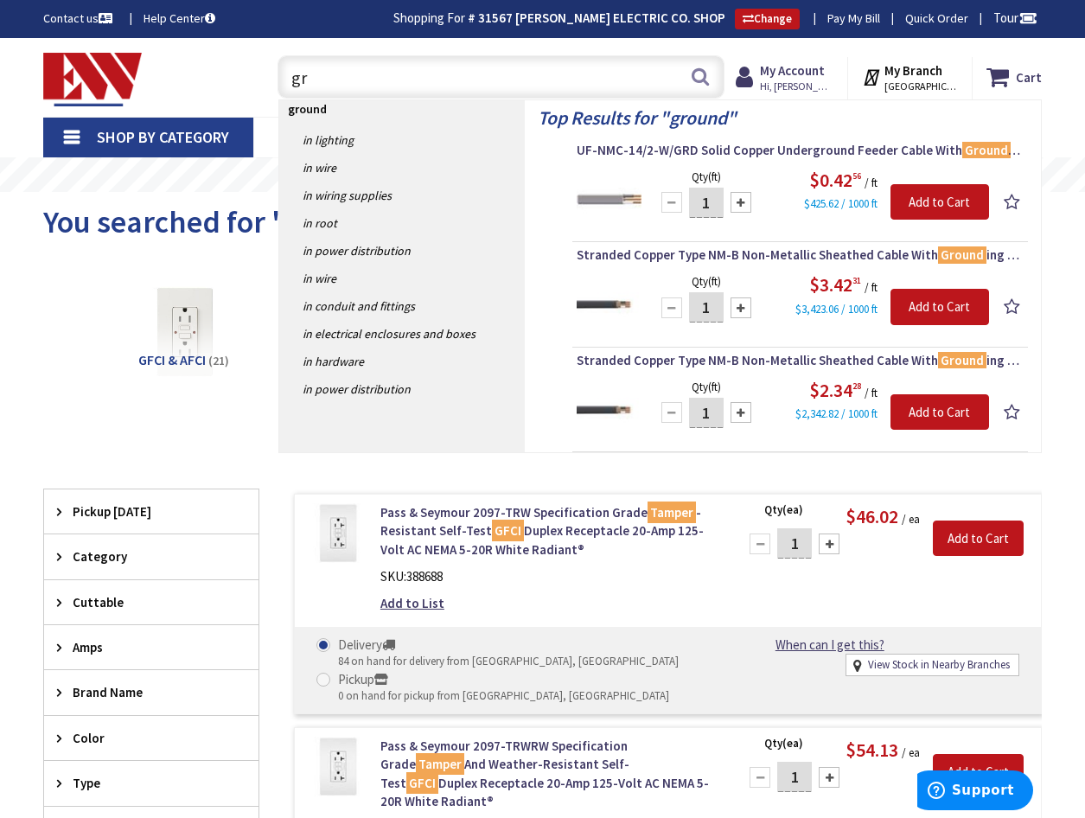
type input "g"
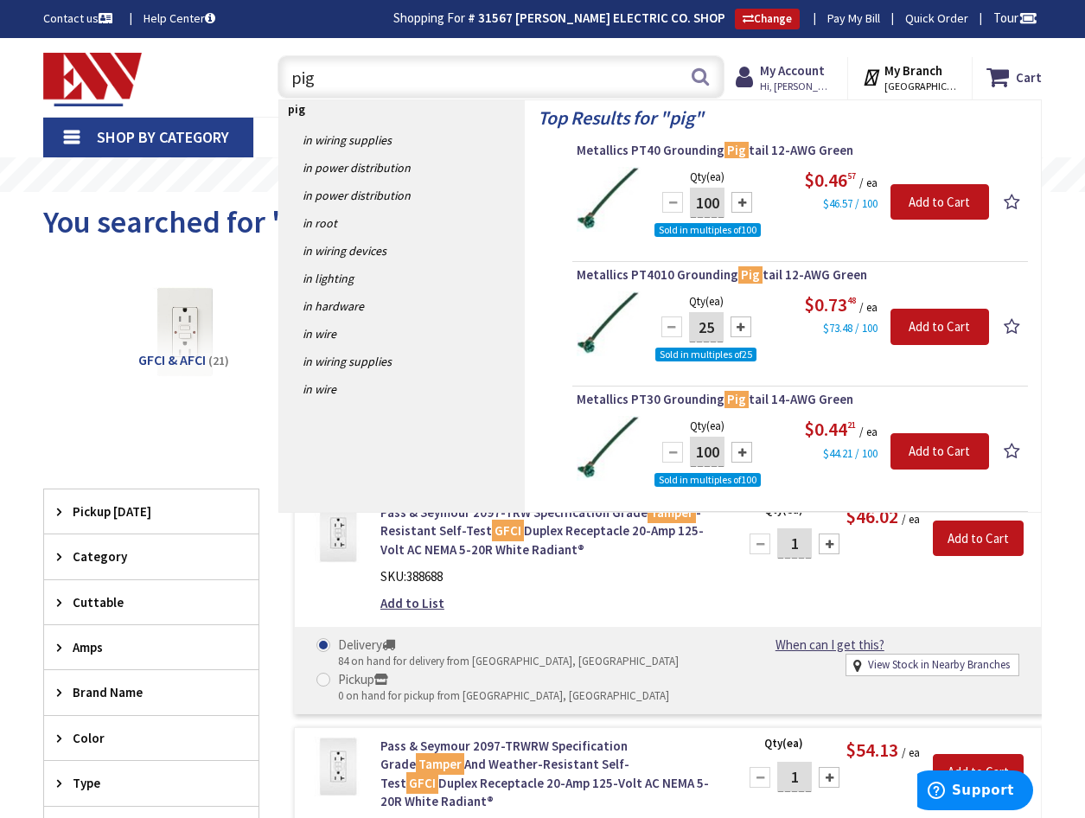
click at [420, 92] on input "pig" at bounding box center [501, 76] width 447 height 43
type input "p"
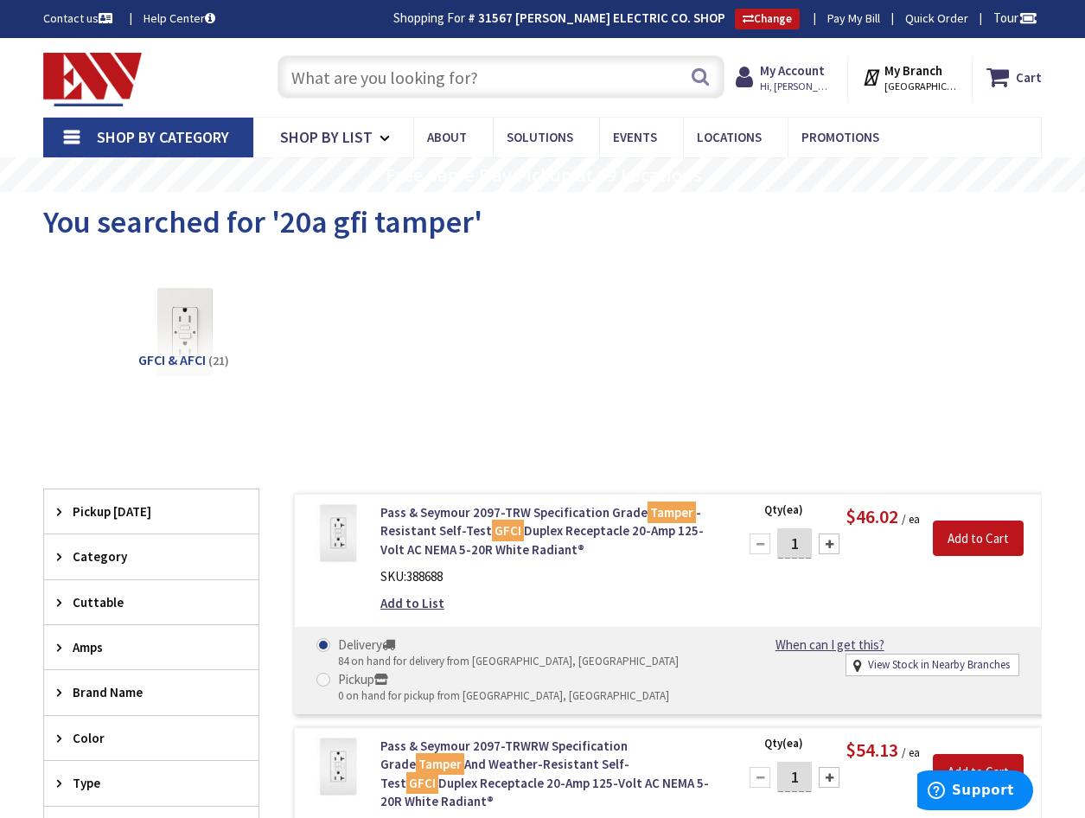
click at [443, 72] on input "text" at bounding box center [501, 76] width 447 height 43
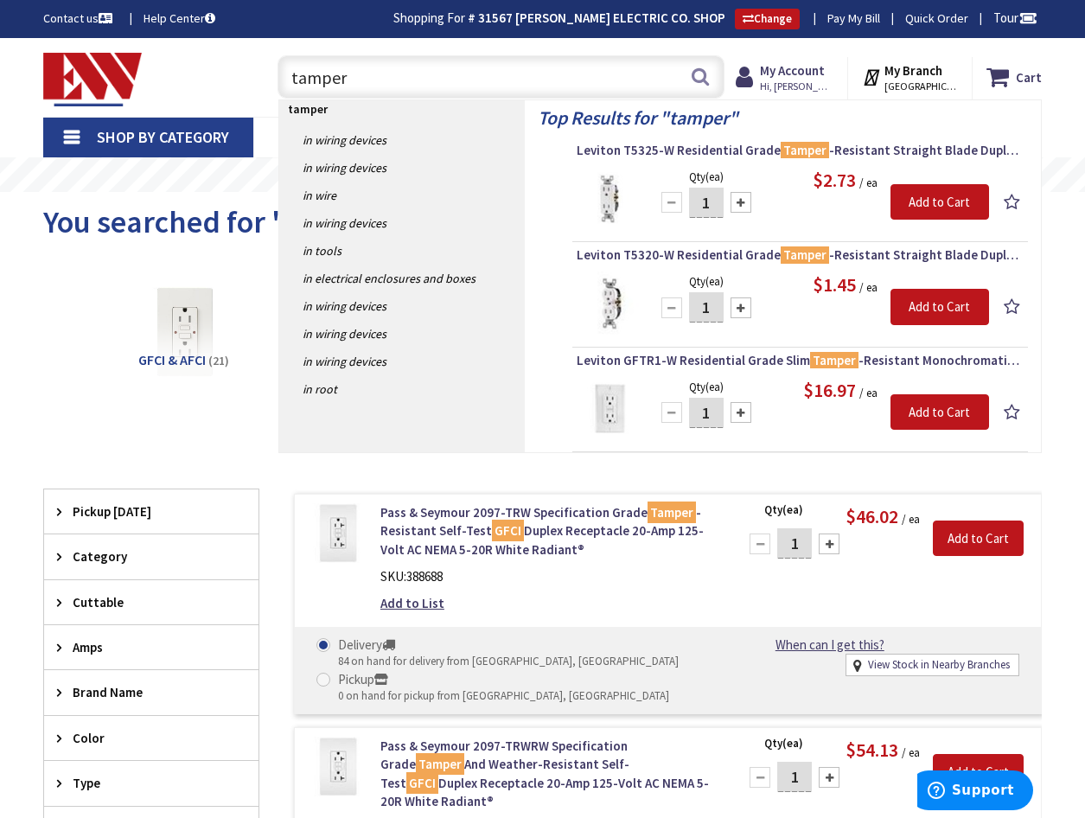
click at [393, 80] on input "tamper" at bounding box center [501, 76] width 447 height 43
type input "t"
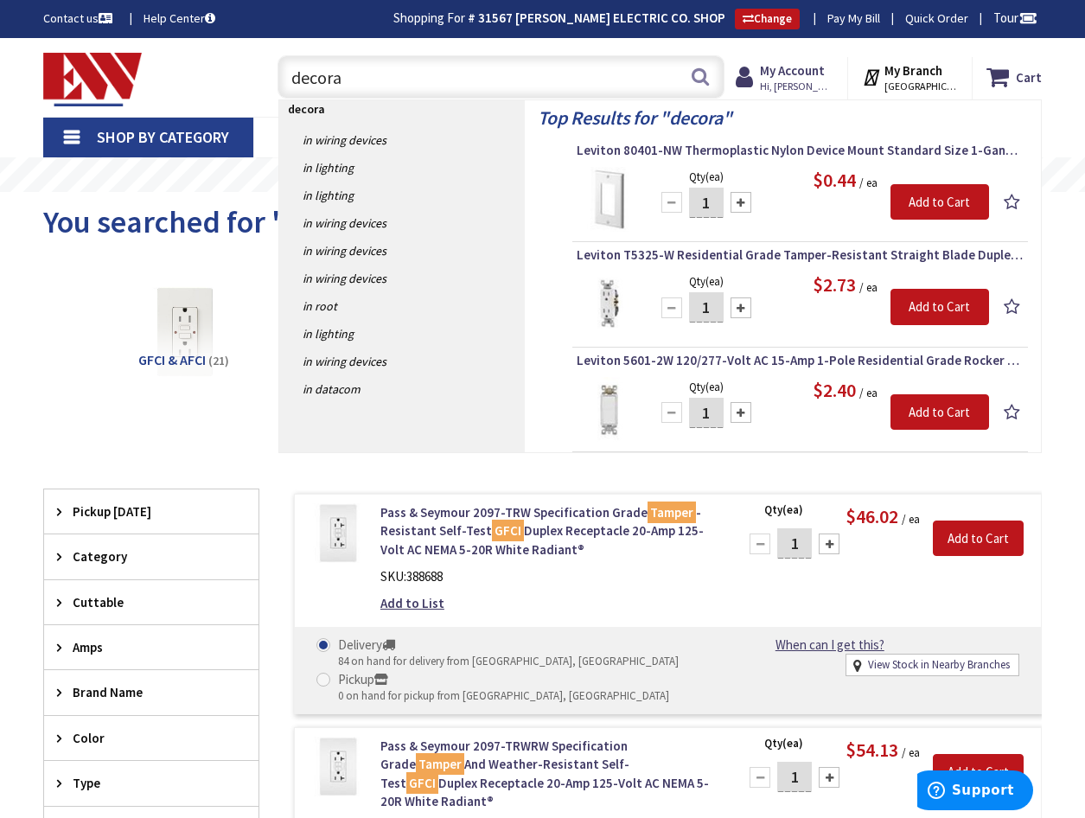
click at [420, 80] on input "decora" at bounding box center [501, 76] width 447 height 43
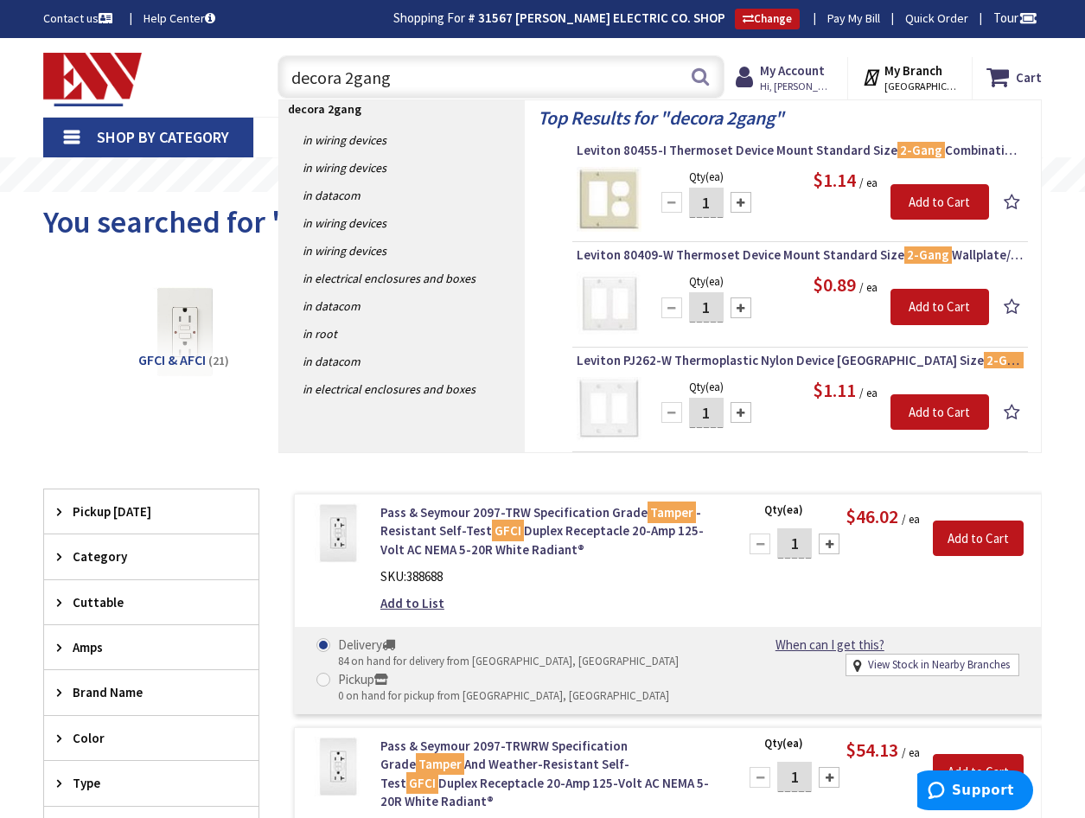
click at [392, 88] on input "decora 2gang" at bounding box center [501, 76] width 447 height 43
type input "d"
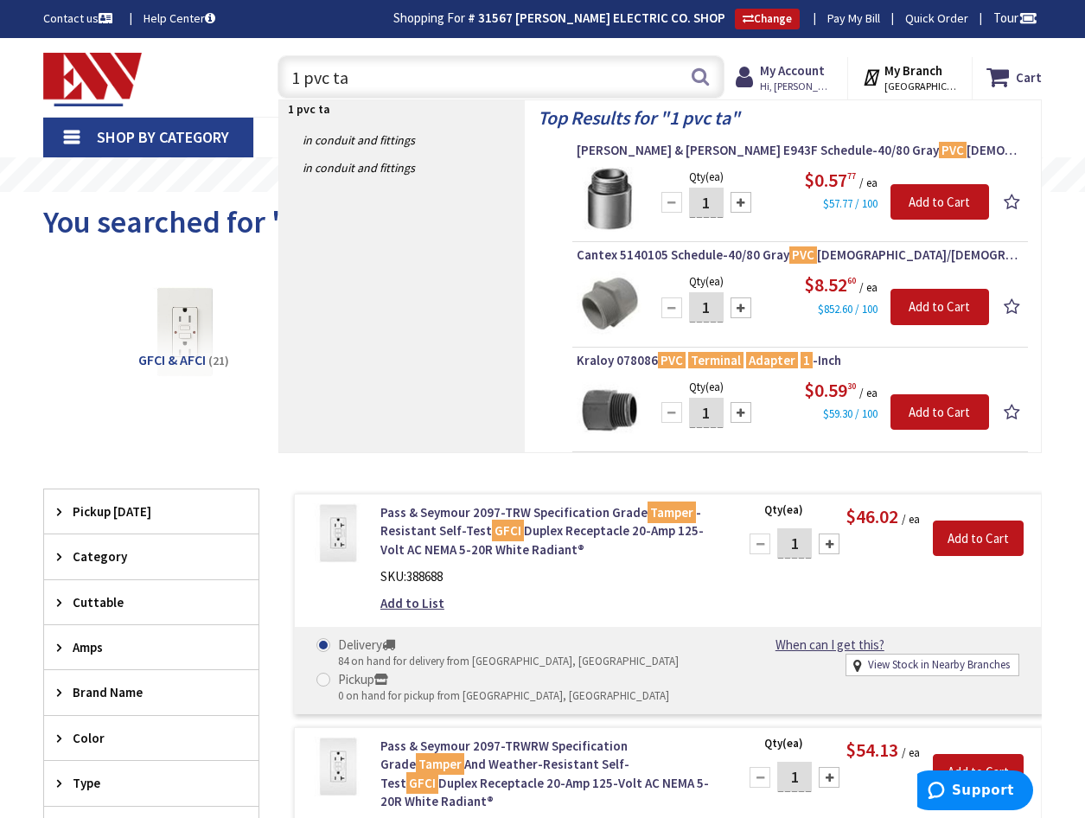
click at [400, 74] on input "1 pvc ta" at bounding box center [501, 76] width 447 height 43
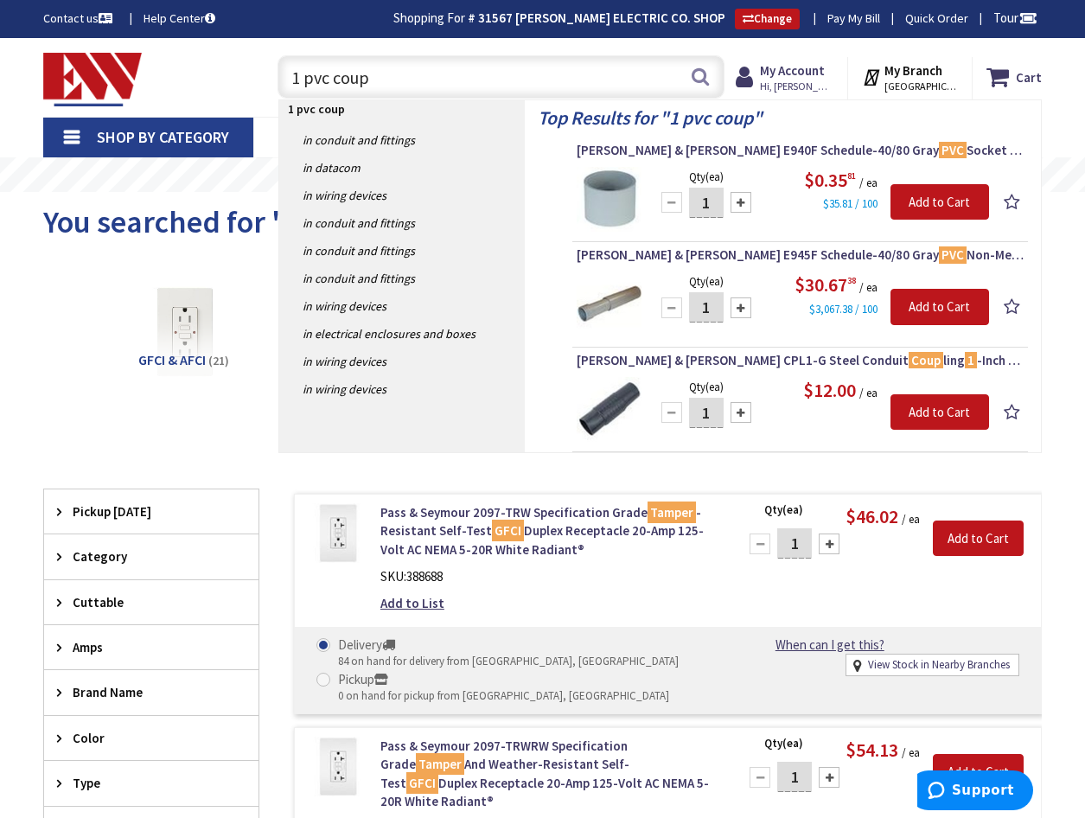
click at [385, 75] on input "1 pvc coup" at bounding box center [501, 76] width 447 height 43
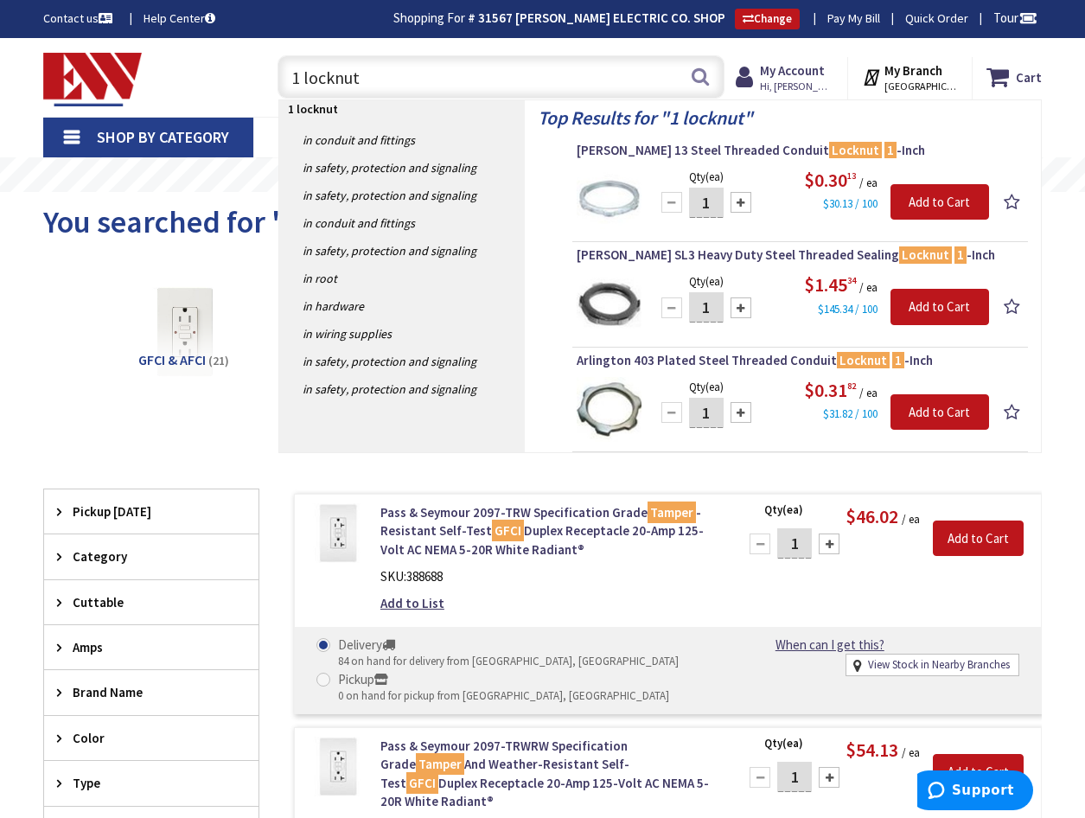
click at [443, 79] on input "1 locknut" at bounding box center [501, 76] width 447 height 43
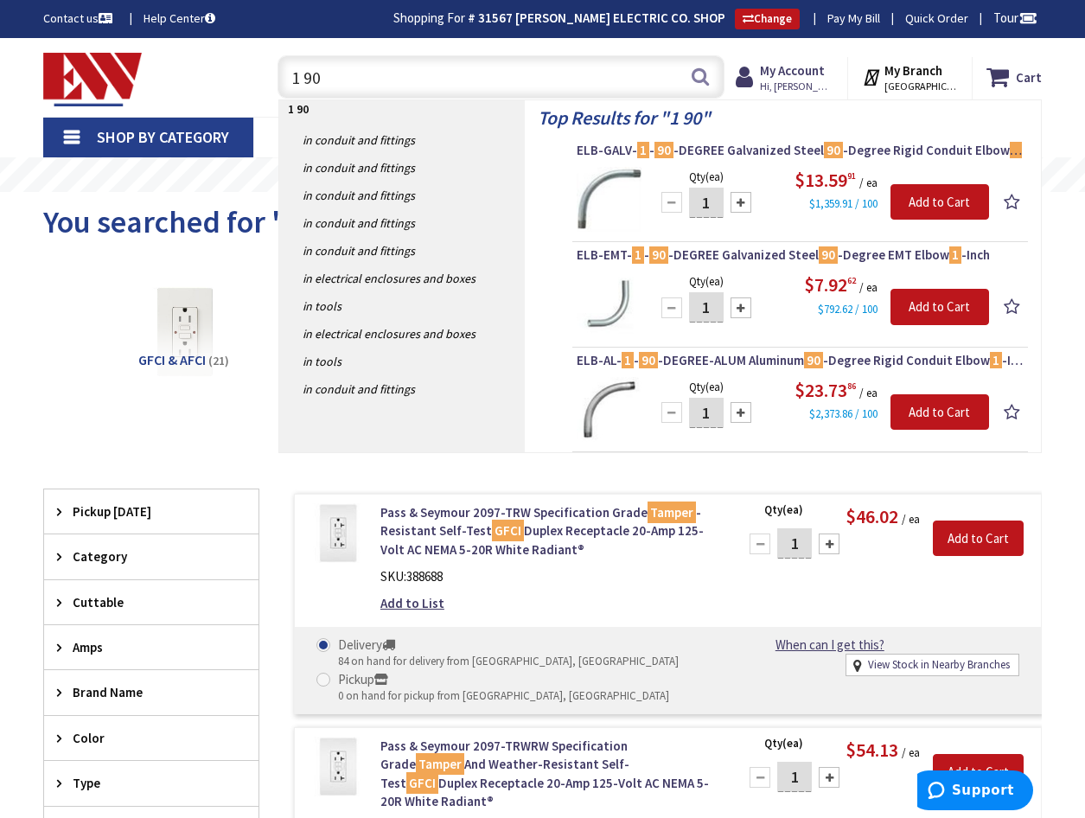
click at [302, 80] on input "1 90" at bounding box center [501, 76] width 447 height 43
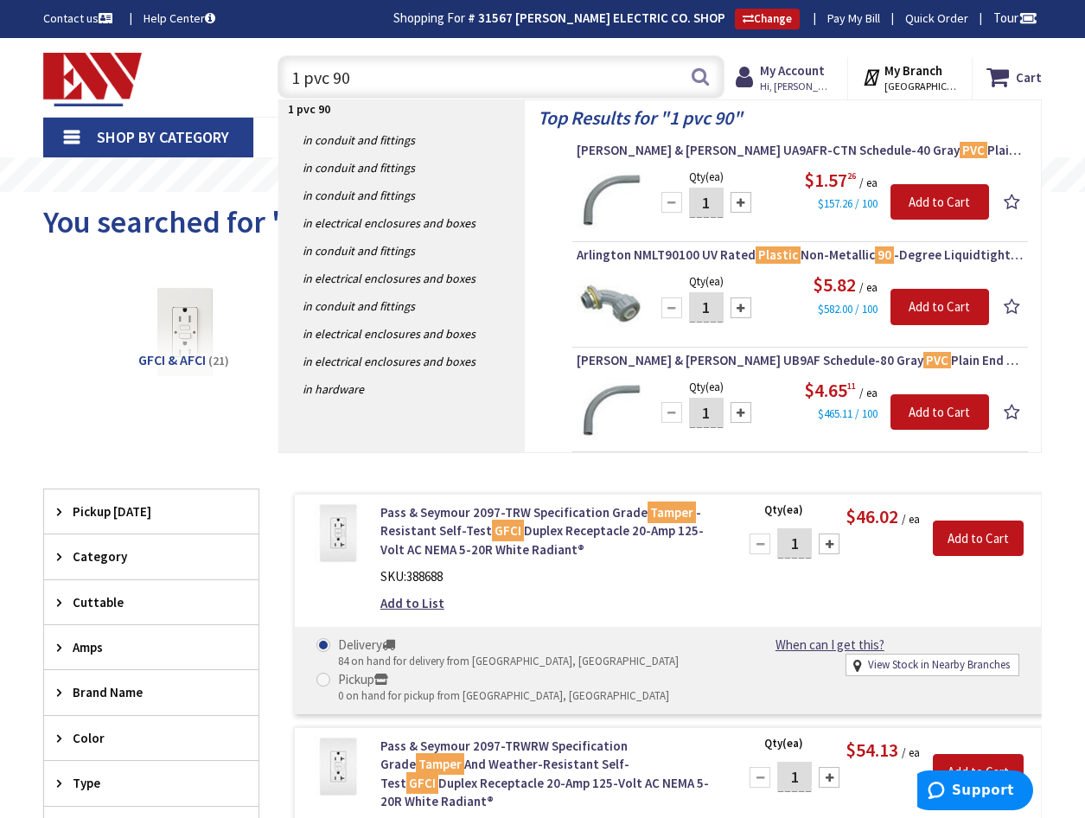
click at [451, 90] on input "1 pvc 90" at bounding box center [501, 76] width 447 height 43
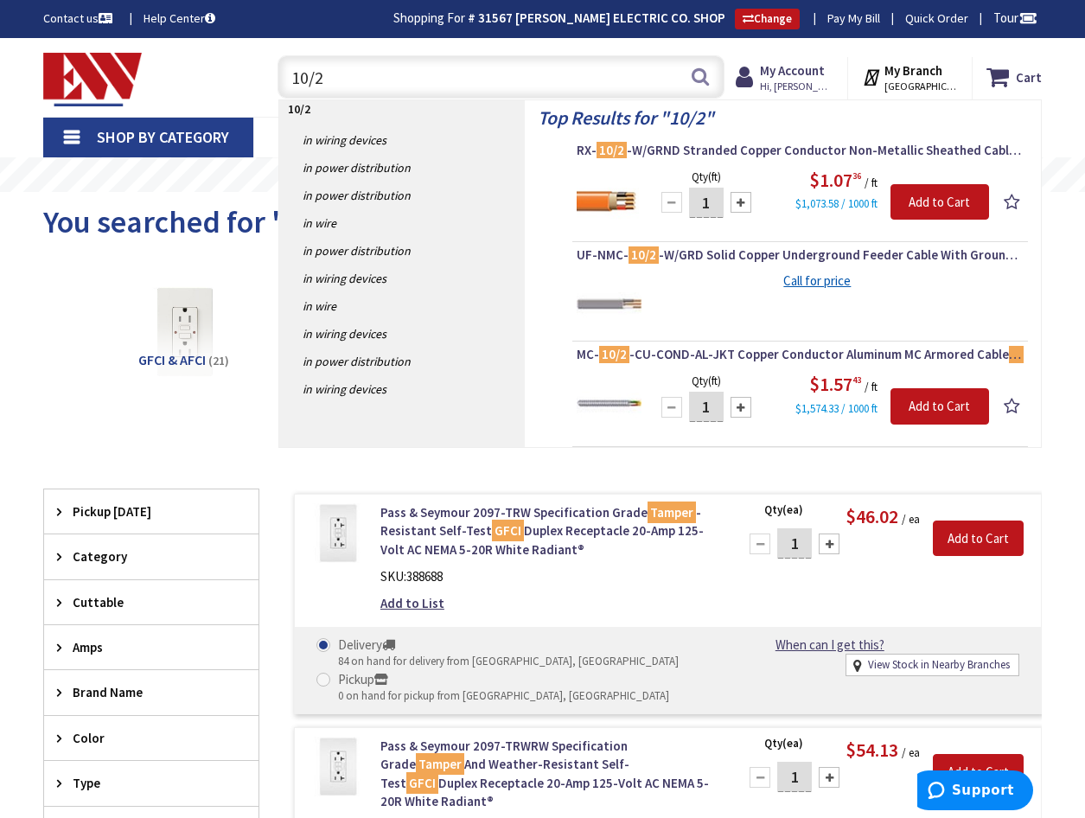
click at [402, 74] on input "10/2" at bounding box center [501, 76] width 447 height 43
click at [360, 71] on input "10/2" at bounding box center [501, 76] width 447 height 43
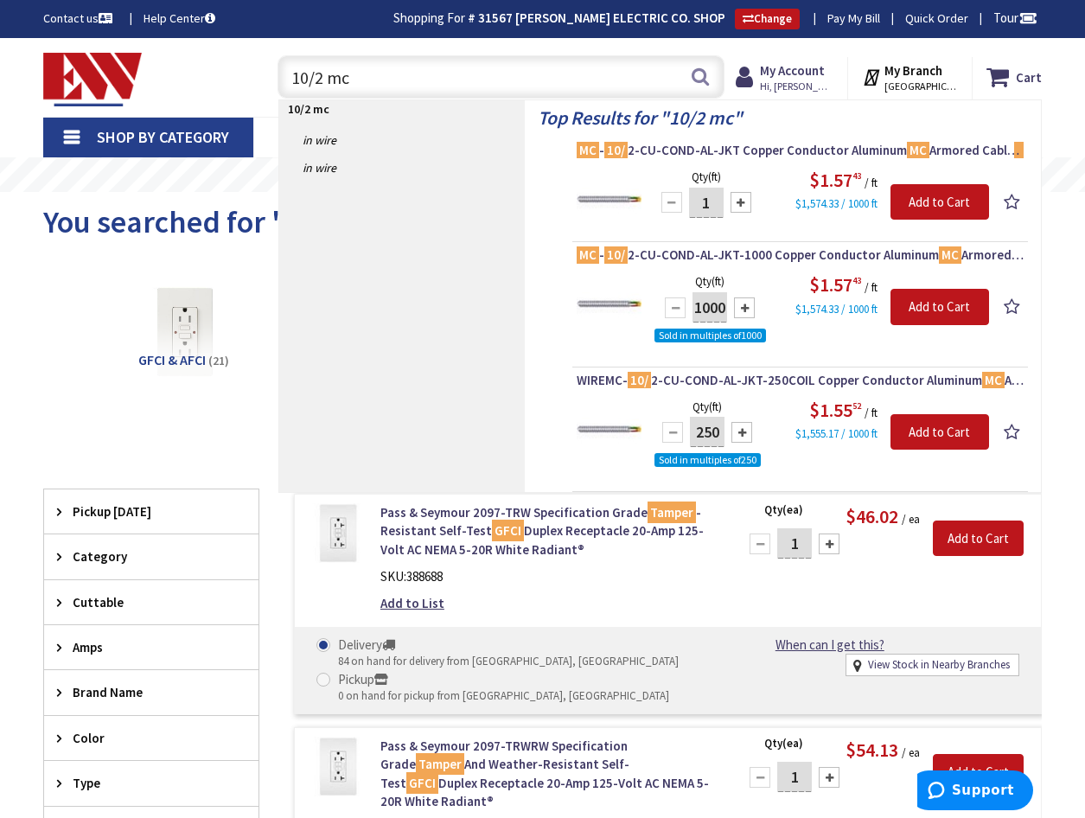
click at [425, 86] on input "10/2 mc" at bounding box center [501, 76] width 447 height 43
type input "1"
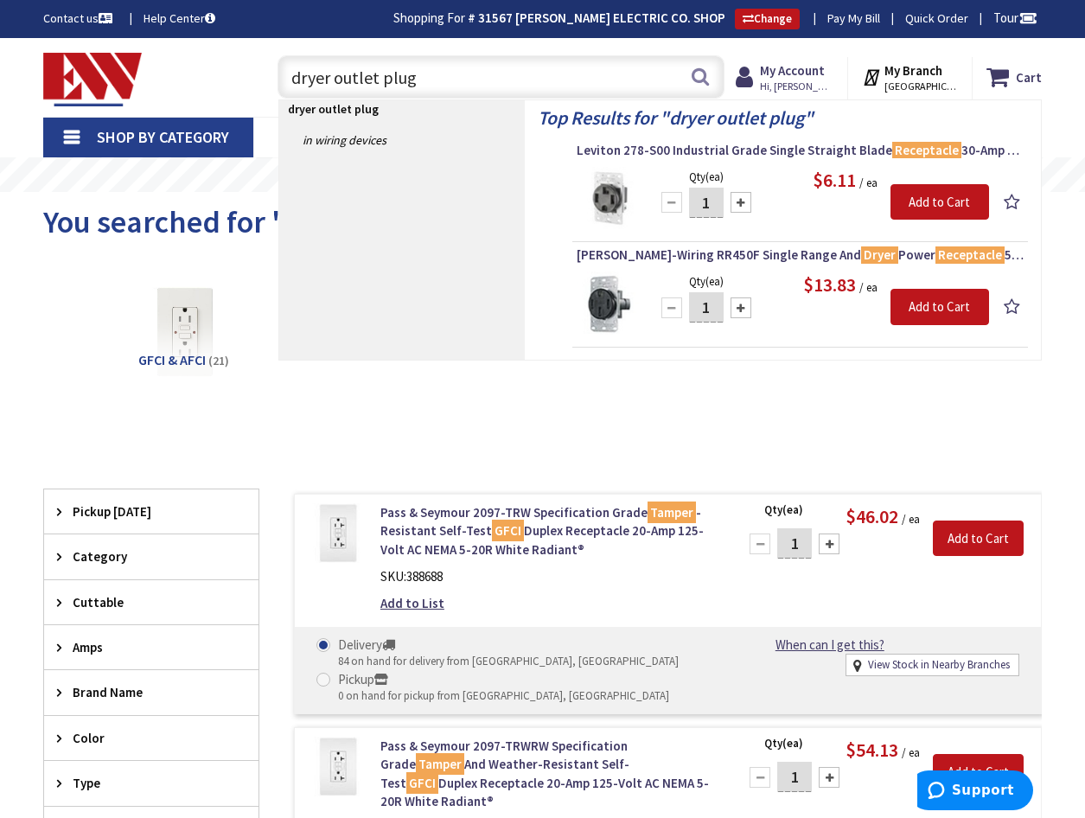
click at [430, 79] on input "dryer outlet plug" at bounding box center [501, 76] width 447 height 43
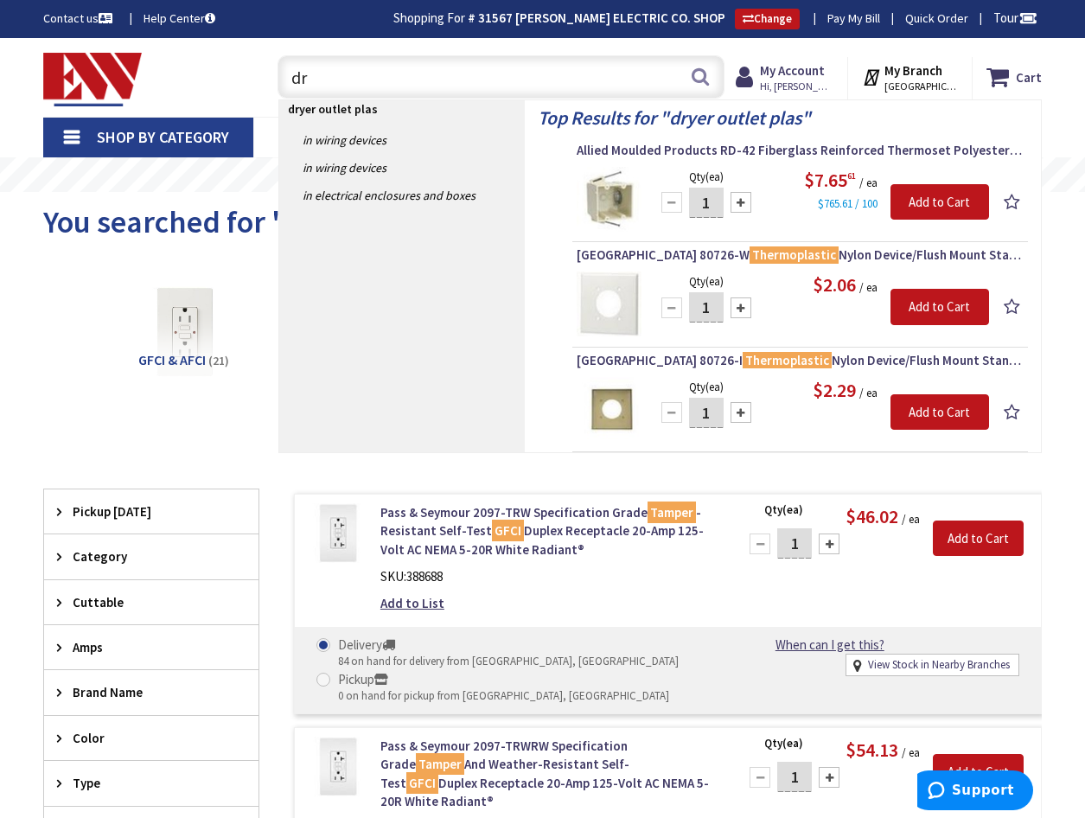
type input "d"
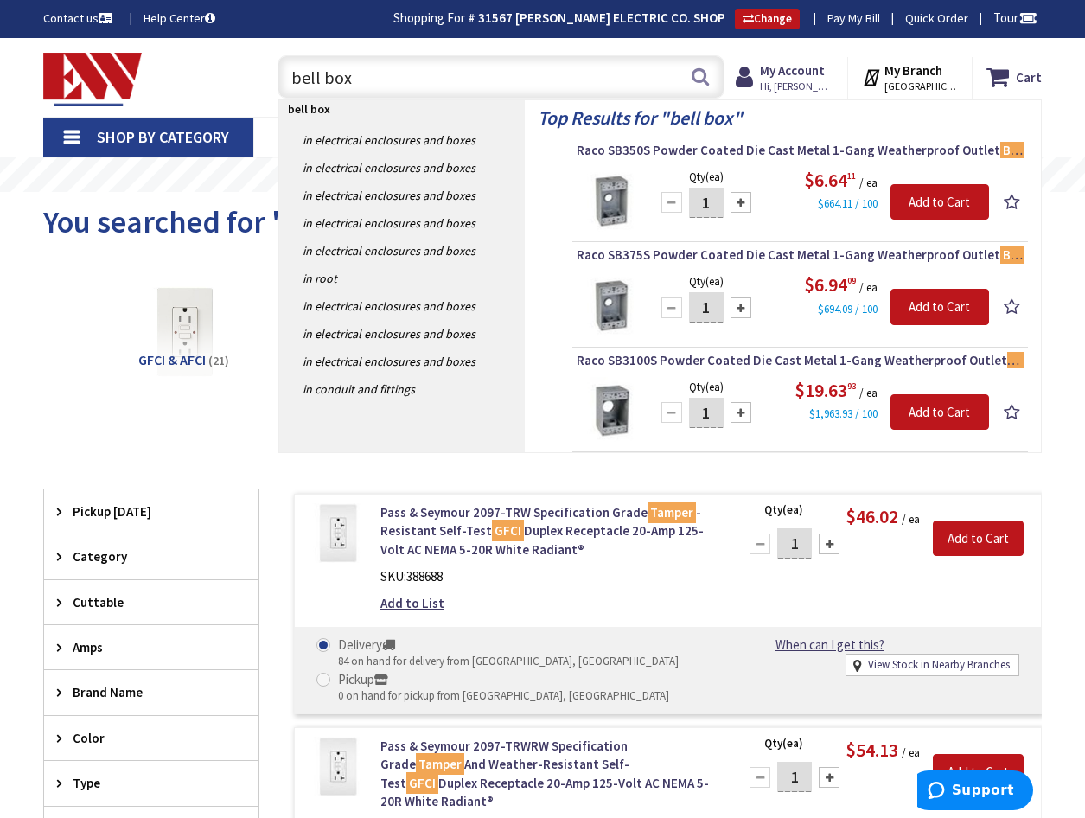
click at [456, 80] on input "bell box" at bounding box center [501, 76] width 447 height 43
type input "b"
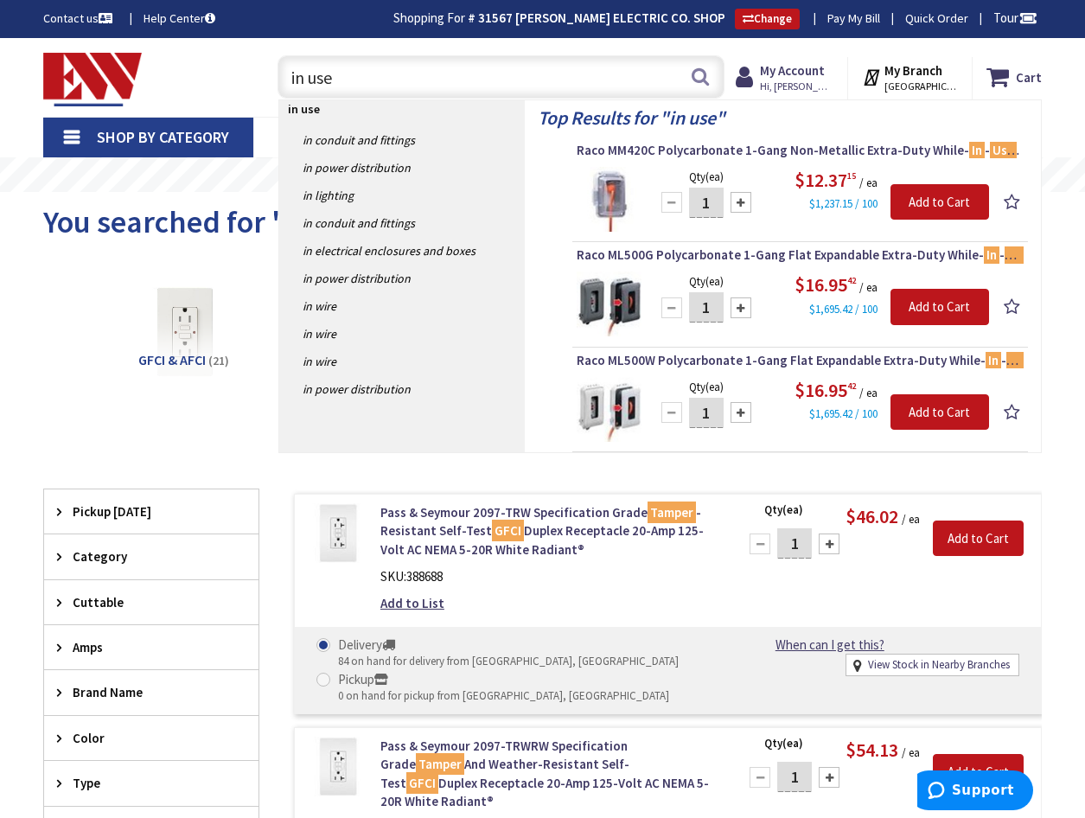
drag, startPoint x: 361, startPoint y: 80, endPoint x: 342, endPoint y: 74, distance: 20.2
click at [361, 80] on input "in use" at bounding box center [501, 76] width 447 height 43
type input "i"
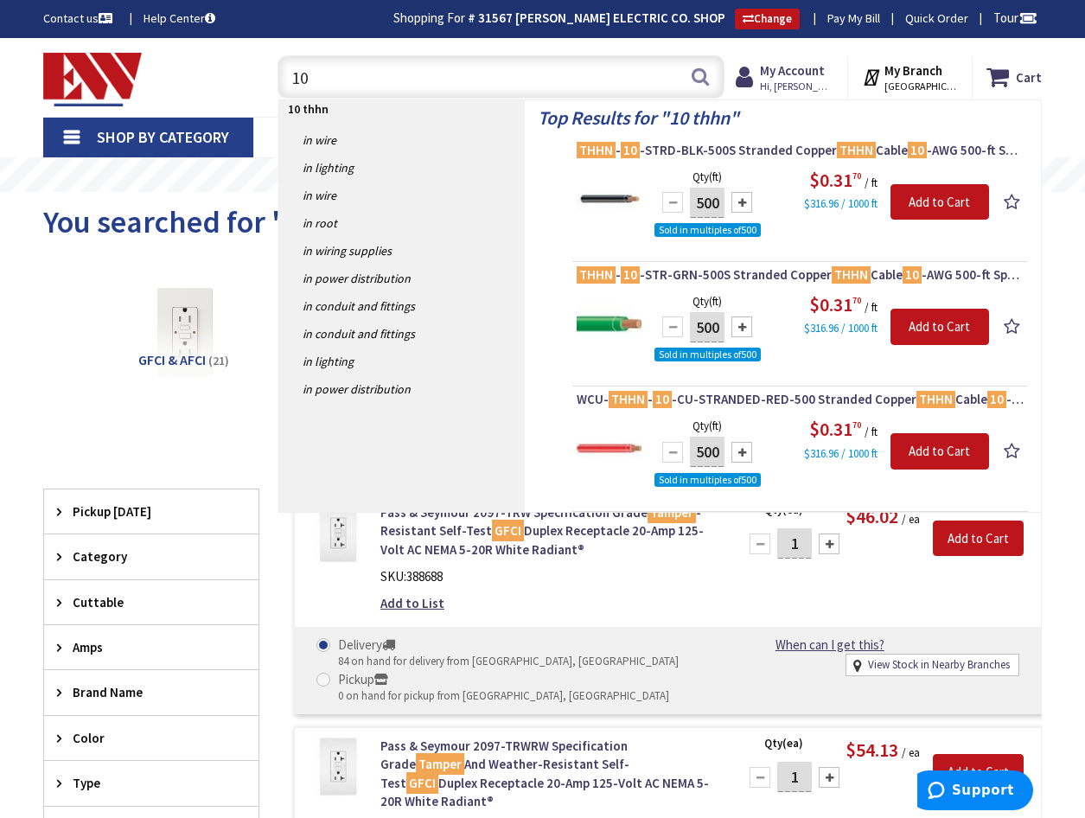
type input "1"
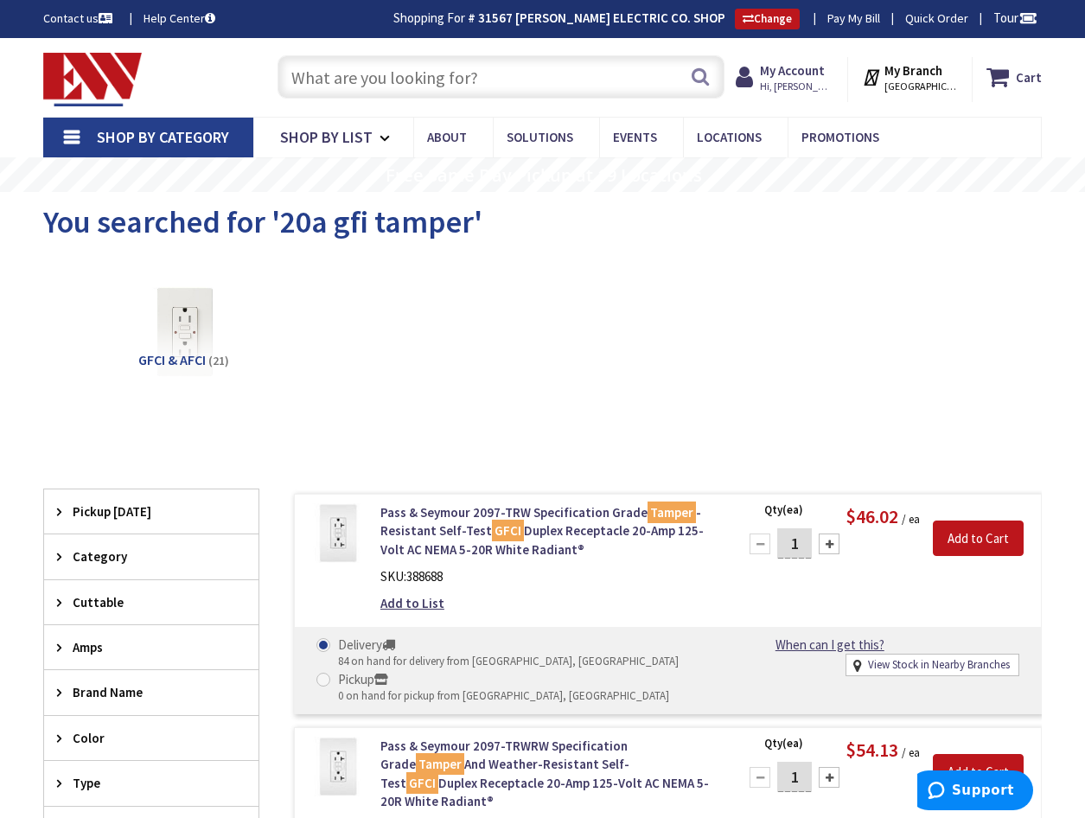
type input "3"
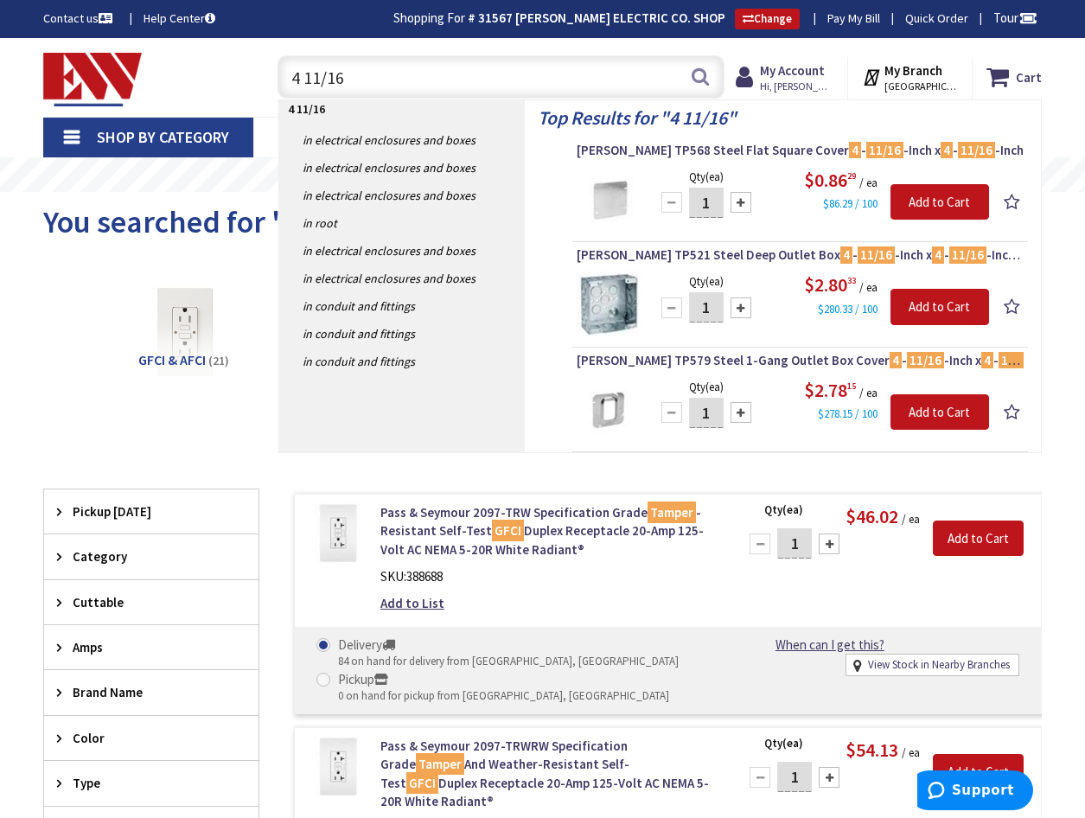
click at [366, 77] on input "4 11/16" at bounding box center [501, 76] width 447 height 43
type input "4"
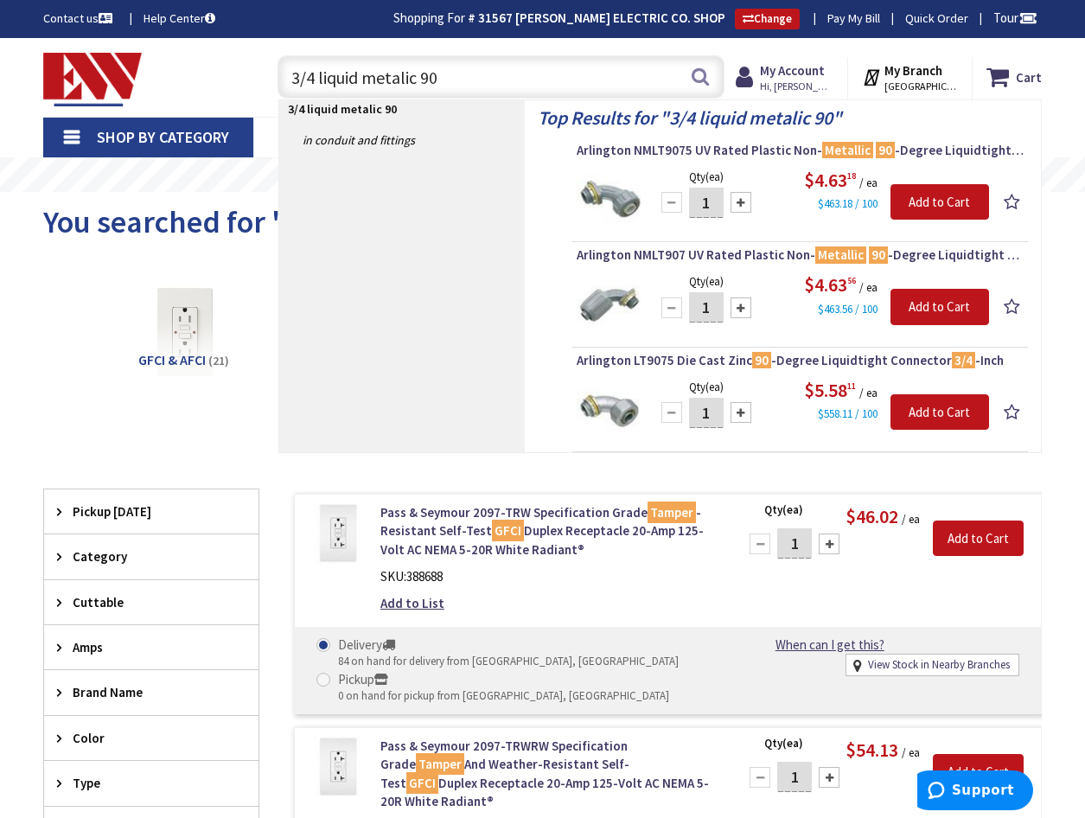
click at [495, 80] on input "3/4 liquid metalic 90" at bounding box center [501, 76] width 447 height 43
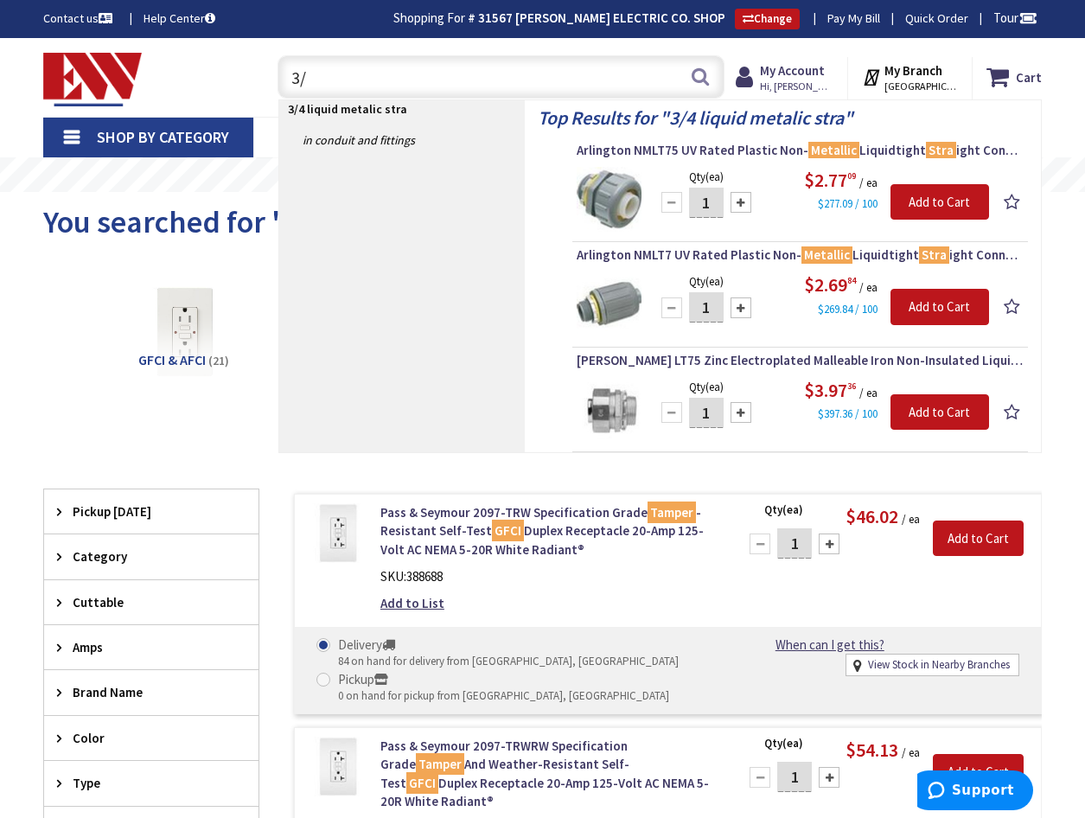
type input "3"
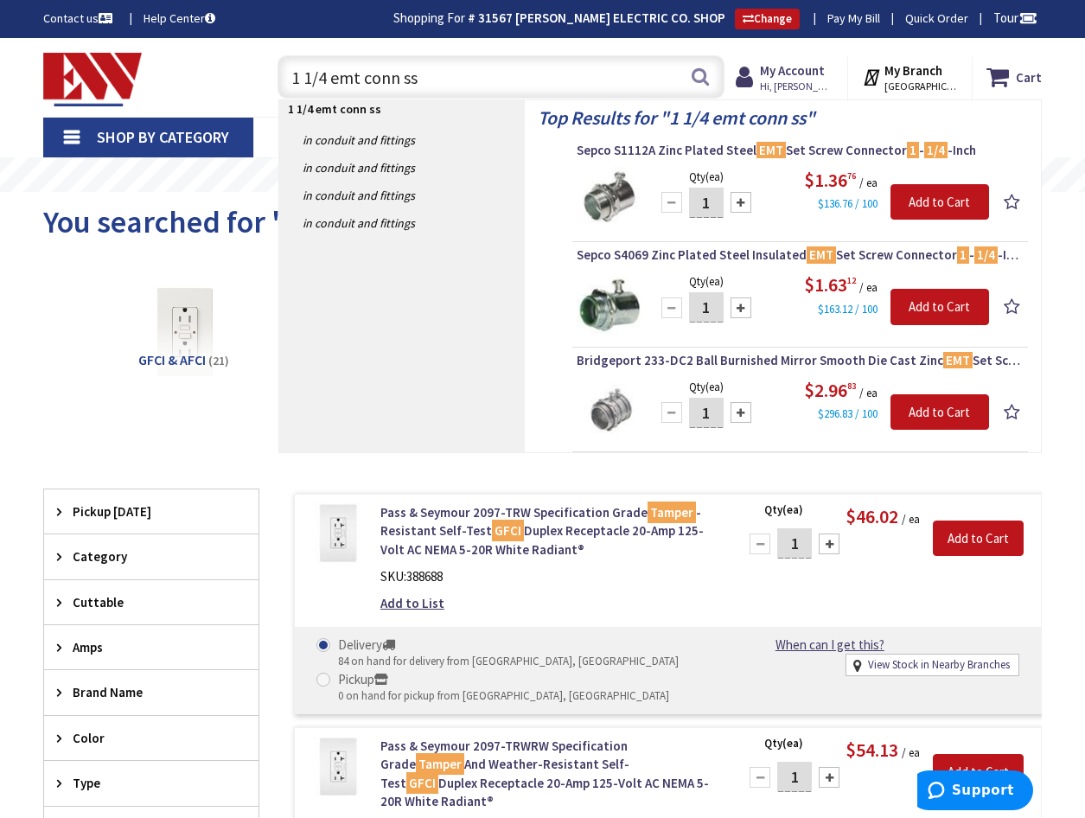
click at [448, 76] on input "1 1/4 emt conn ss" at bounding box center [501, 76] width 447 height 43
type input "1"
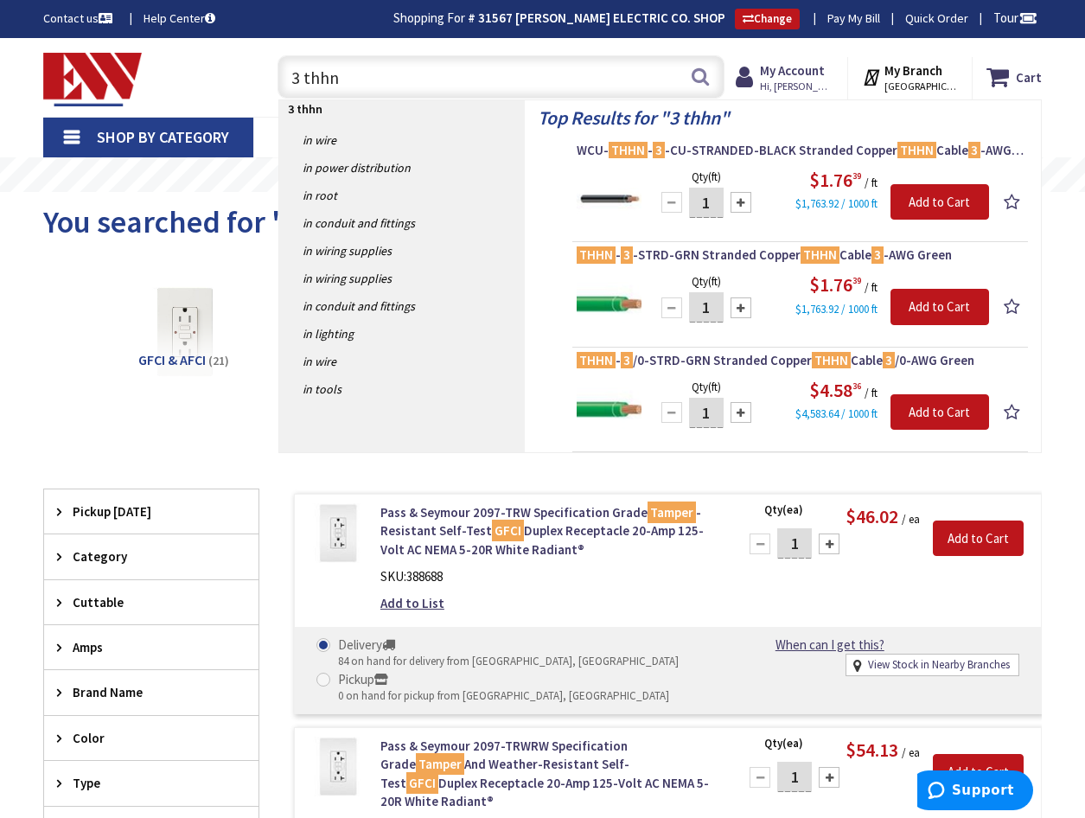
click at [298, 77] on input "3 thhn" at bounding box center [501, 76] width 447 height 43
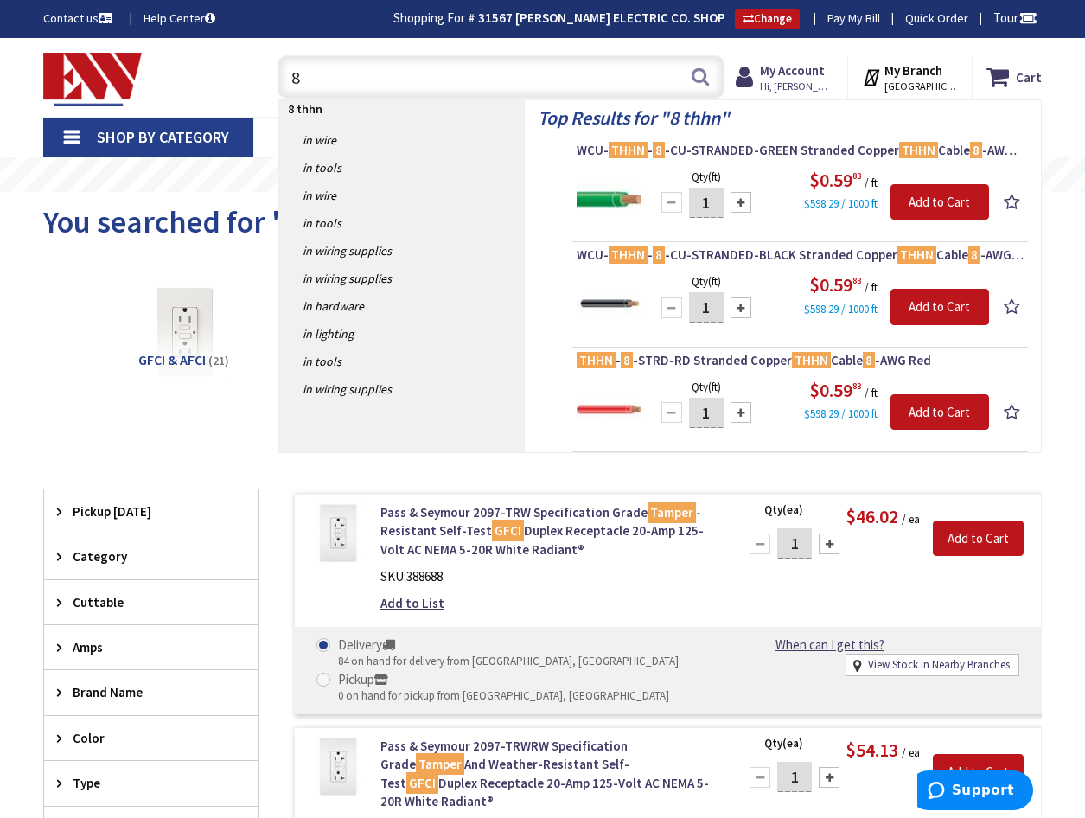
type input "8"
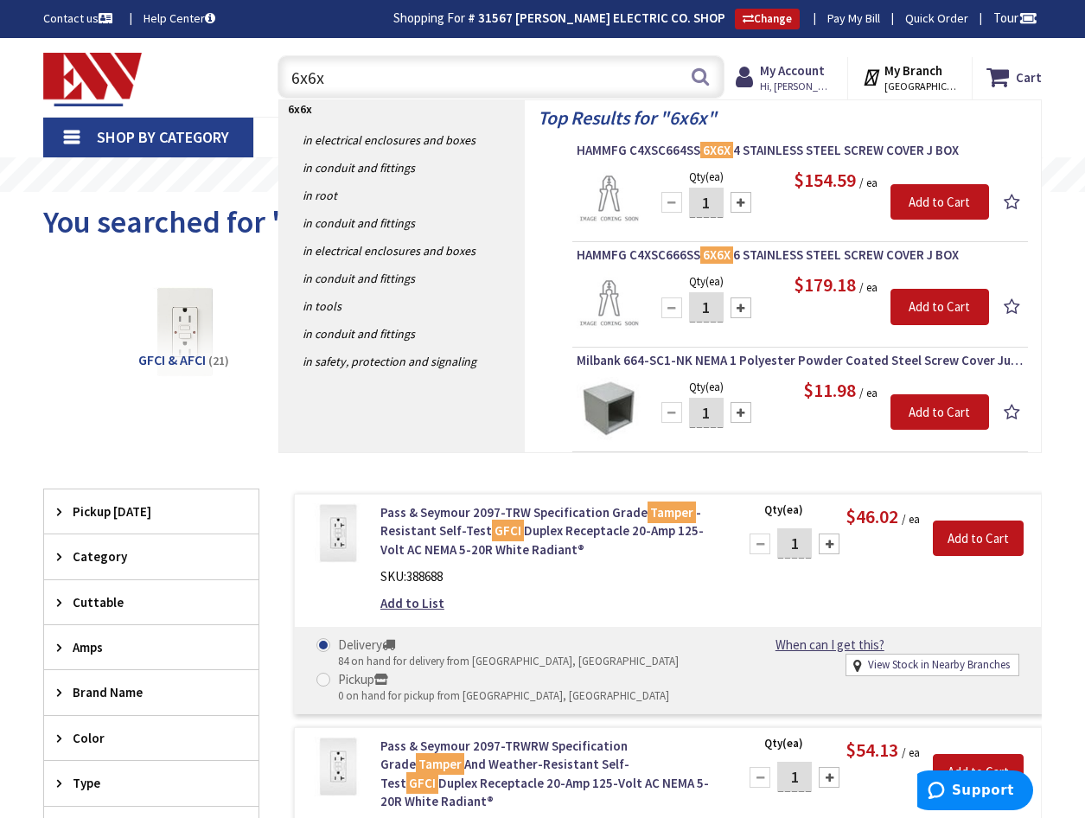
click at [345, 82] on input "6x6x" at bounding box center [501, 76] width 447 height 43
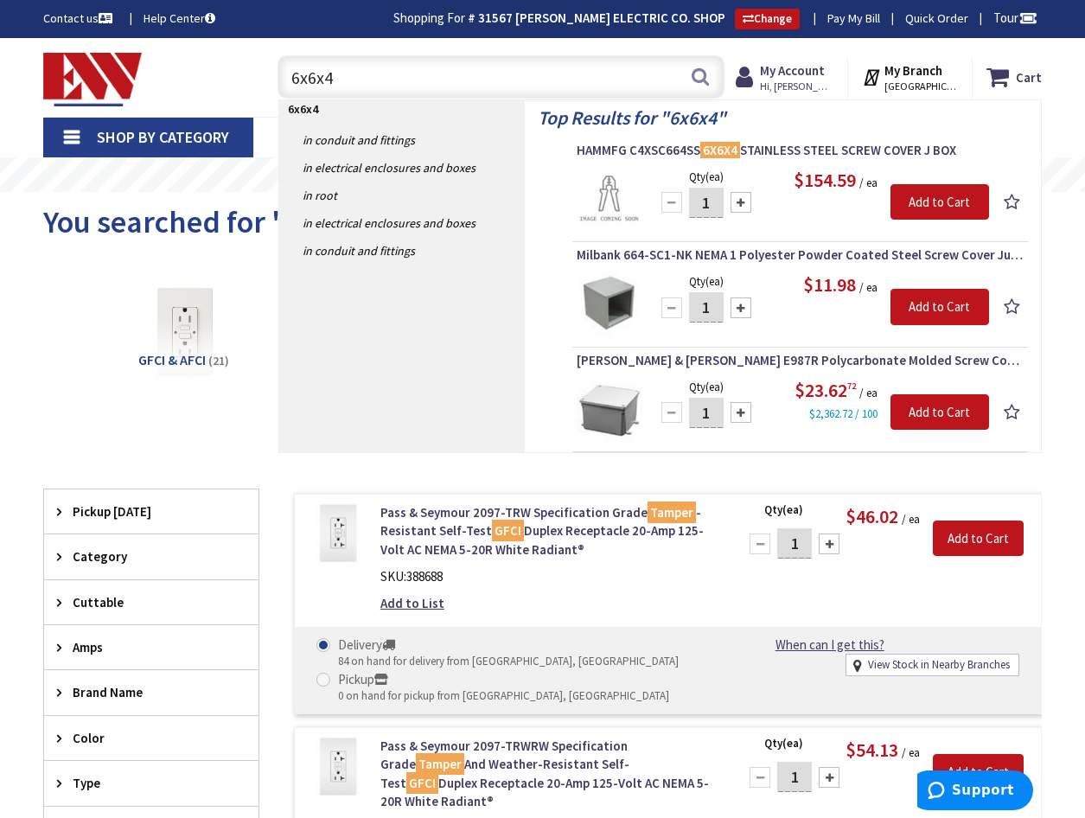
click at [382, 84] on input "6x6x4" at bounding box center [501, 76] width 447 height 43
type input "6"
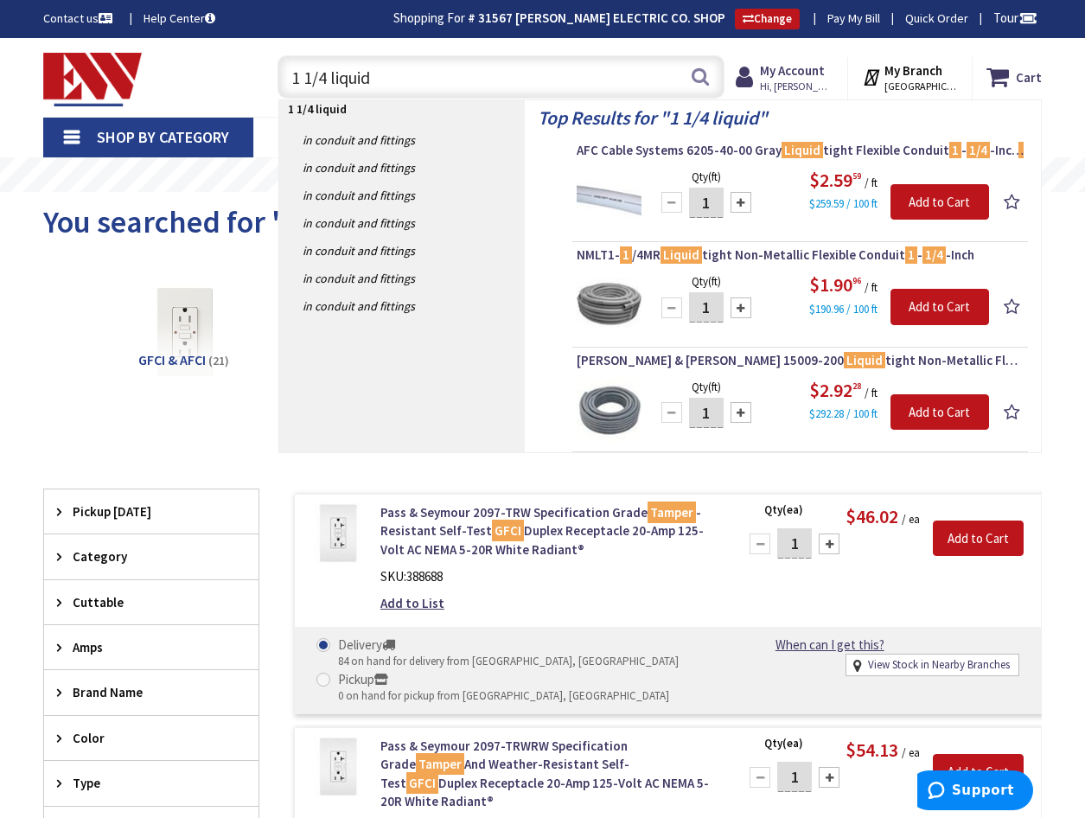
click at [414, 83] on input "1 1/4 liquid" at bounding box center [501, 76] width 447 height 43
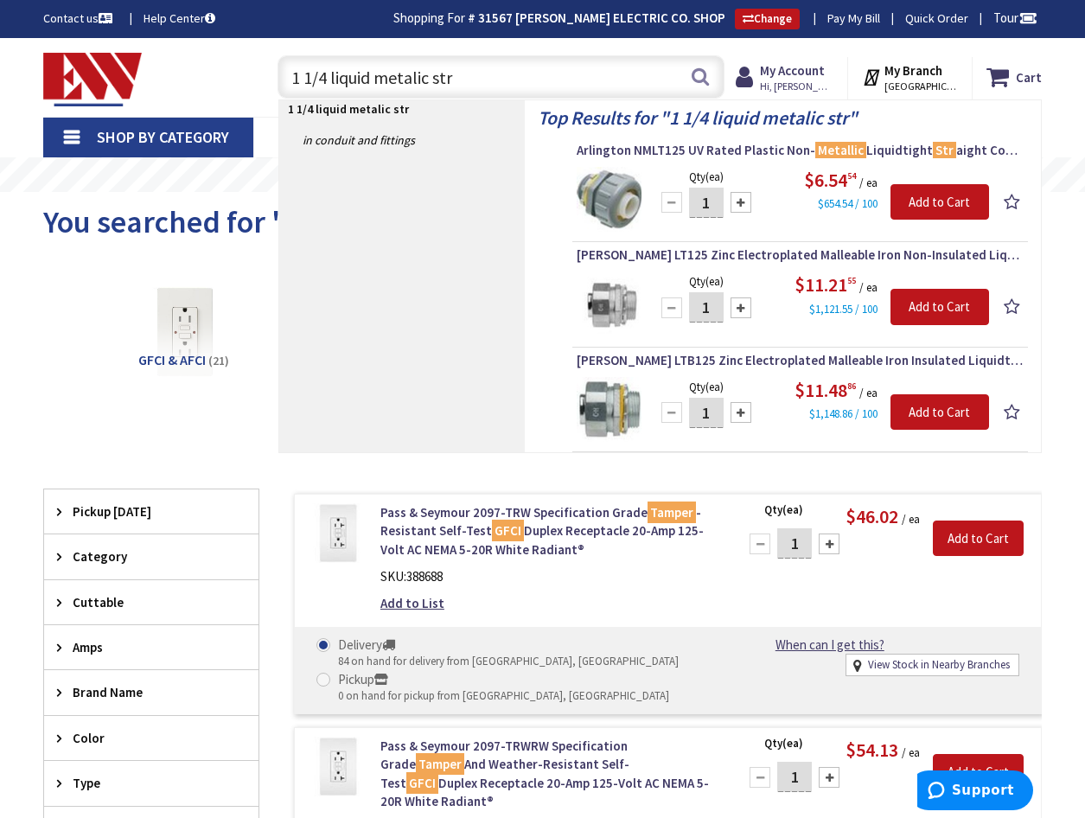
click at [535, 81] on input "1 1/4 liquid metalic str" at bounding box center [501, 76] width 447 height 43
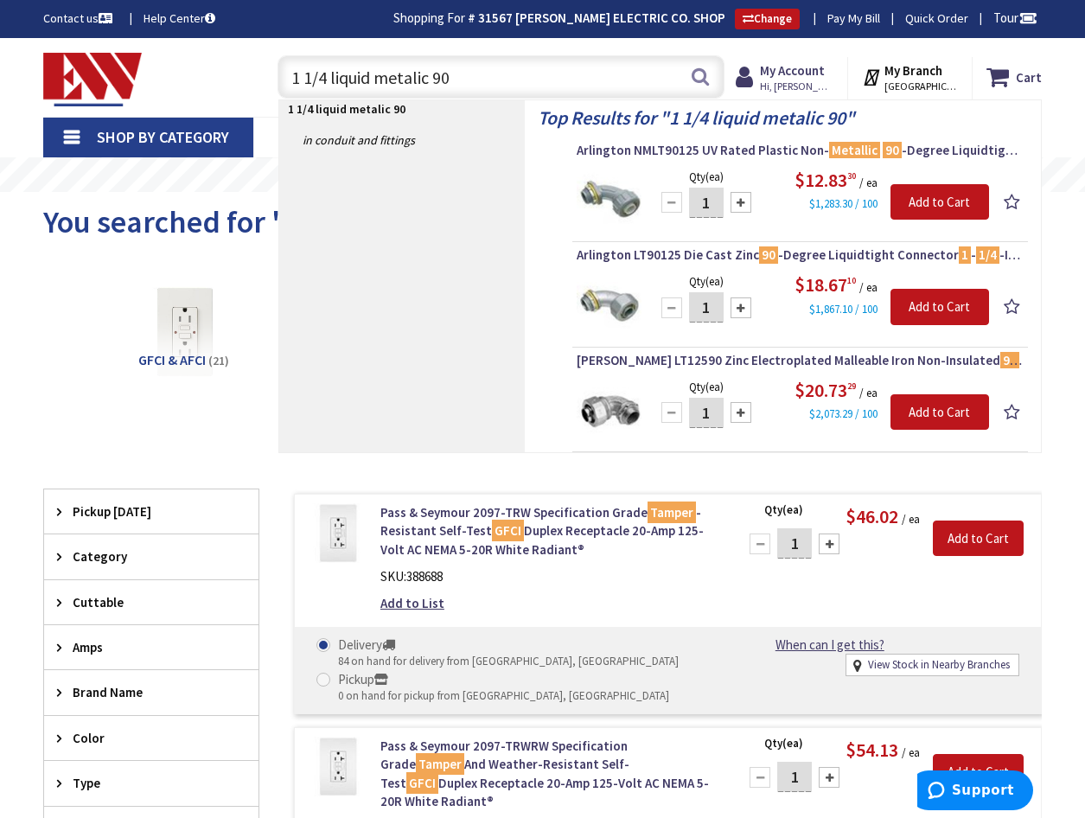
click at [517, 92] on input "1 1/4 liquid metalic 90" at bounding box center [501, 76] width 447 height 43
type input "1"
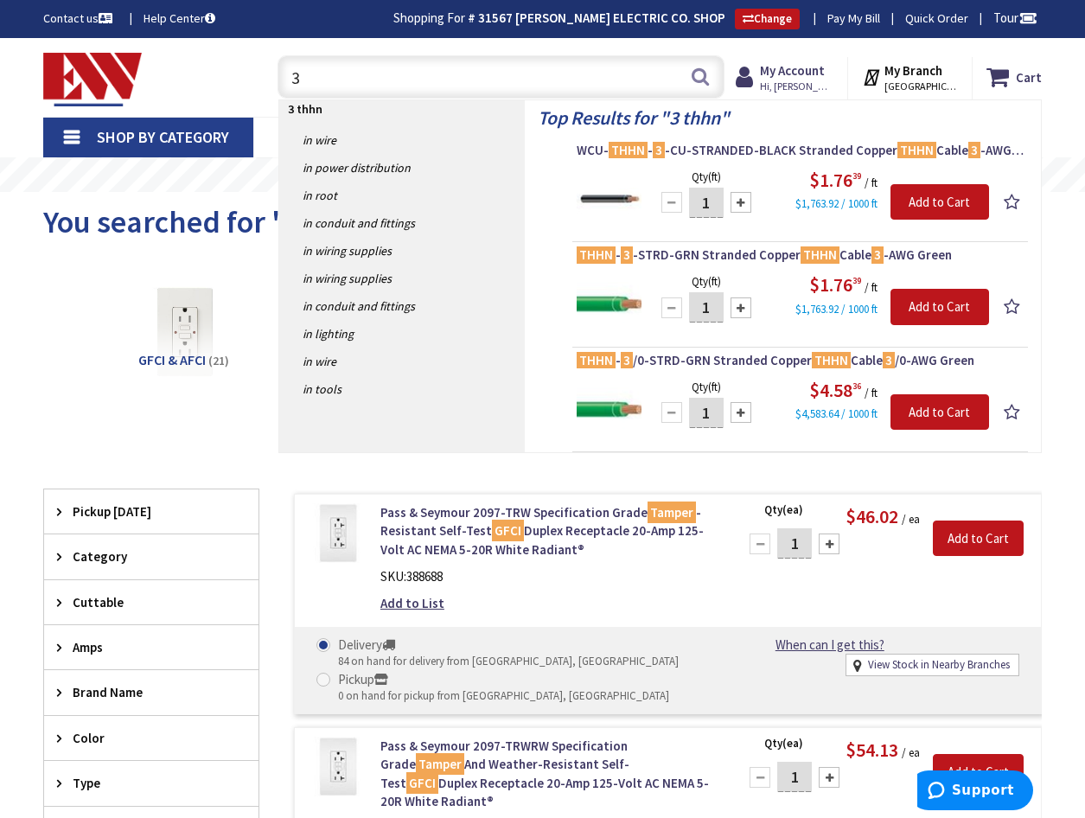
type input "3"
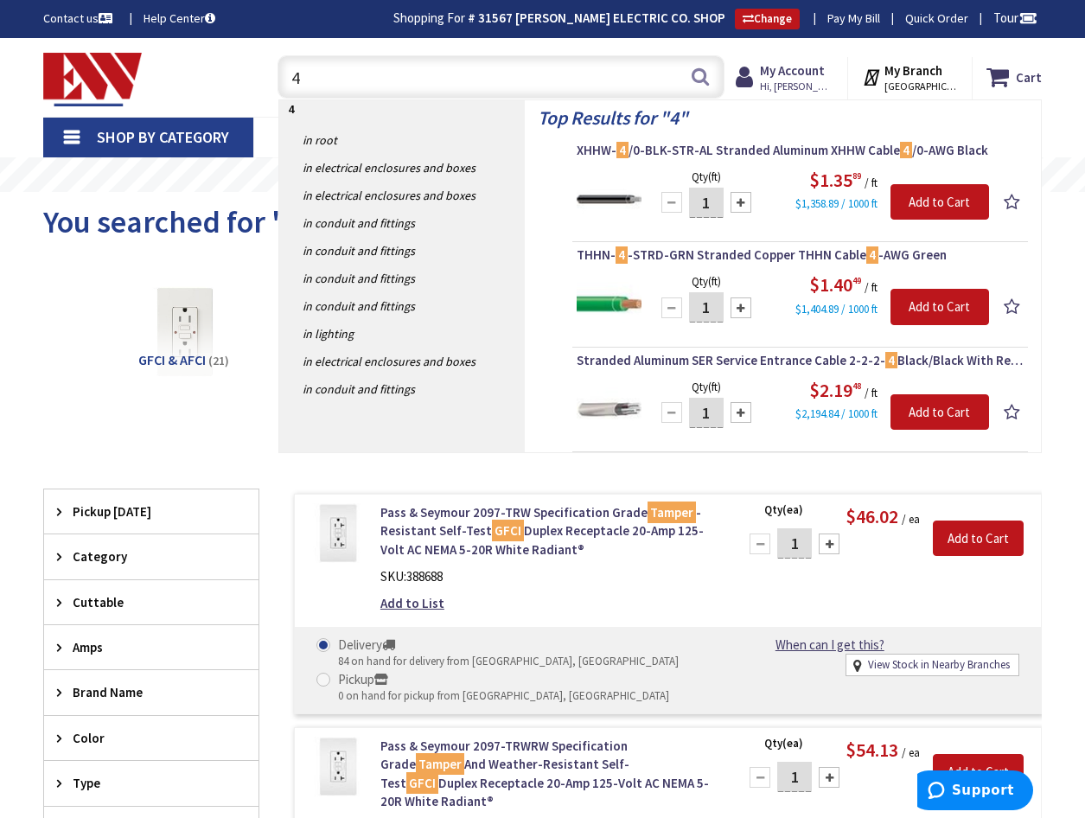
click at [354, 83] on input "4" at bounding box center [501, 76] width 447 height 43
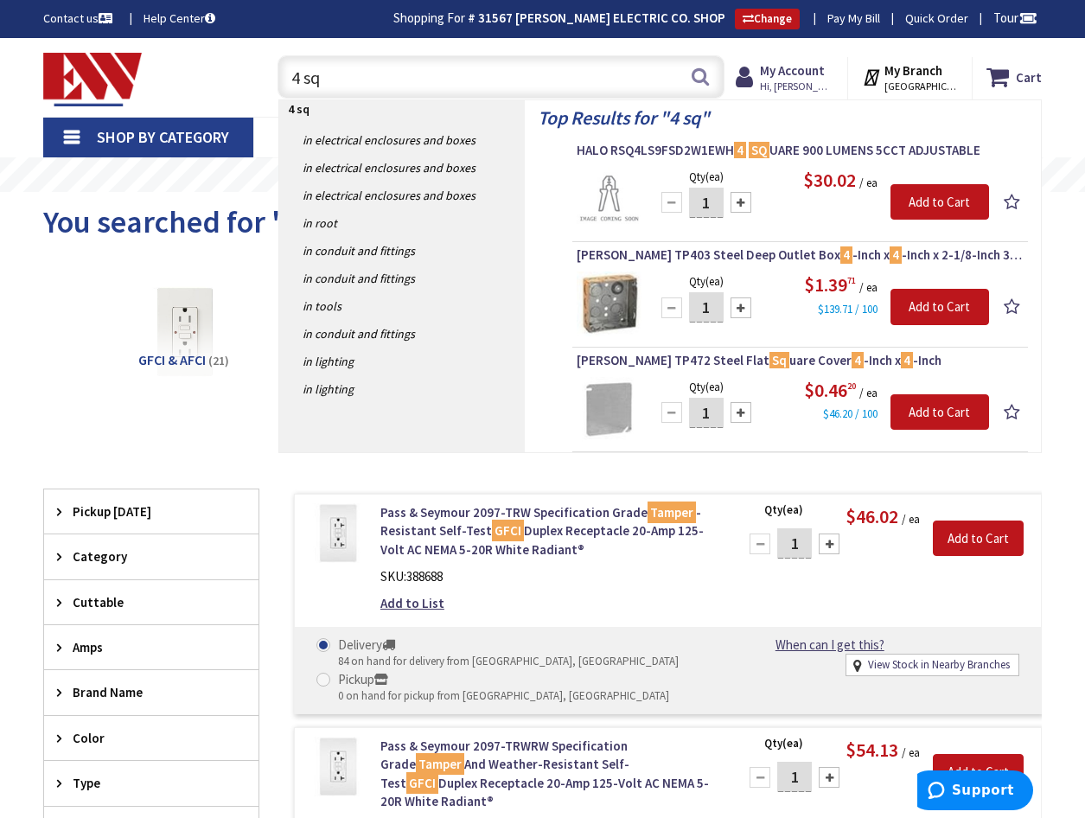
click at [408, 87] on input "4 sq" at bounding box center [501, 76] width 447 height 43
type input "4"
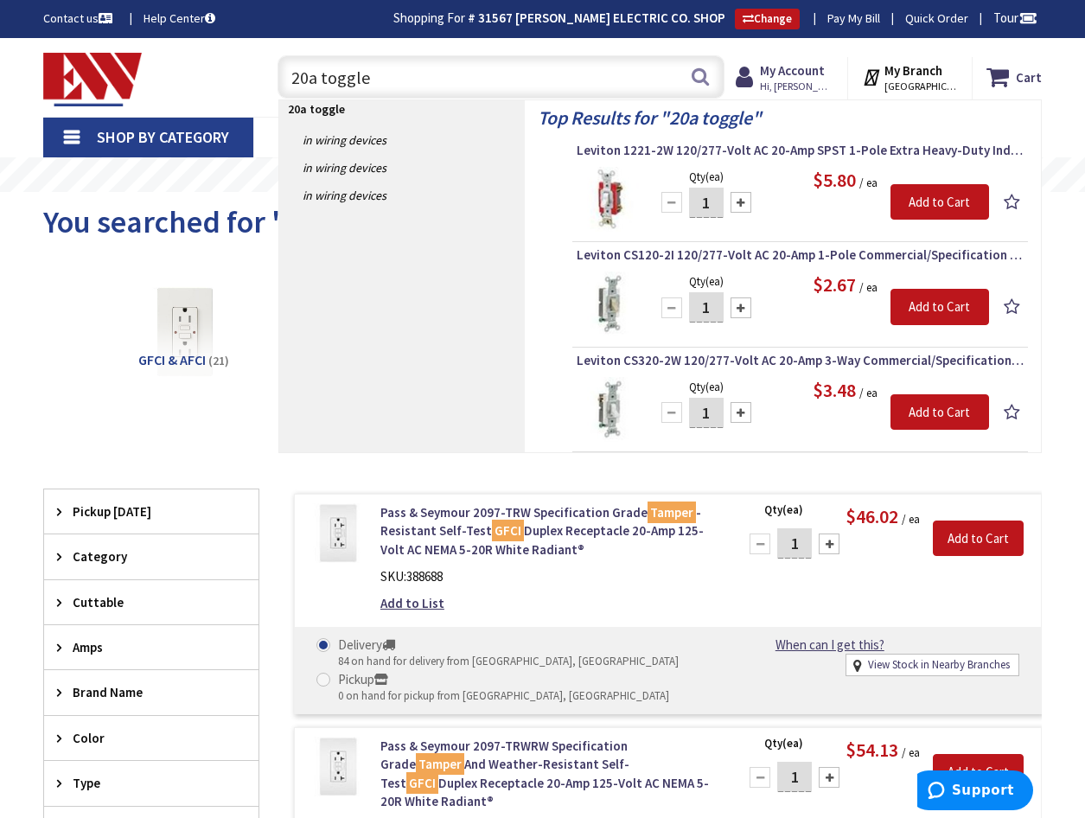
click at [383, 83] on input "20a toggle" at bounding box center [501, 76] width 447 height 43
type input "2"
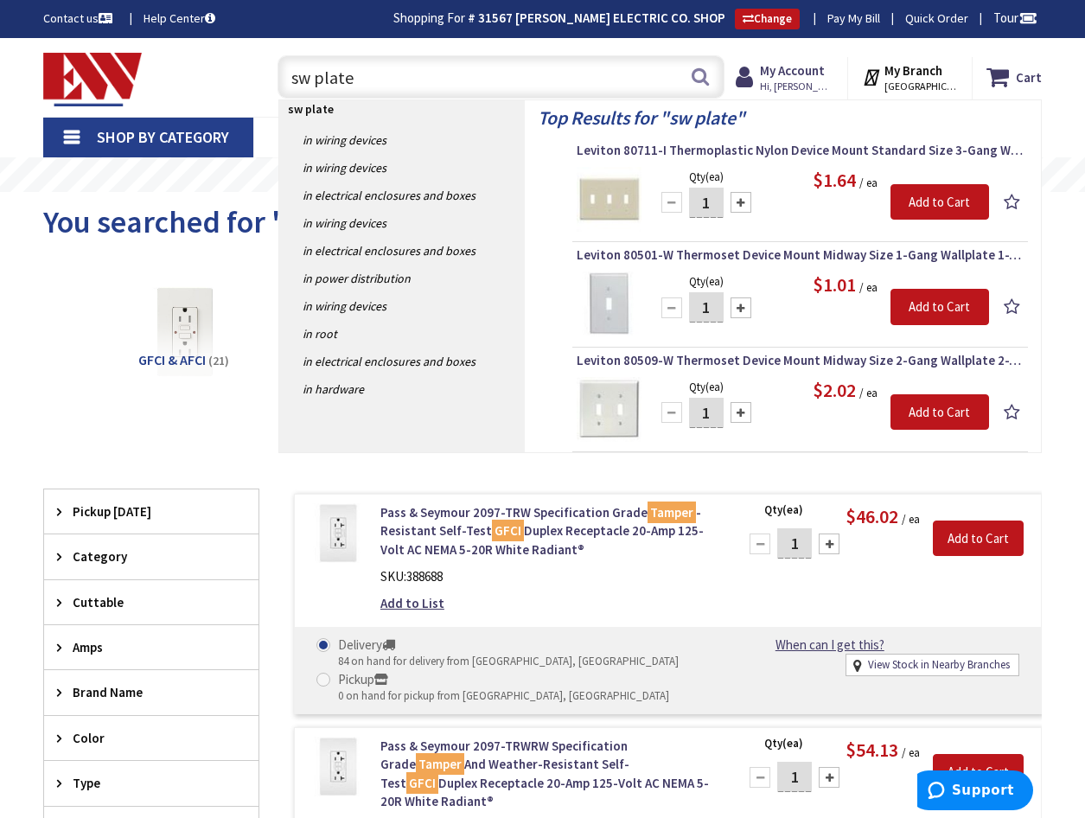
click at [371, 86] on input "sw plate" at bounding box center [501, 76] width 447 height 43
type input "s"
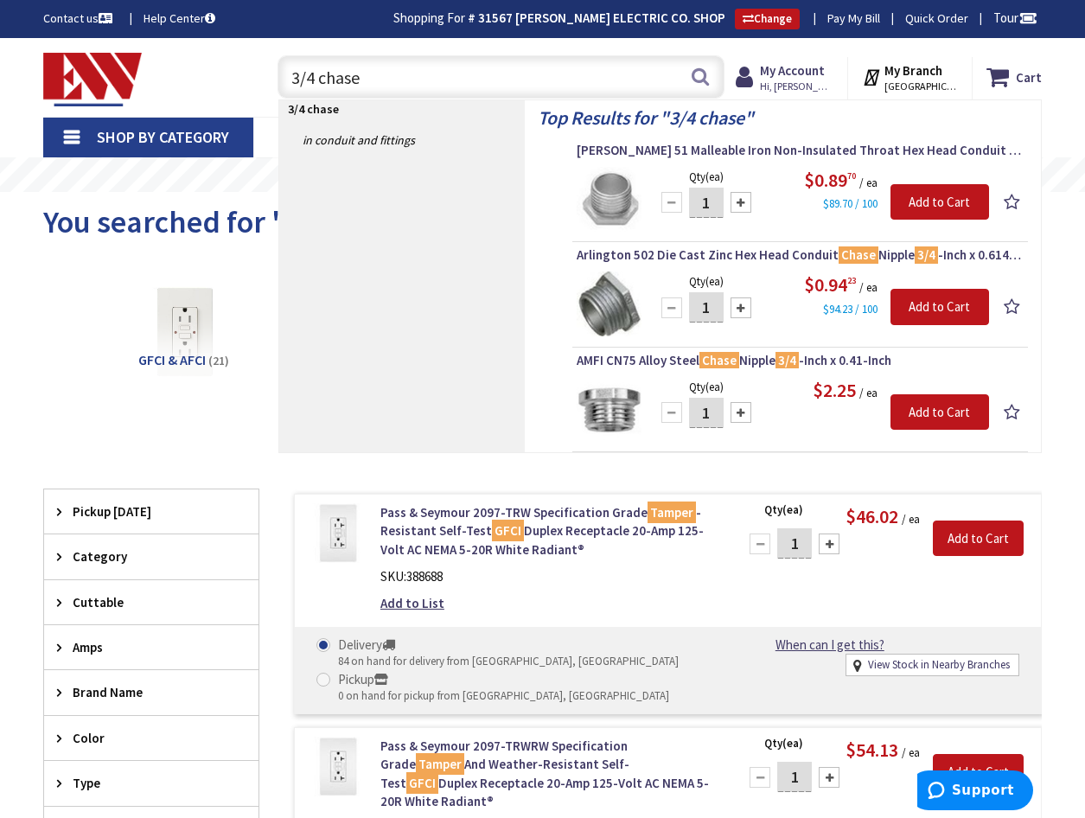
click at [382, 78] on input "3/4 chase" at bounding box center [501, 76] width 447 height 43
type input "3"
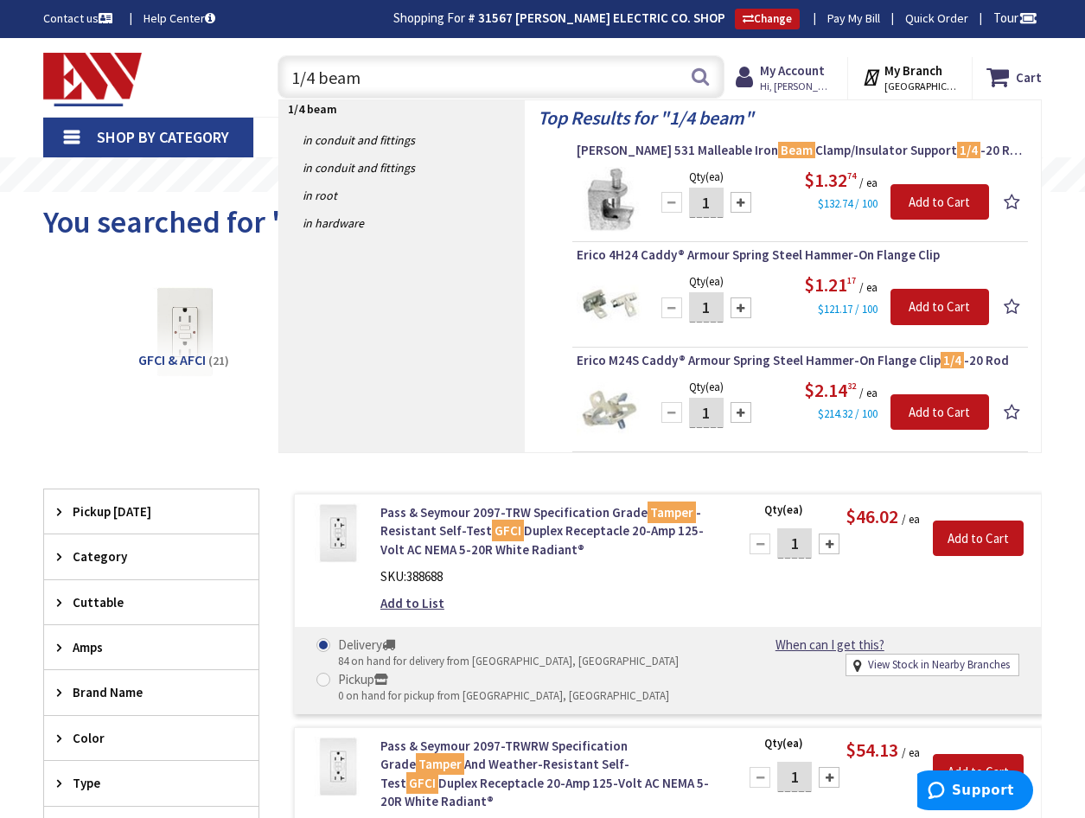
click at [436, 80] on input "1/4 beam" at bounding box center [501, 76] width 447 height 43
type input "1"
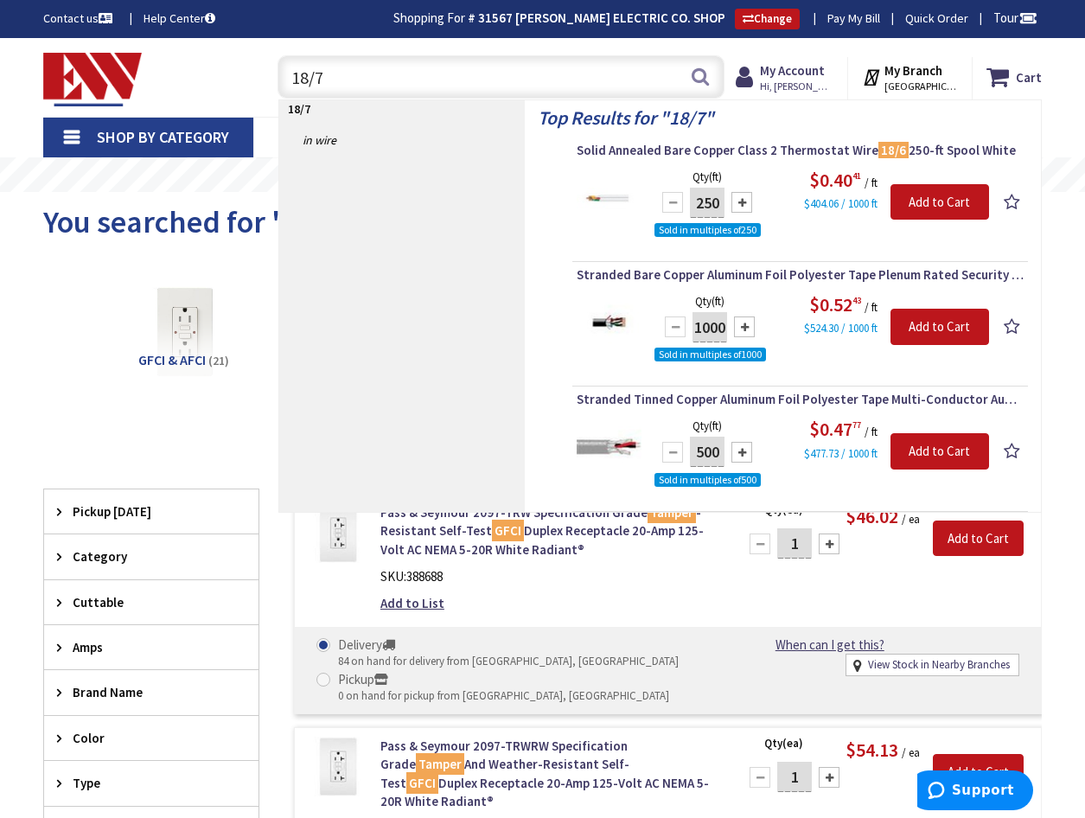
click at [362, 79] on input "18/7" at bounding box center [501, 76] width 447 height 43
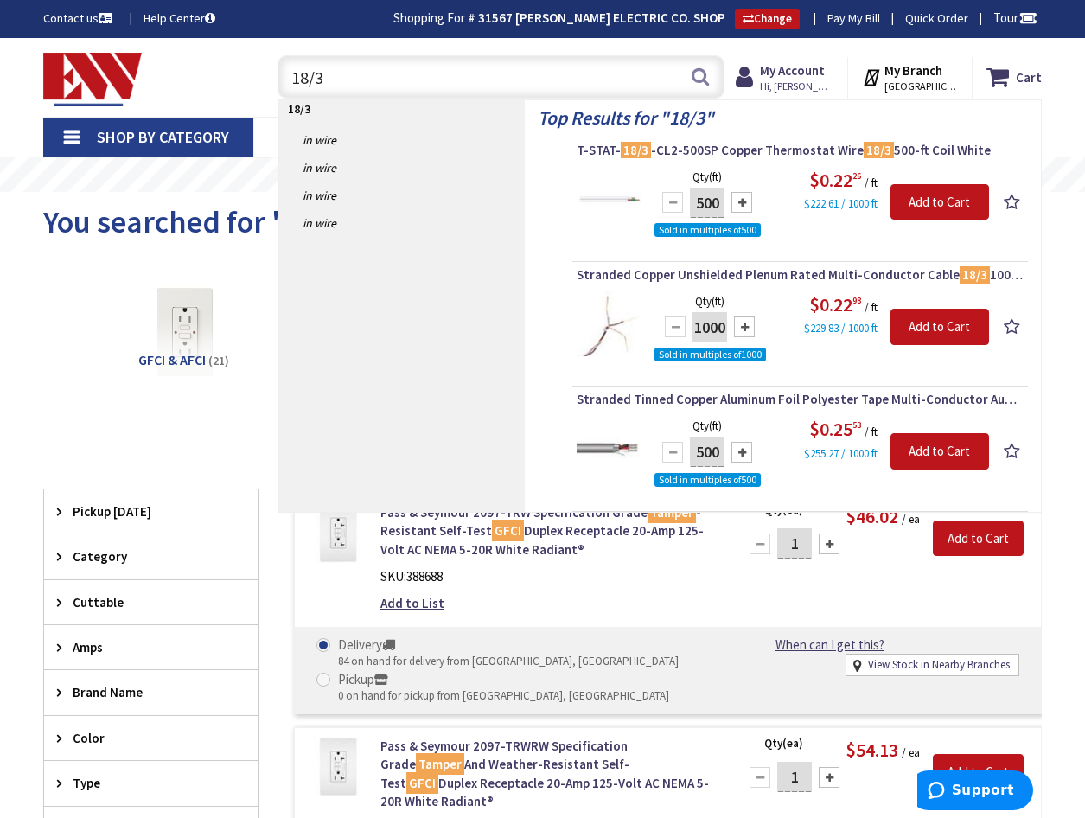
click at [345, 74] on input "18/3" at bounding box center [501, 76] width 447 height 43
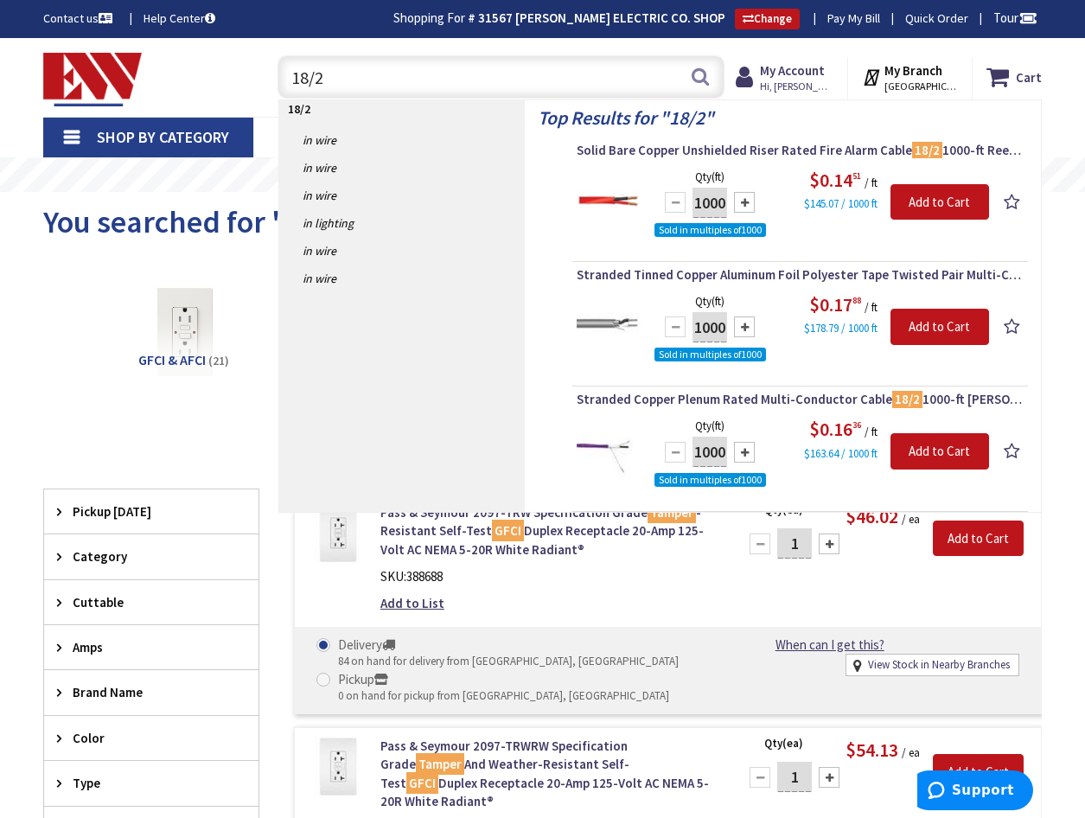
click at [355, 75] on input "18/2" at bounding box center [501, 76] width 447 height 43
type input "1"
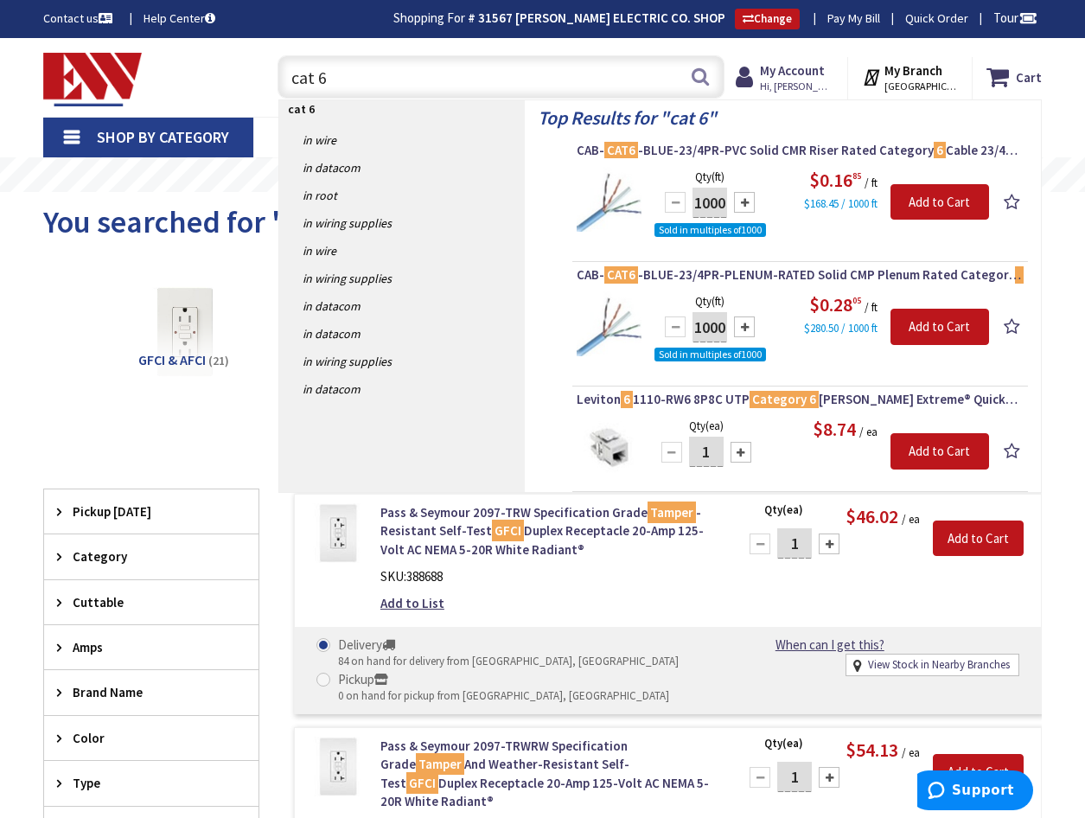
click at [346, 80] on input "cat 6" at bounding box center [501, 76] width 447 height 43
type input "c"
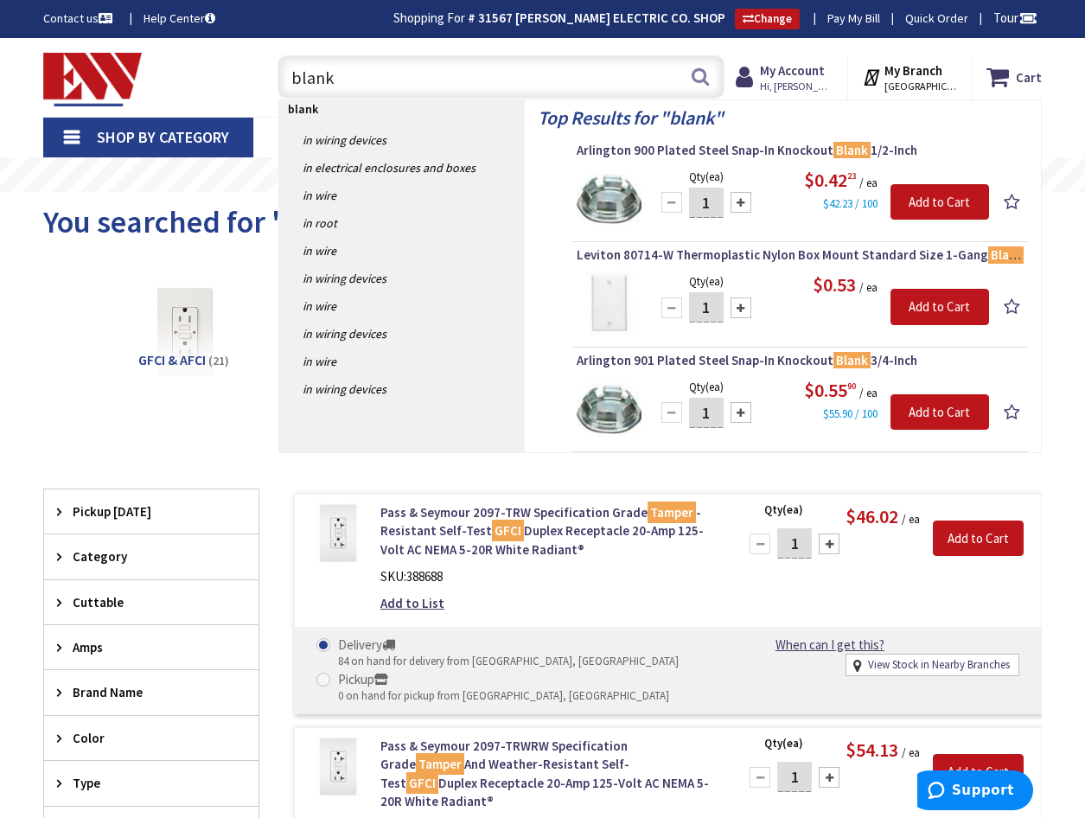
click at [286, 74] on input "blank" at bounding box center [501, 76] width 447 height 43
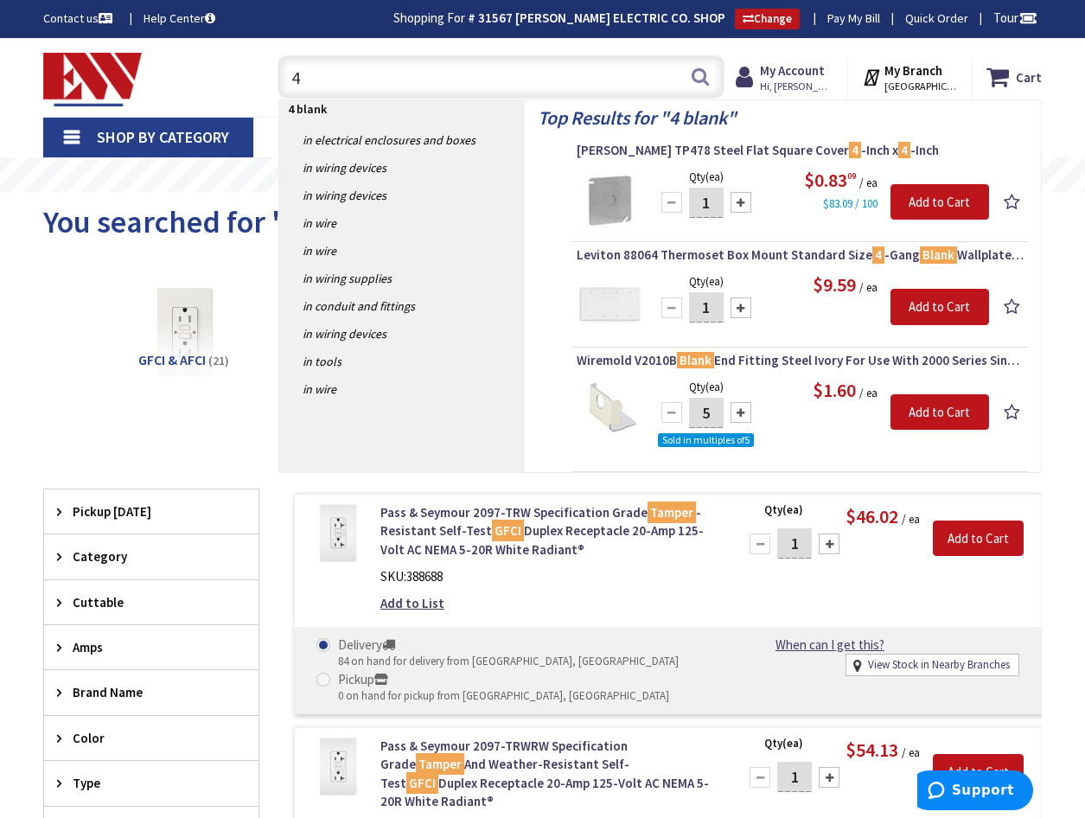
type input "4"
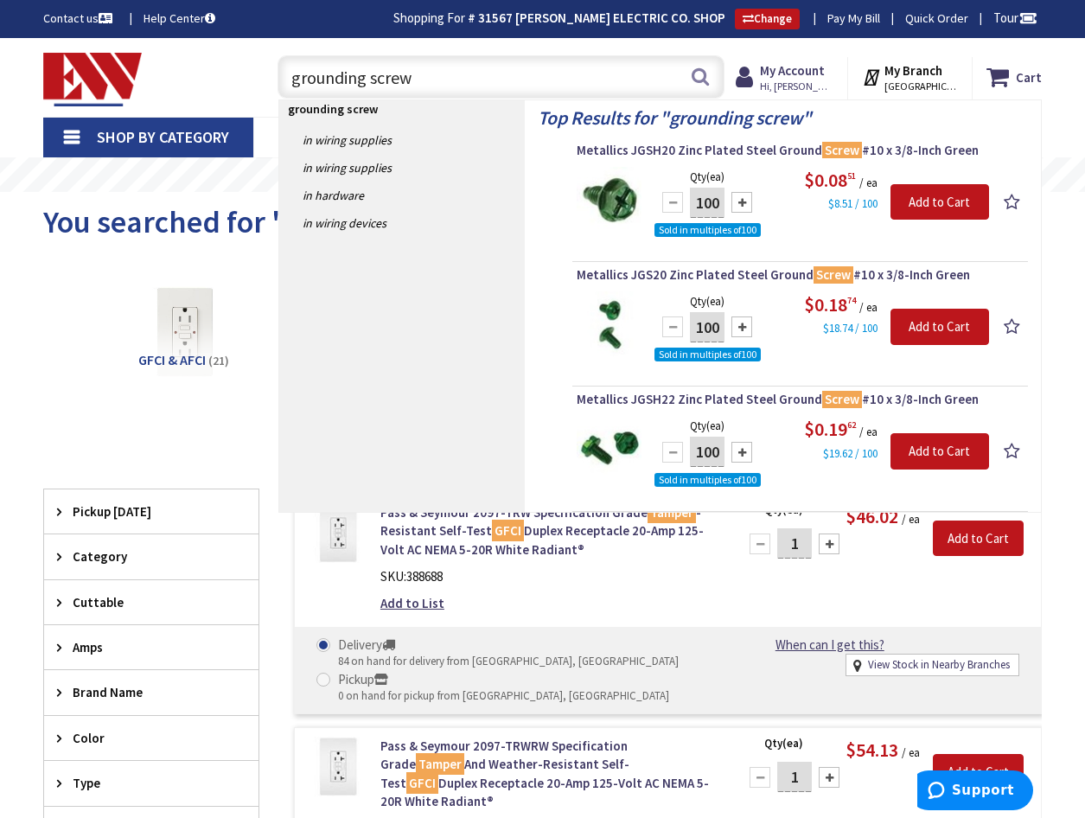
click at [503, 75] on input "grounding screw" at bounding box center [501, 76] width 447 height 43
type input "g"
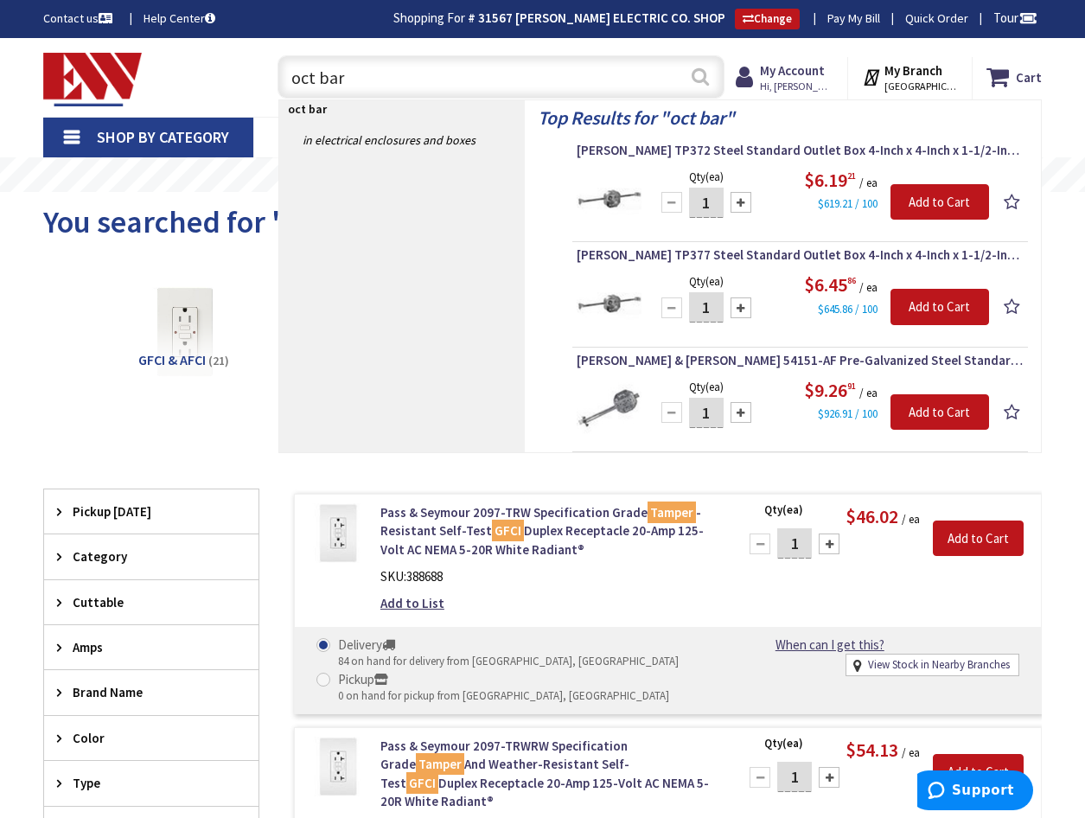
type input "oct bar"
click at [694, 79] on button "Search" at bounding box center [700, 76] width 22 height 39
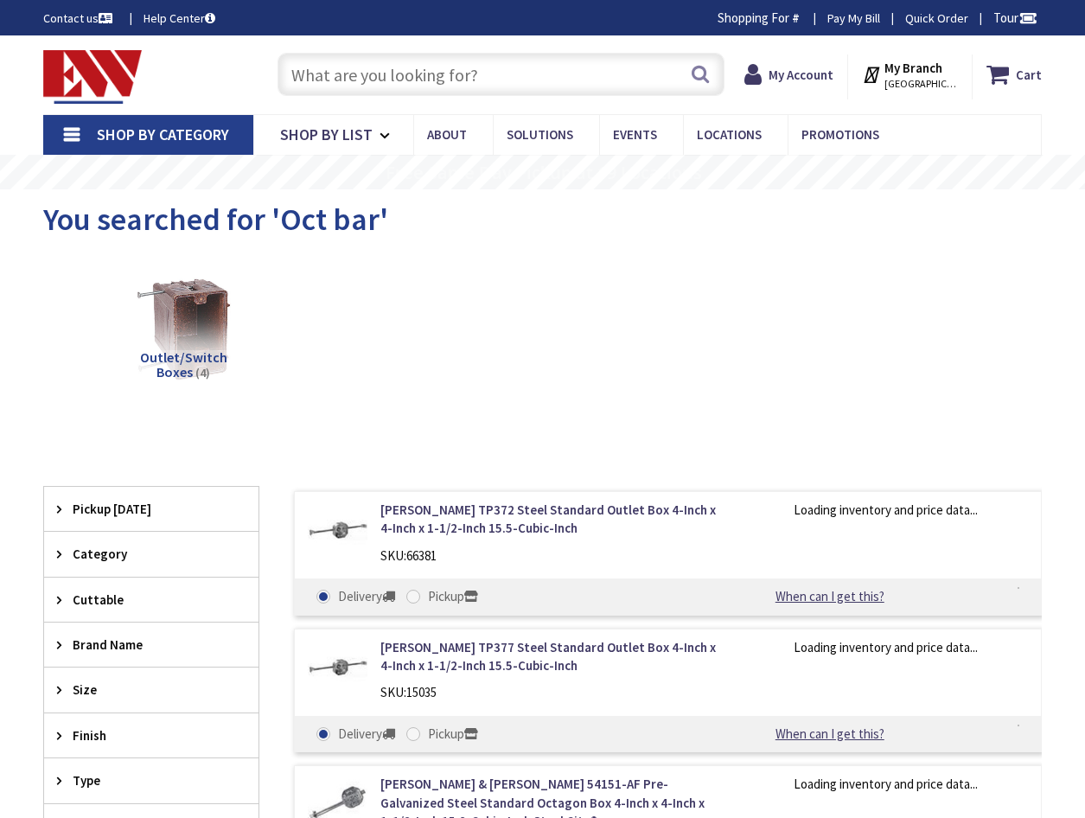
type input "CT-[GEOGRAPHIC_DATA], [GEOGRAPHIC_DATA]"
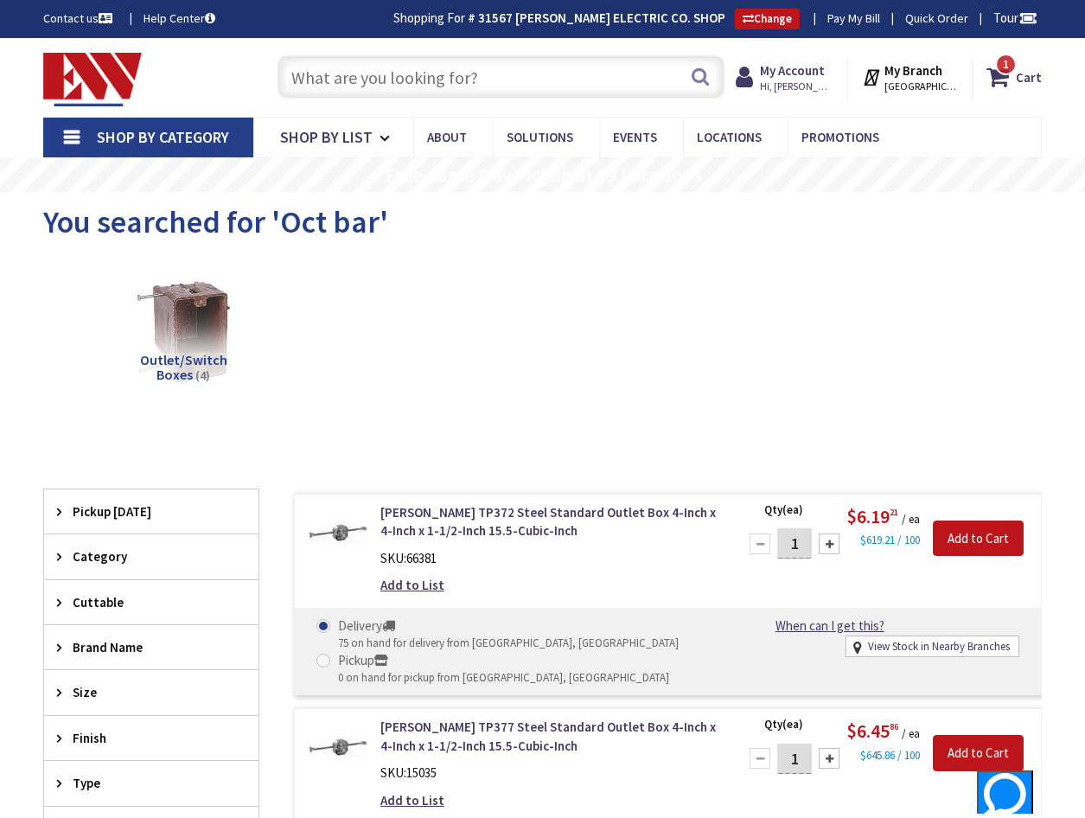
click at [341, 78] on input "text" at bounding box center [501, 76] width 447 height 43
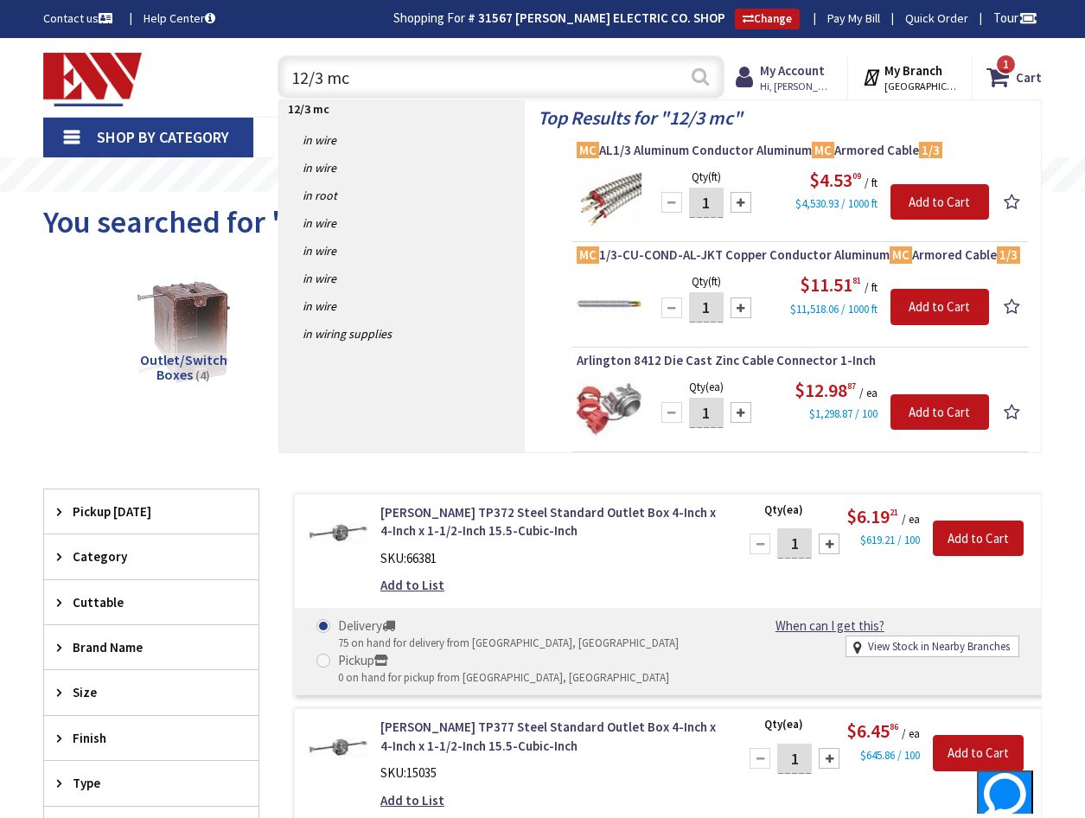
type input "12/3 mc"
click at [699, 76] on button "Search" at bounding box center [700, 76] width 22 height 39
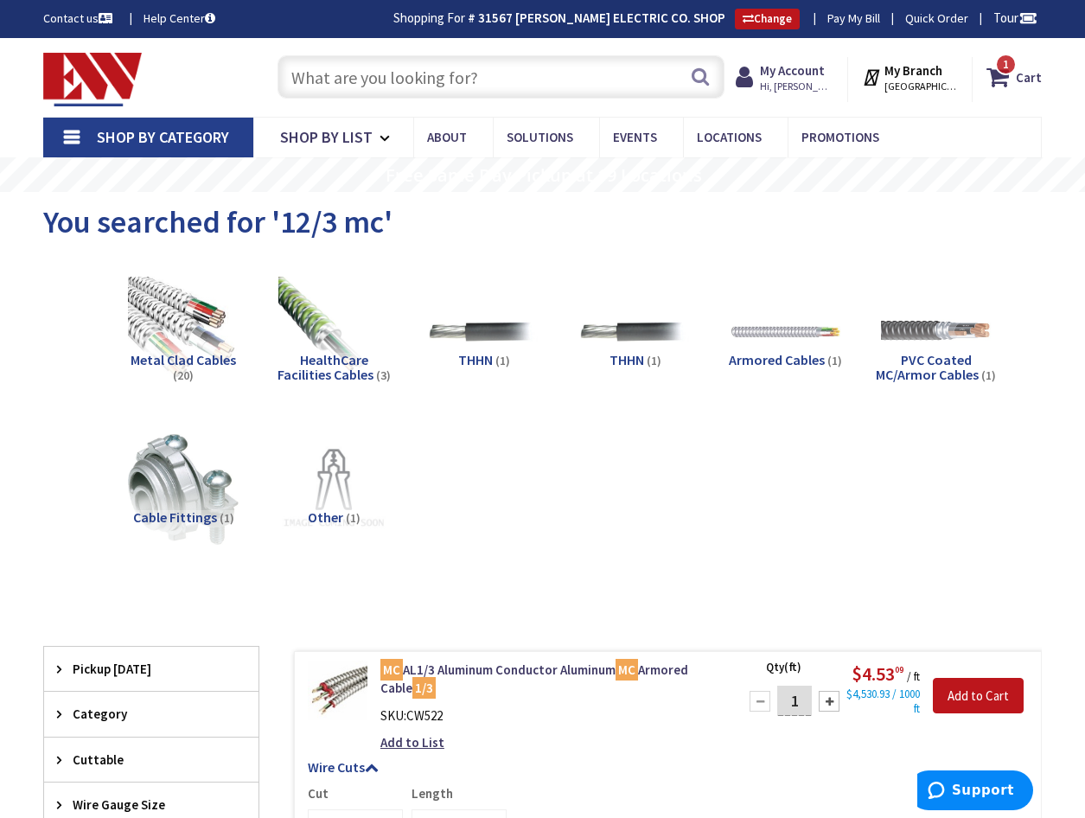
click at [328, 80] on input "text" at bounding box center [501, 76] width 447 height 43
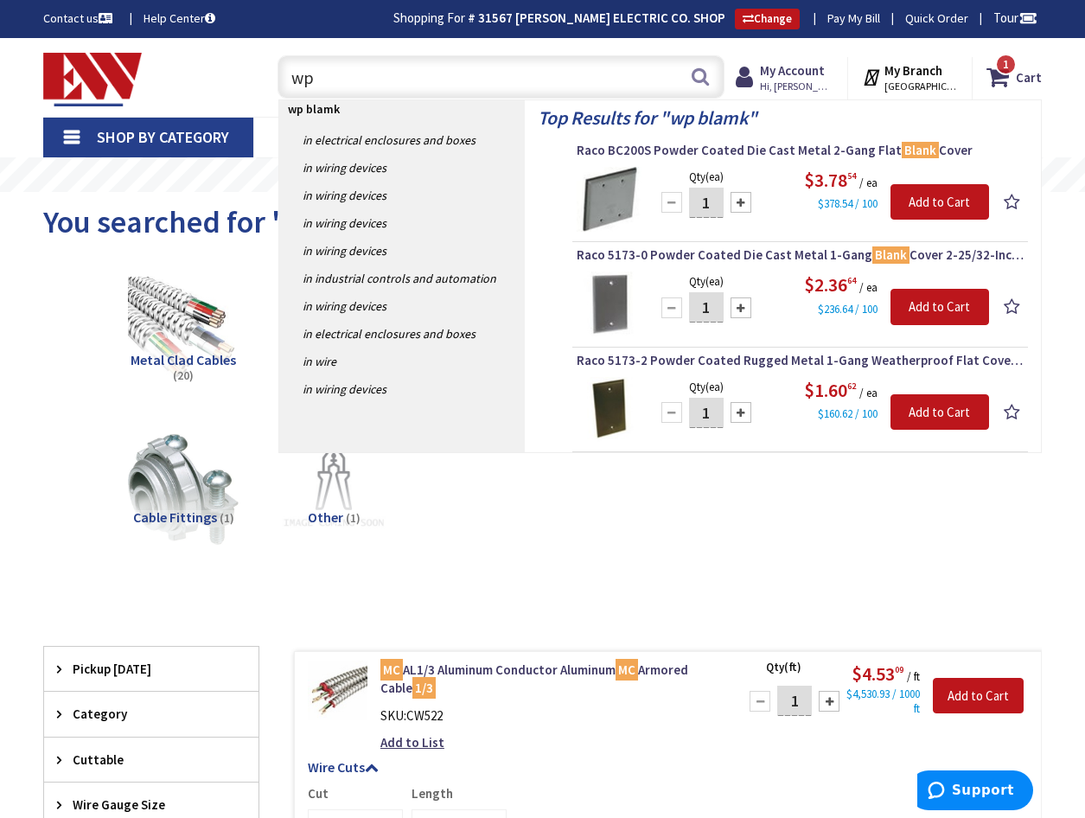
type input "w"
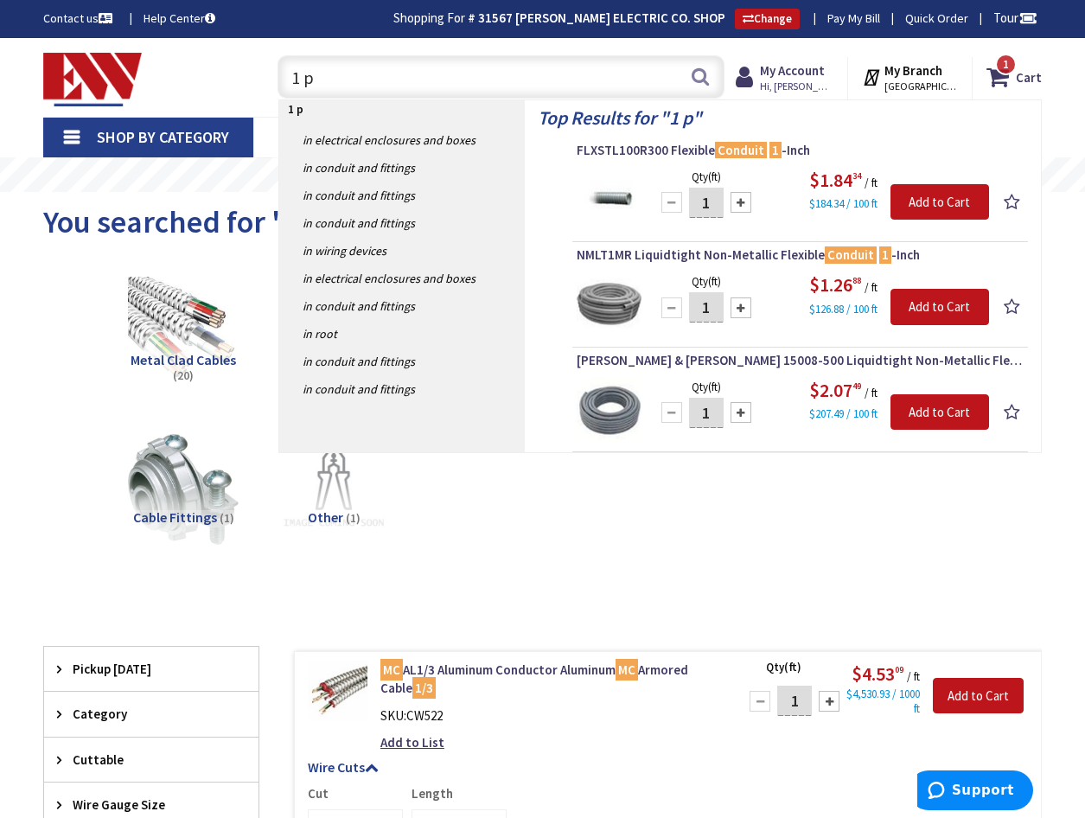
click at [355, 82] on input "1 p" at bounding box center [501, 76] width 447 height 43
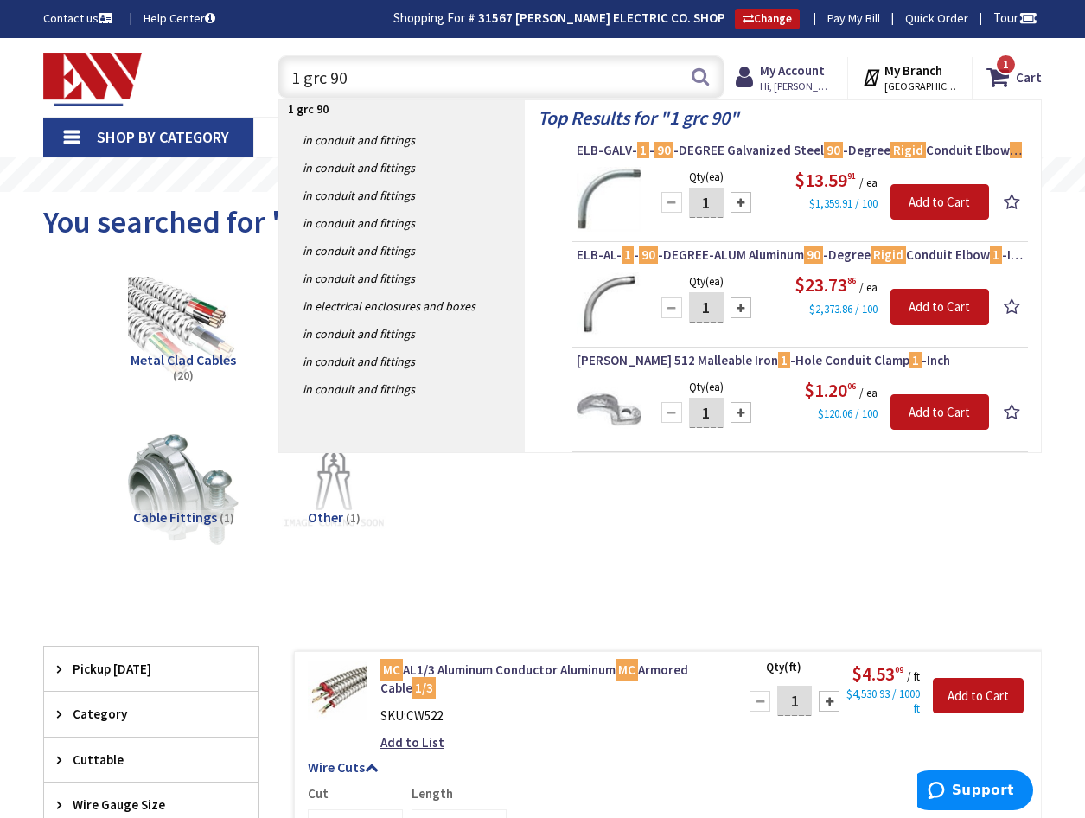
click at [358, 79] on input "1 grc 90" at bounding box center [501, 76] width 447 height 43
type input "1"
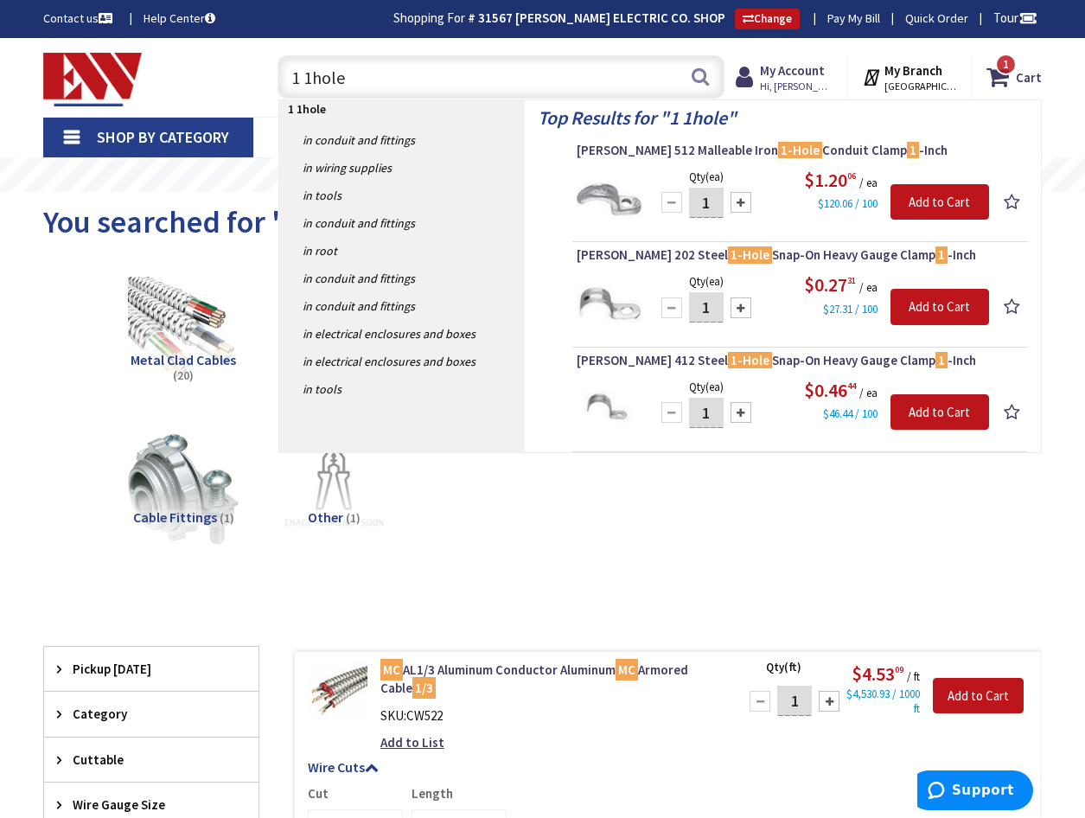
click at [428, 86] on input "1 1hole" at bounding box center [501, 76] width 447 height 43
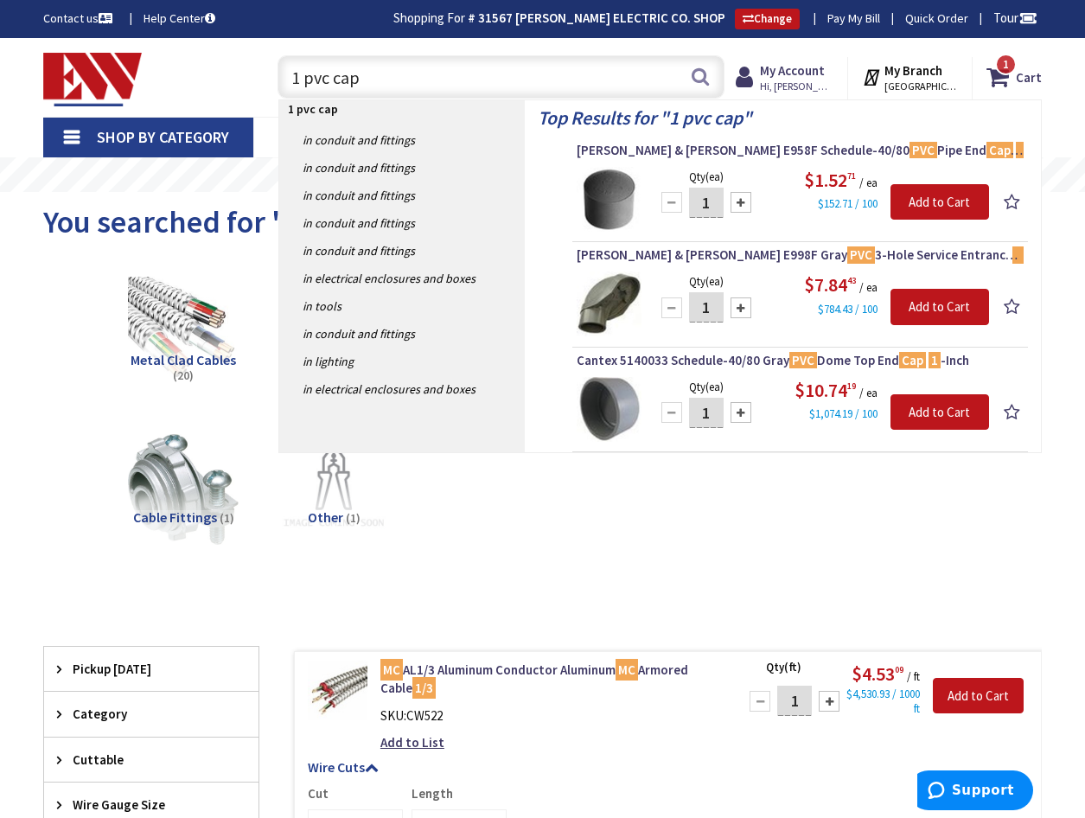
click at [417, 74] on input "1 pvc cap" at bounding box center [501, 76] width 447 height 43
type input "1"
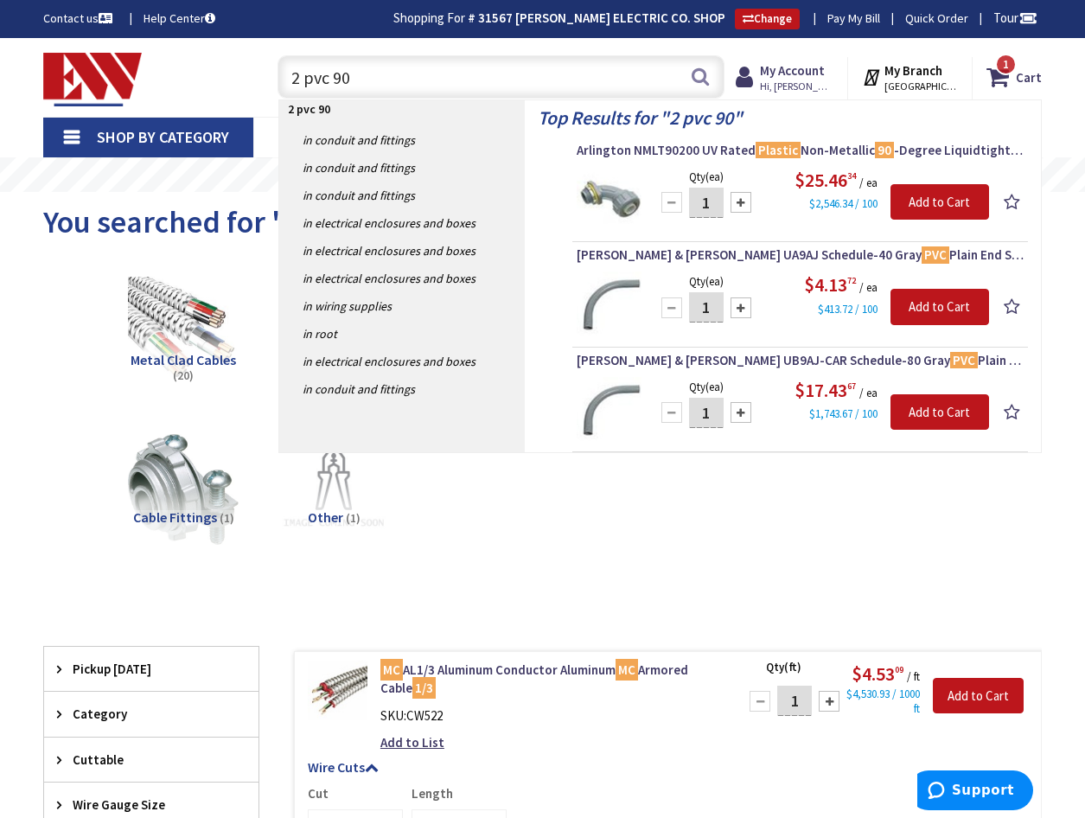
click at [407, 75] on input "2 pvc 90" at bounding box center [501, 76] width 447 height 43
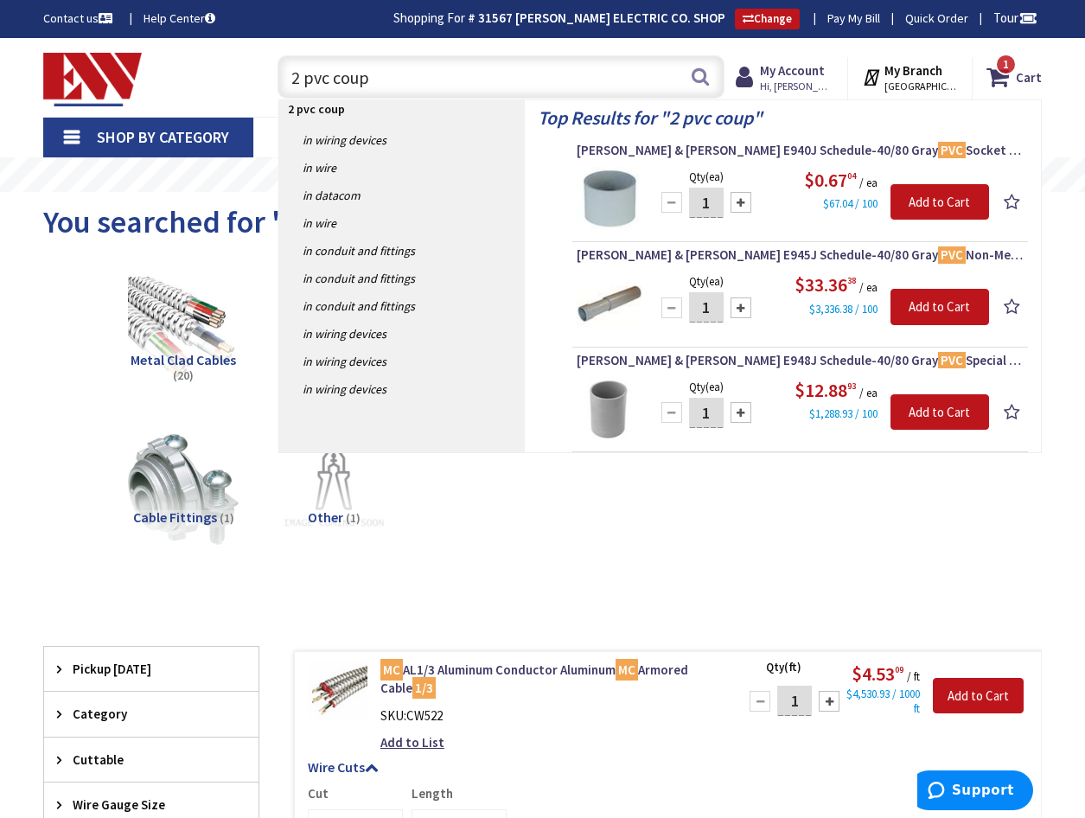
click at [301, 77] on input "2 pvc coup" at bounding box center [501, 76] width 447 height 43
click at [366, 74] on input "2 pvc coup" at bounding box center [501, 76] width 447 height 43
type input "2"
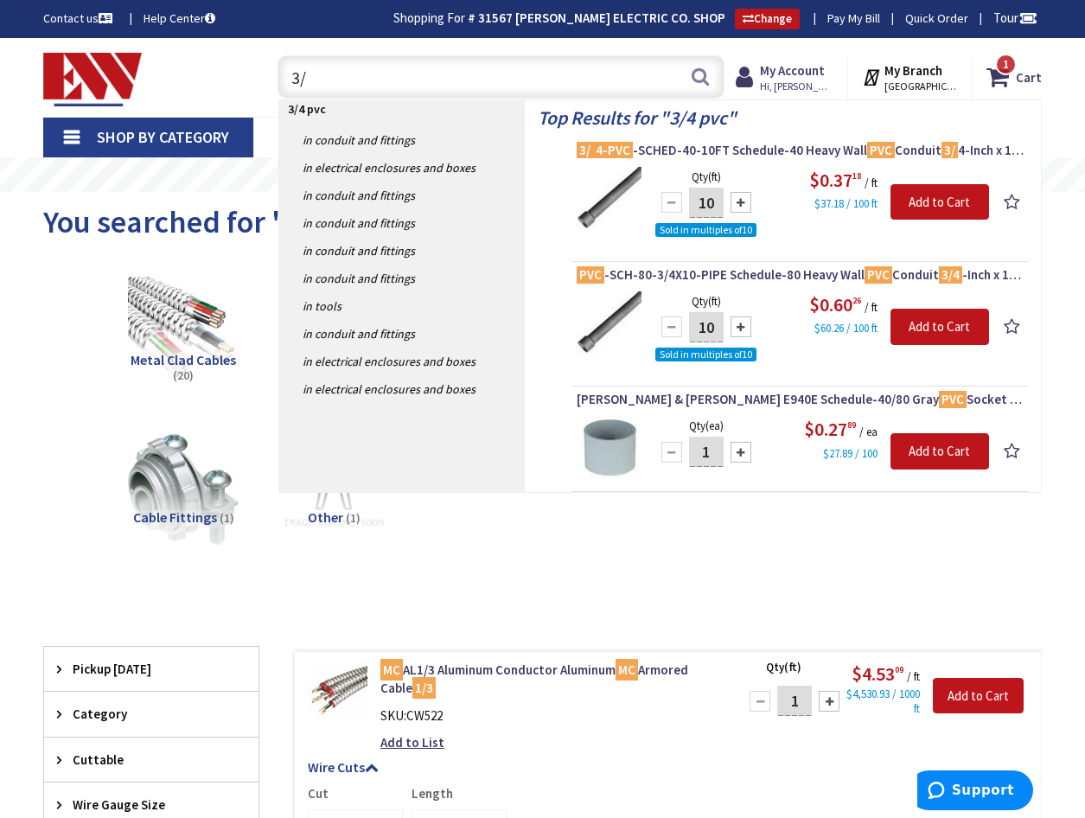
type input "3"
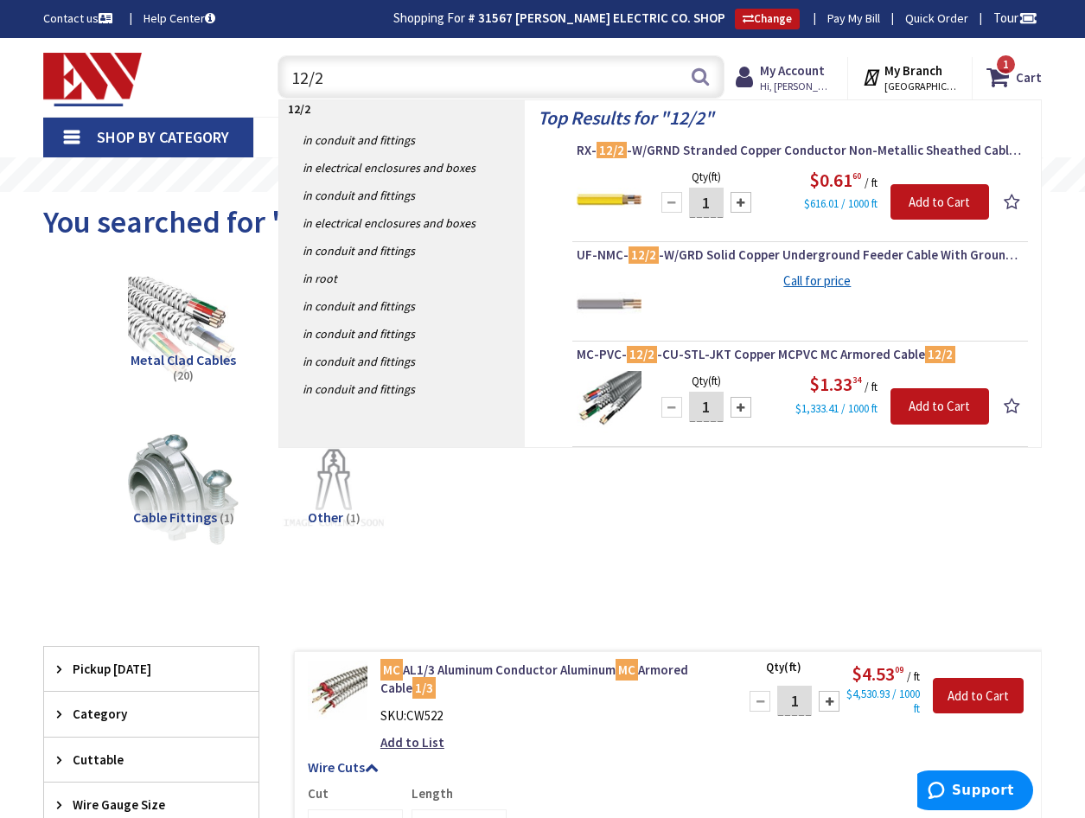
click at [396, 81] on input "12/2" at bounding box center [501, 76] width 447 height 43
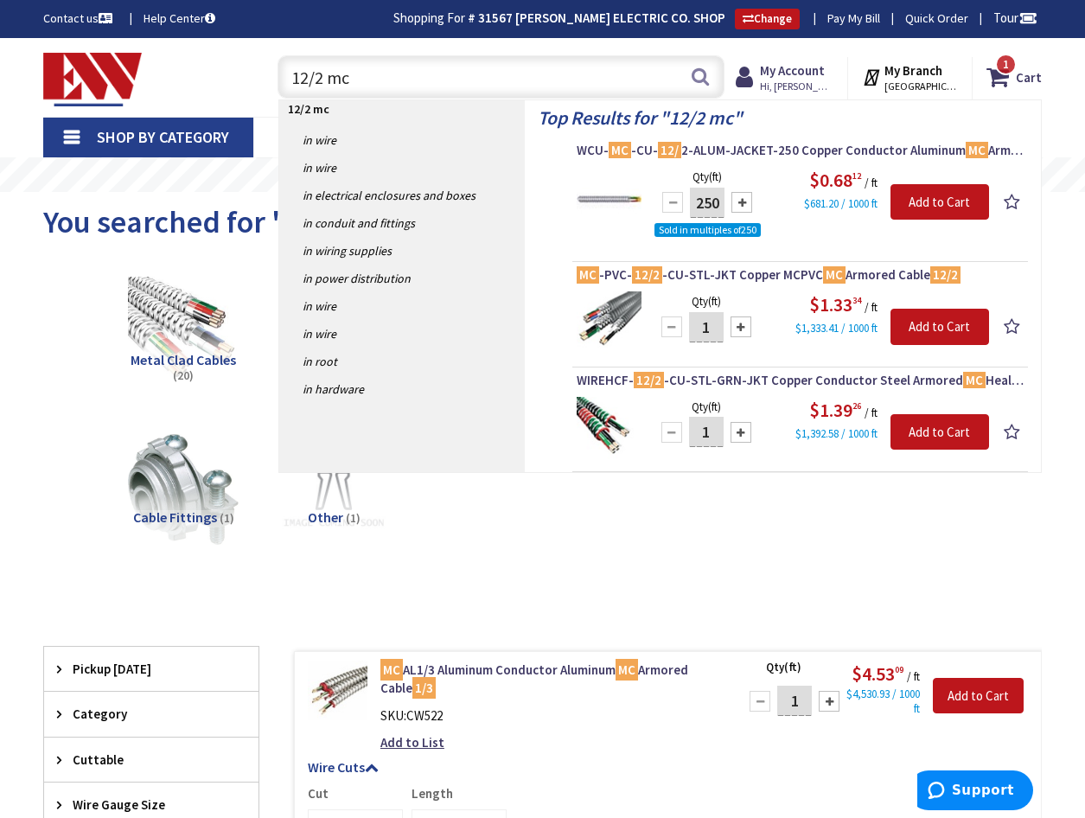
click at [419, 70] on input "12/2 mc" at bounding box center [501, 76] width 447 height 43
type input "1"
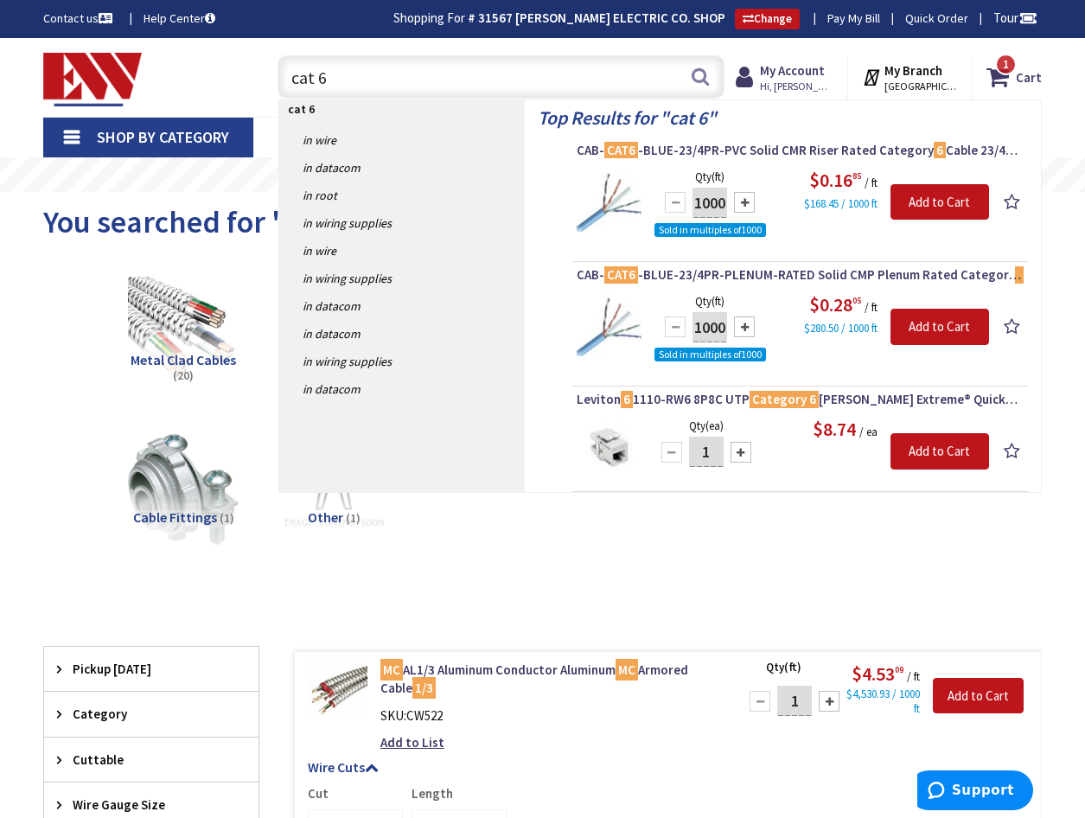
click at [392, 73] on input "cat 6" at bounding box center [501, 76] width 447 height 43
type input "c"
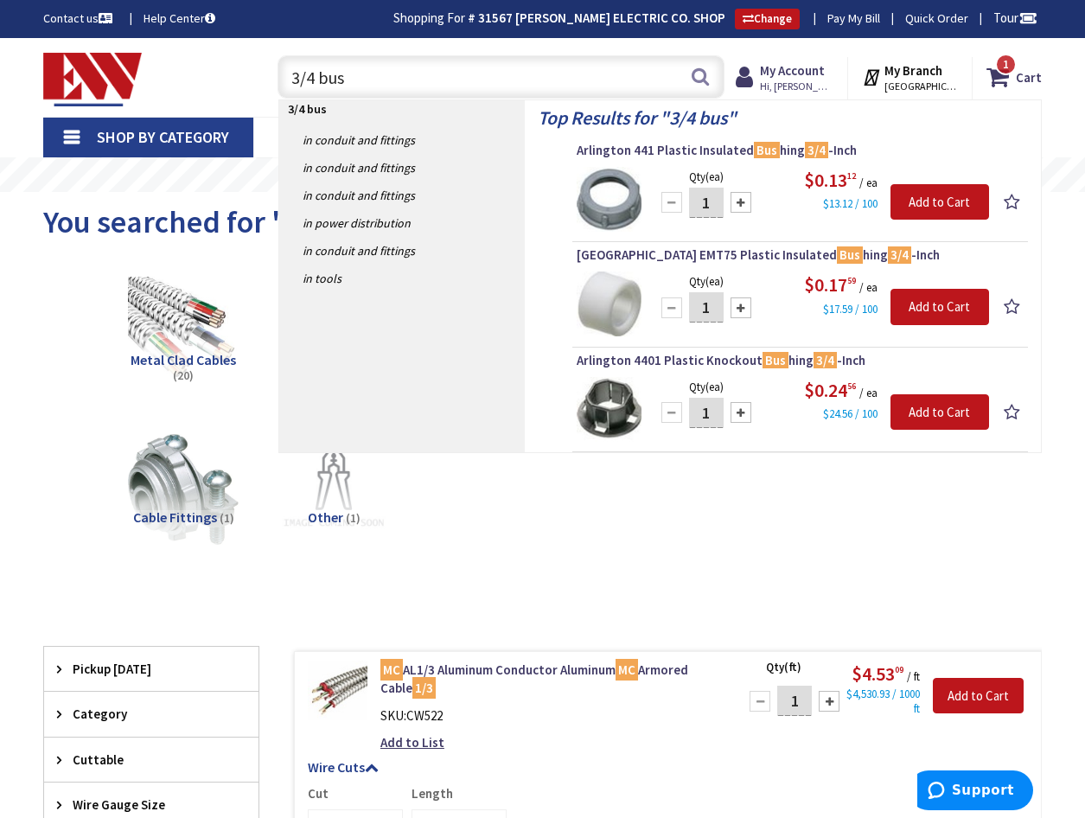
click at [377, 82] on input "3/4 bus" at bounding box center [501, 76] width 447 height 43
type input "3"
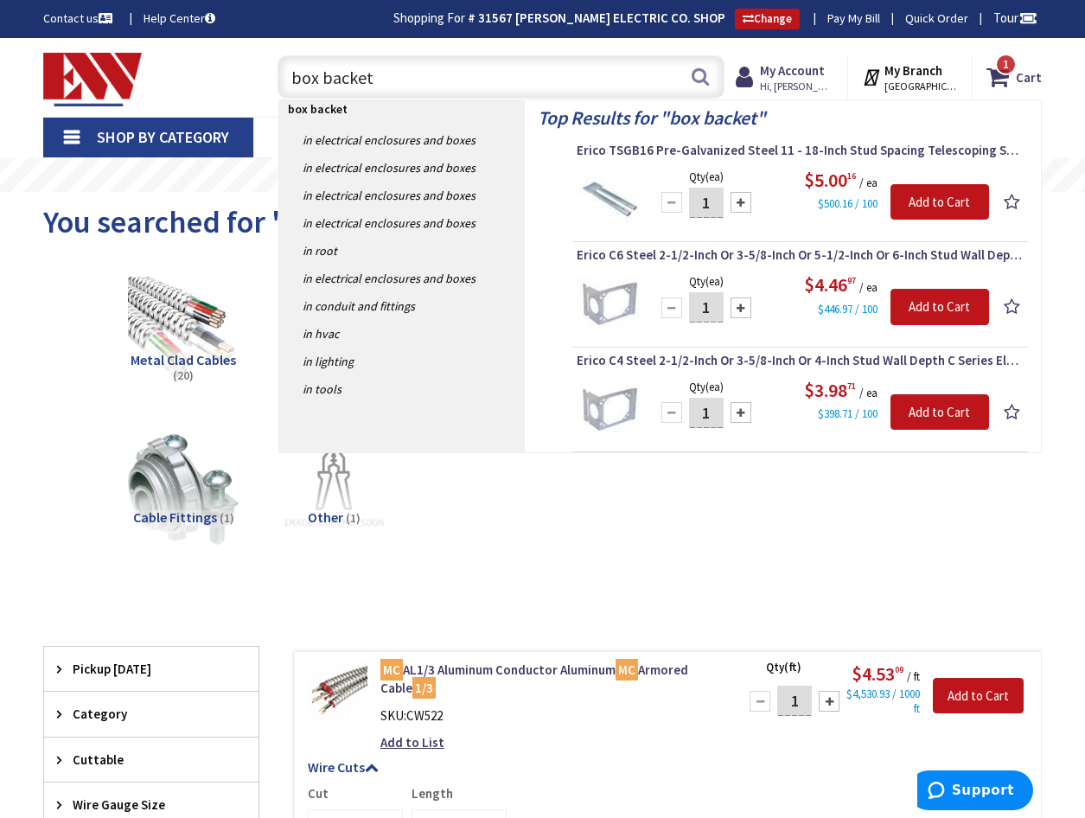
click at [400, 86] on input "box backet" at bounding box center [501, 76] width 447 height 43
type input "b"
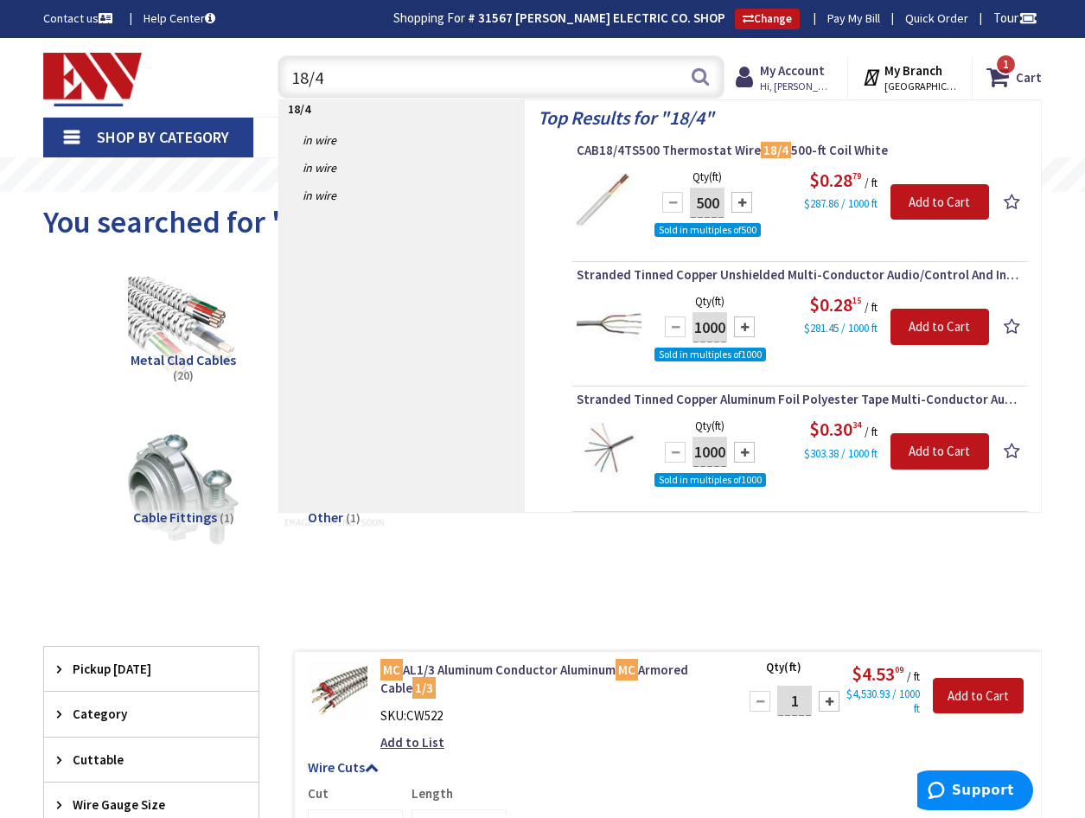
click at [358, 71] on input "18/4" at bounding box center [501, 76] width 447 height 43
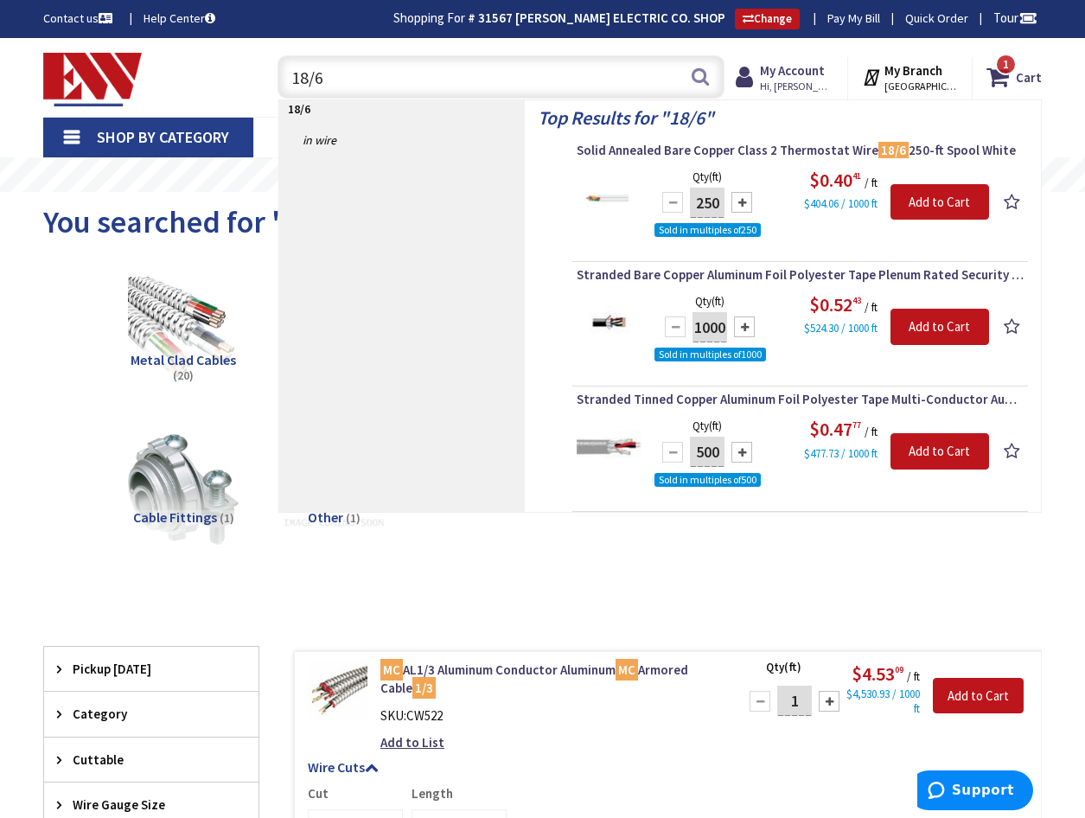
click at [368, 84] on input "18/6" at bounding box center [501, 76] width 447 height 43
type input "1"
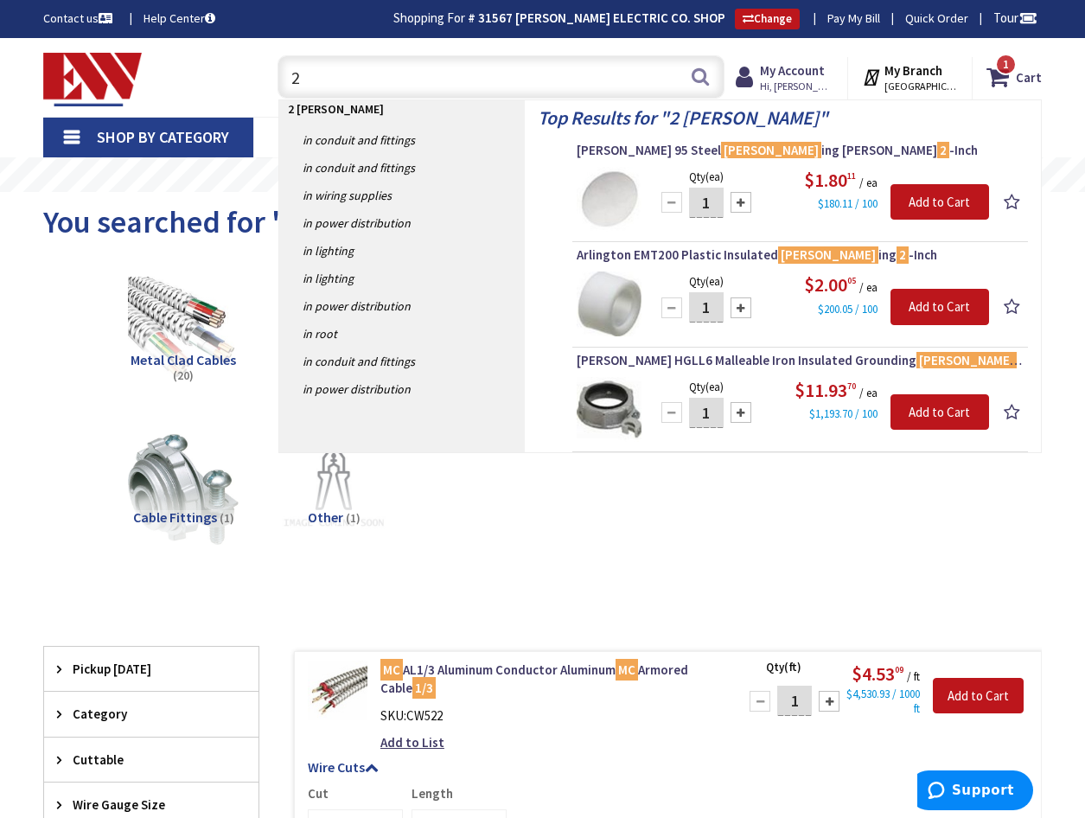
type input "2"
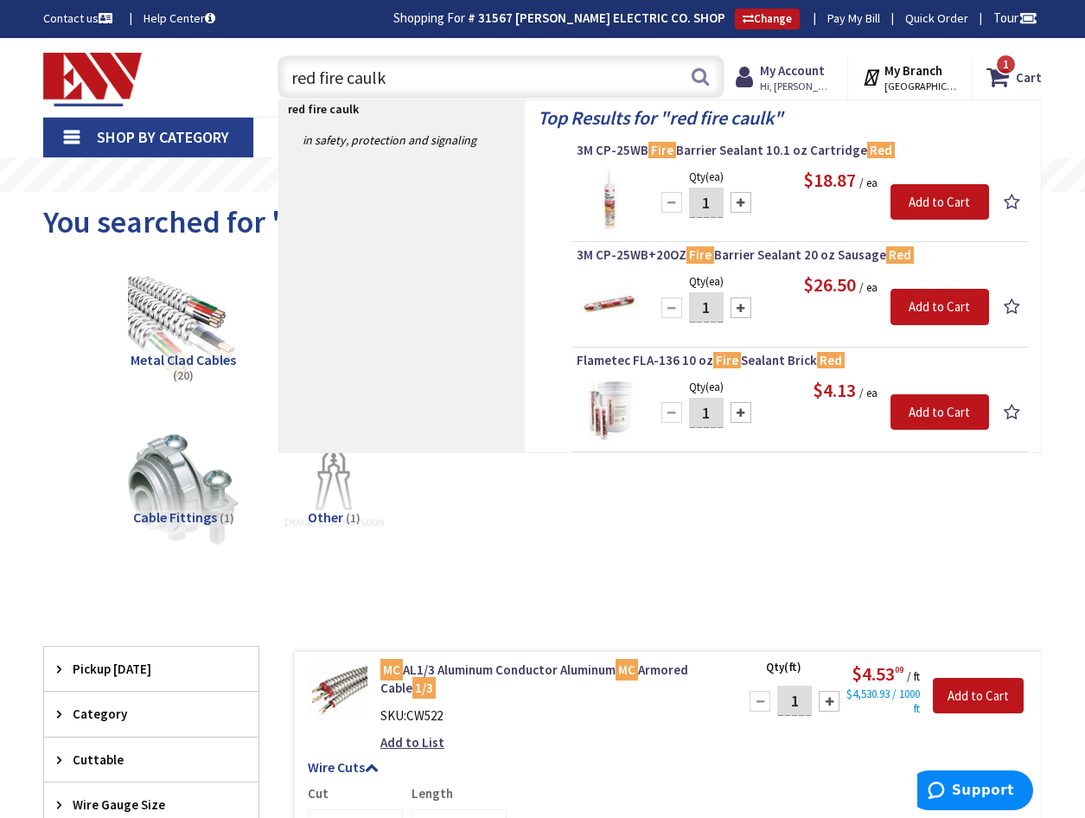
type input "red fire caulk"
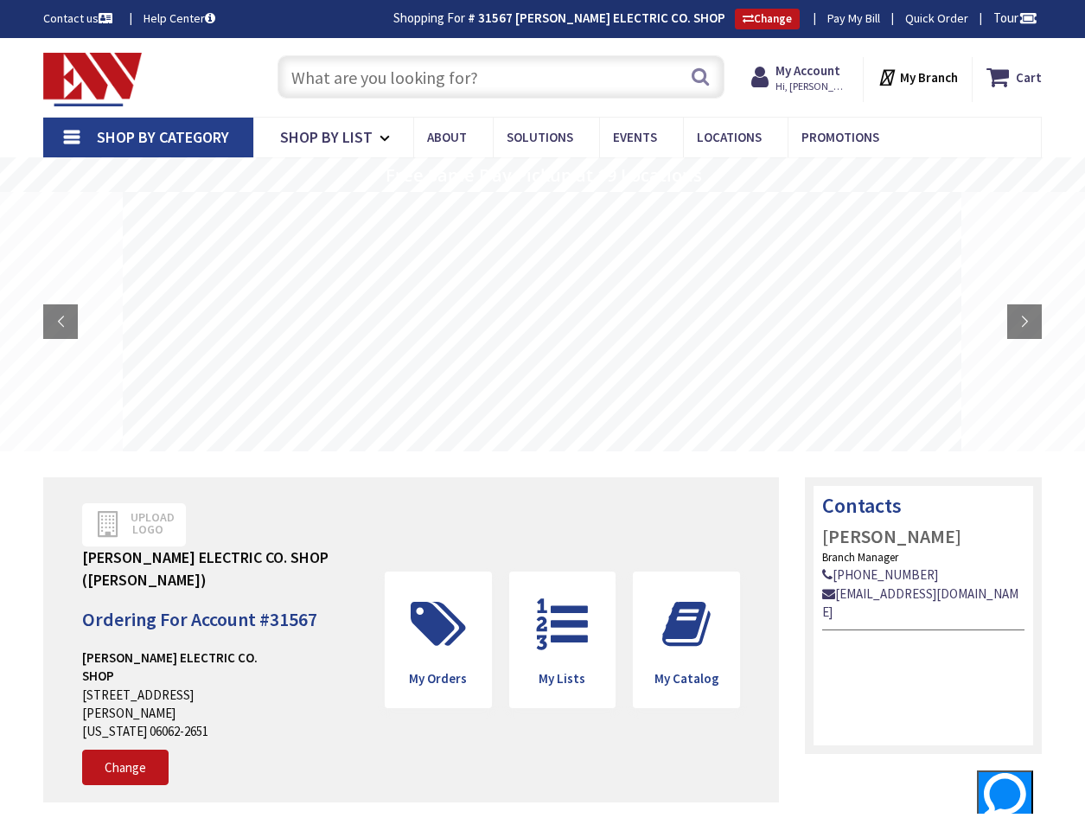
click at [376, 80] on input "text" at bounding box center [501, 76] width 447 height 43
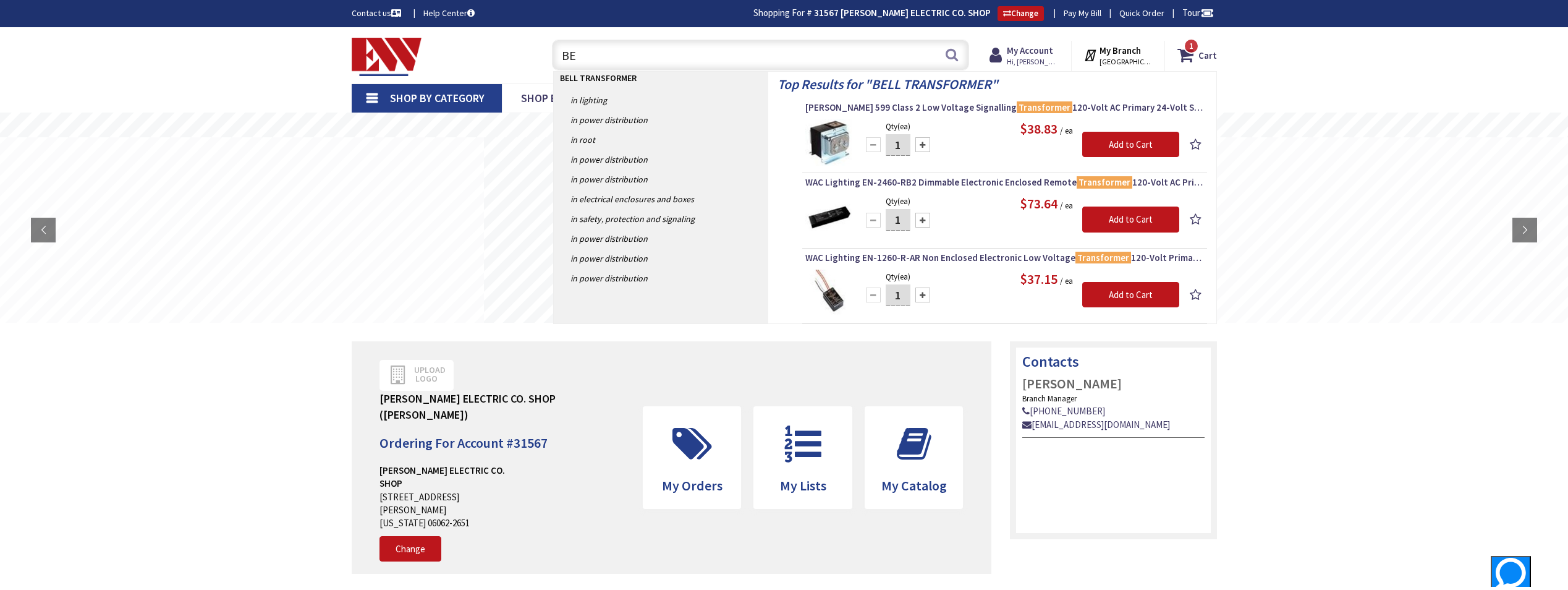
type input "B"
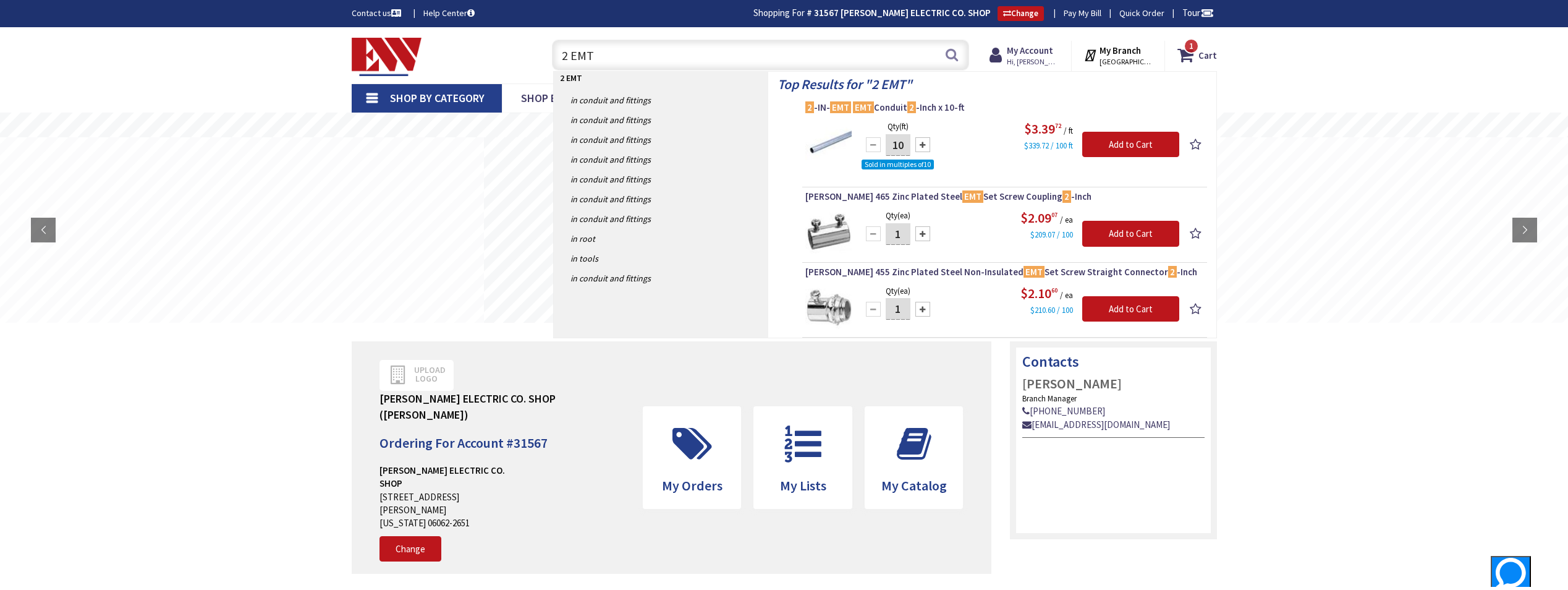
type input "2 EMT"
